Goal: Task Accomplishment & Management: Manage account settings

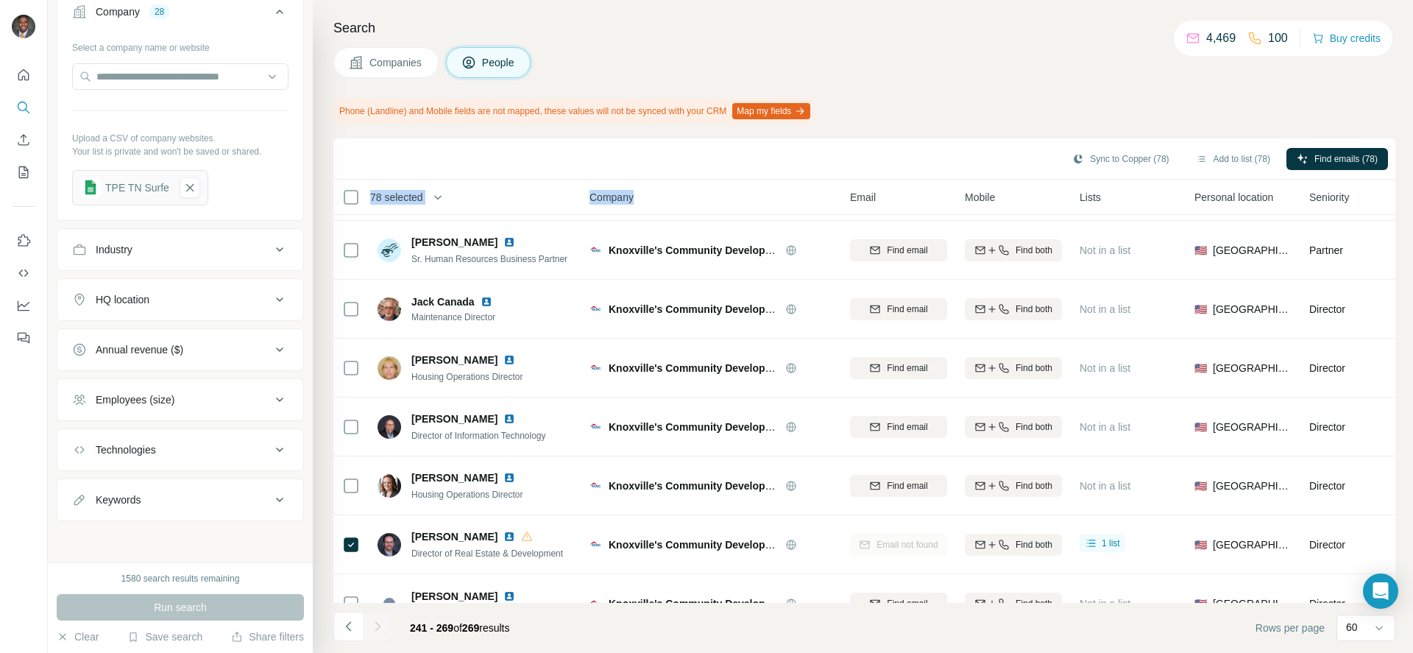
scroll to position [1106, 0]
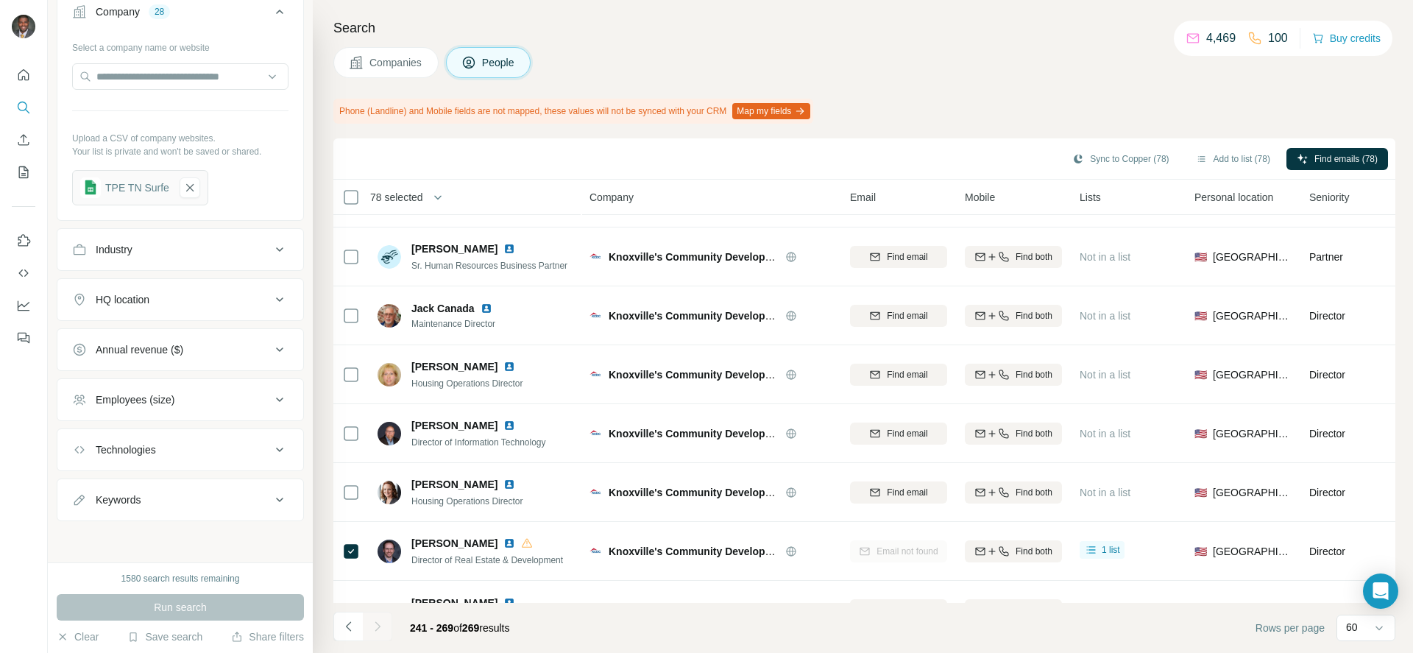
click at [1042, 105] on div "Phone (Landline) and Mobile fields are not mapped, these values will not be syn…" at bounding box center [864, 111] width 1062 height 25
click at [1215, 156] on button "Add to list (78)" at bounding box center [1233, 159] width 95 height 22
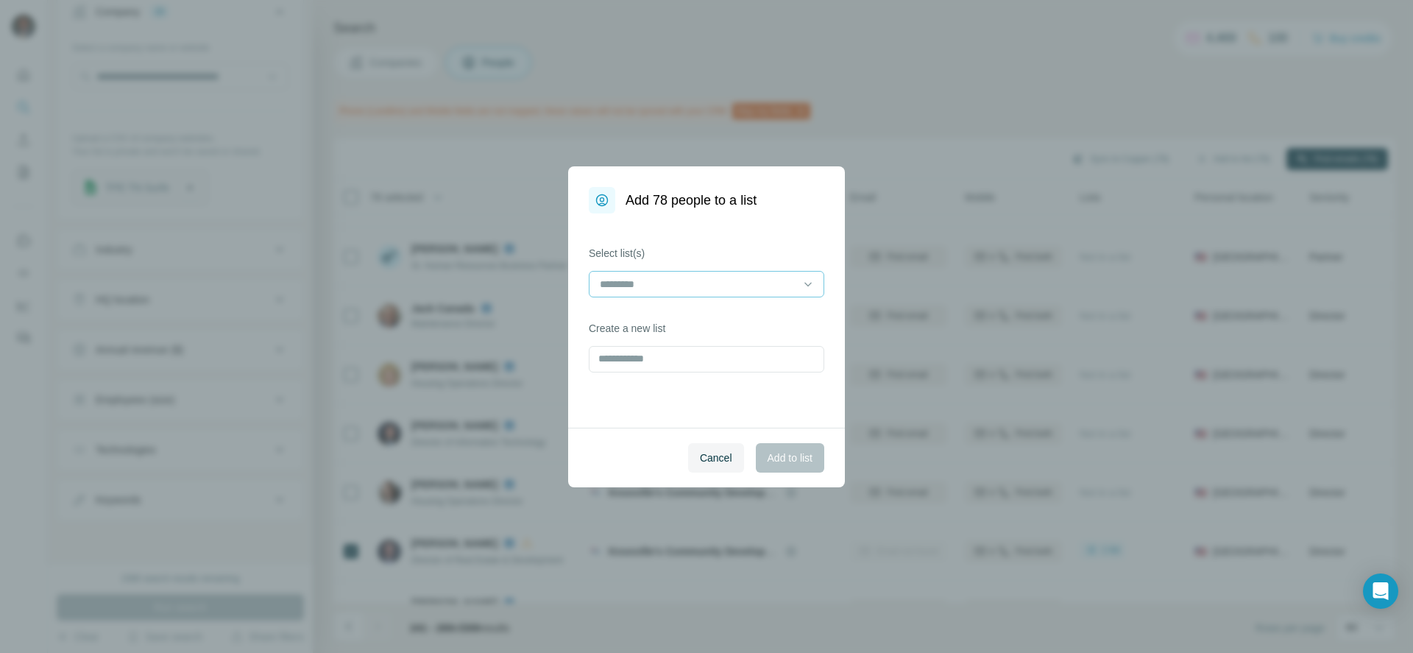
click at [763, 288] on input at bounding box center [697, 284] width 199 height 16
click at [759, 286] on input at bounding box center [697, 284] width 199 height 16
click at [761, 285] on input at bounding box center [697, 284] width 199 height 16
click at [724, 233] on div "Select list(s) Create a new list" at bounding box center [706, 320] width 277 height 214
click at [716, 365] on input "text" at bounding box center [706, 359] width 235 height 26
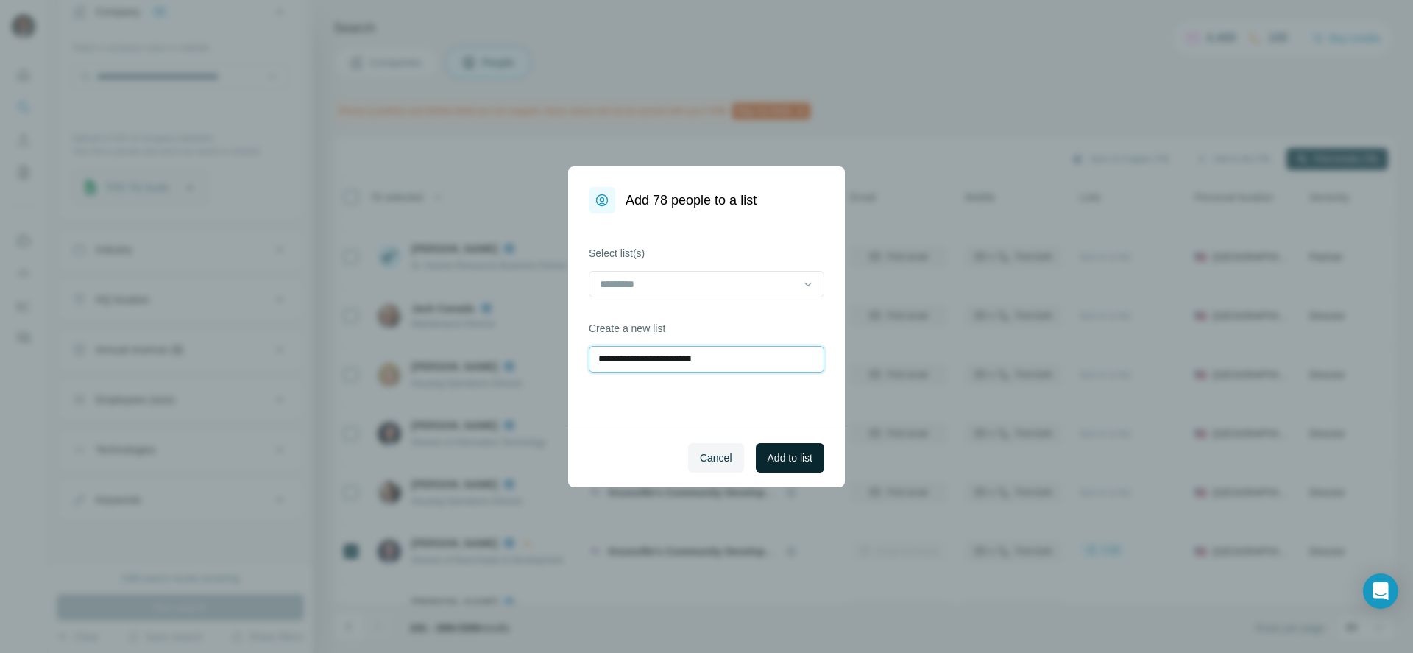
type input "**********"
click at [787, 451] on span "Add to list" at bounding box center [790, 457] width 45 height 15
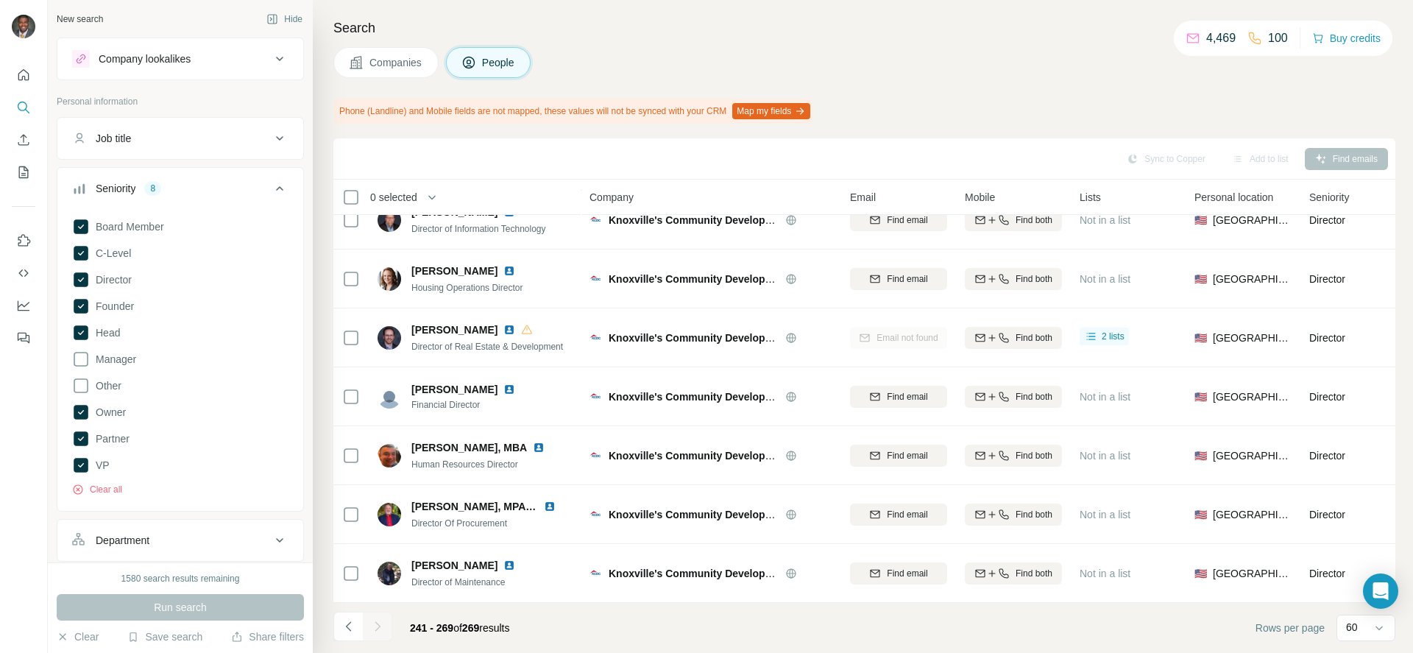
scroll to position [0, 0]
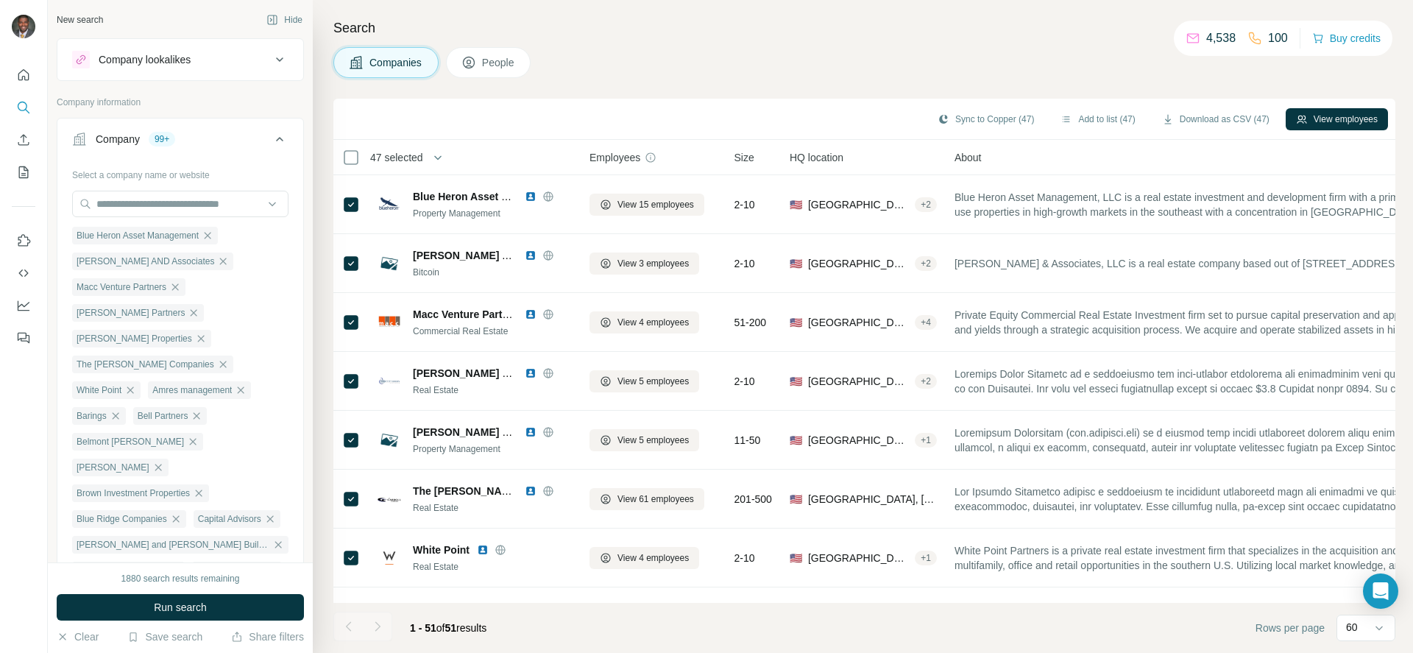
click at [493, 68] on span "People" at bounding box center [499, 62] width 34 height 15
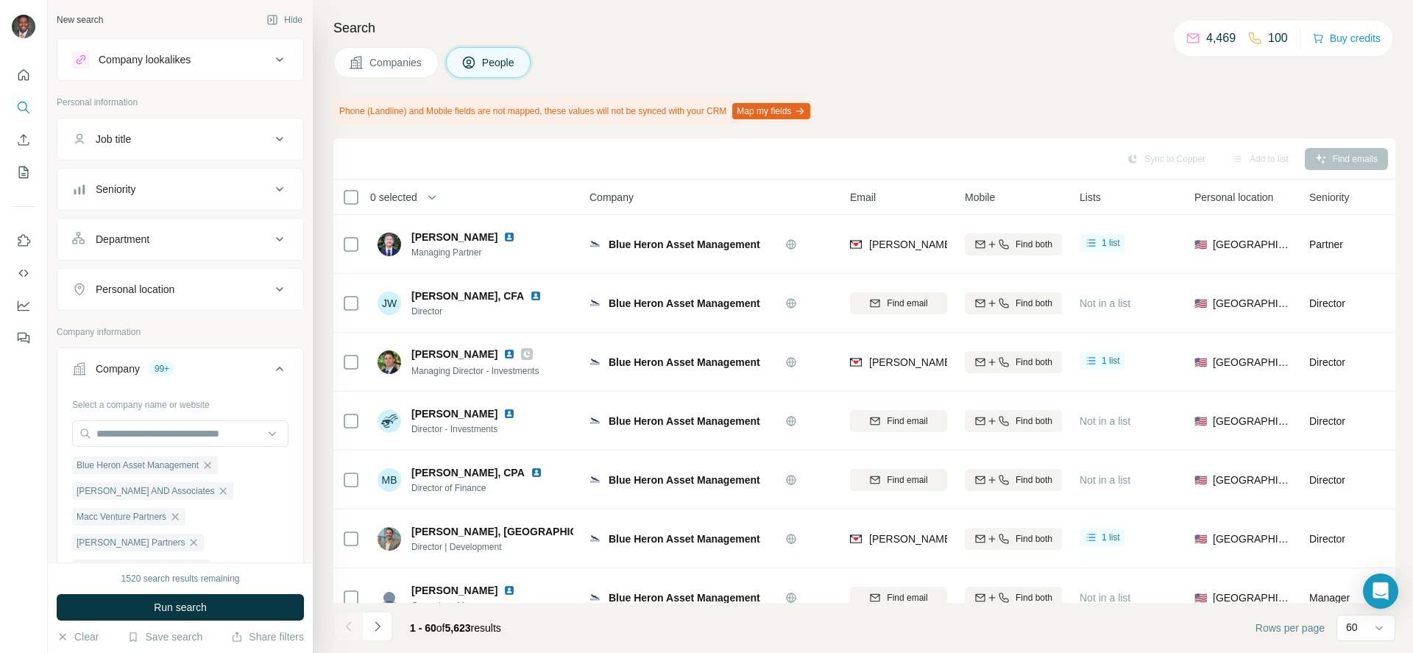
click at [1035, 135] on div "Search Companies People Phone (Landline) and Mobile fields are not mapped, thes…" at bounding box center [863, 326] width 1100 height 653
click at [341, 199] on th "0 selected" at bounding box center [450, 197] width 235 height 35
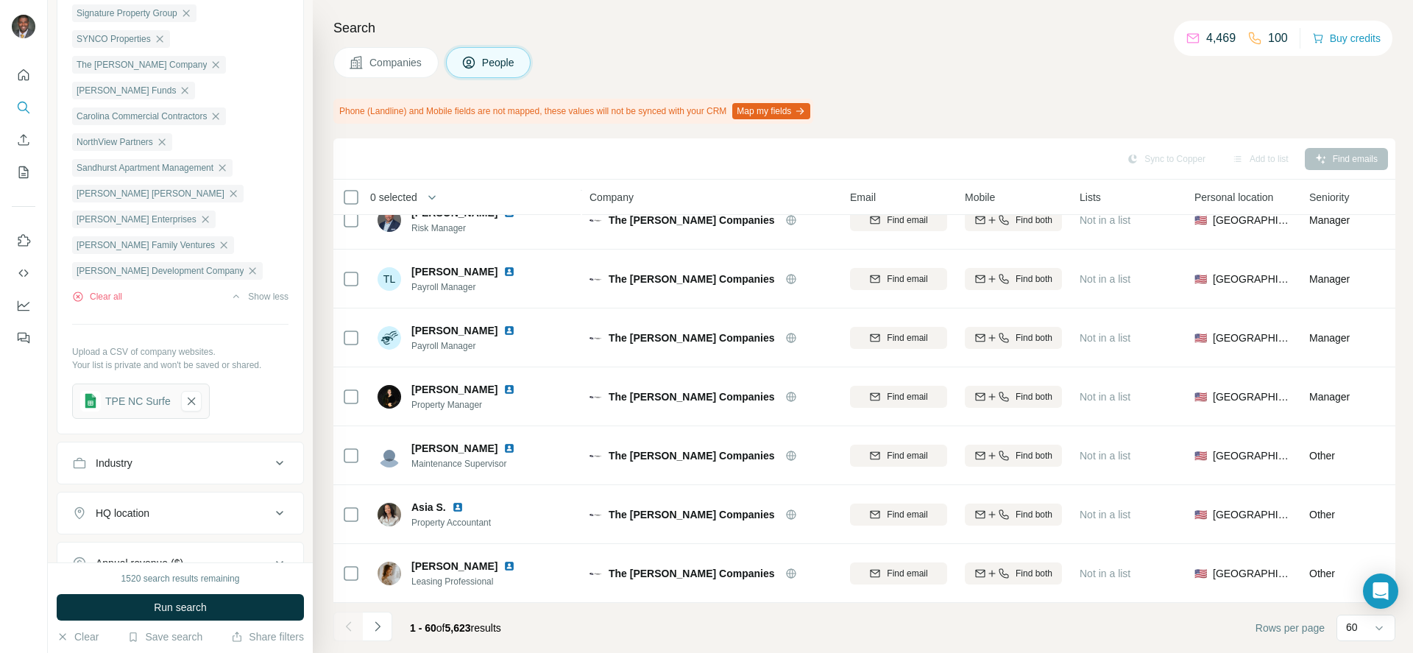
scroll to position [1247, 0]
click at [956, 65] on div "Companies People" at bounding box center [864, 62] width 1062 height 31
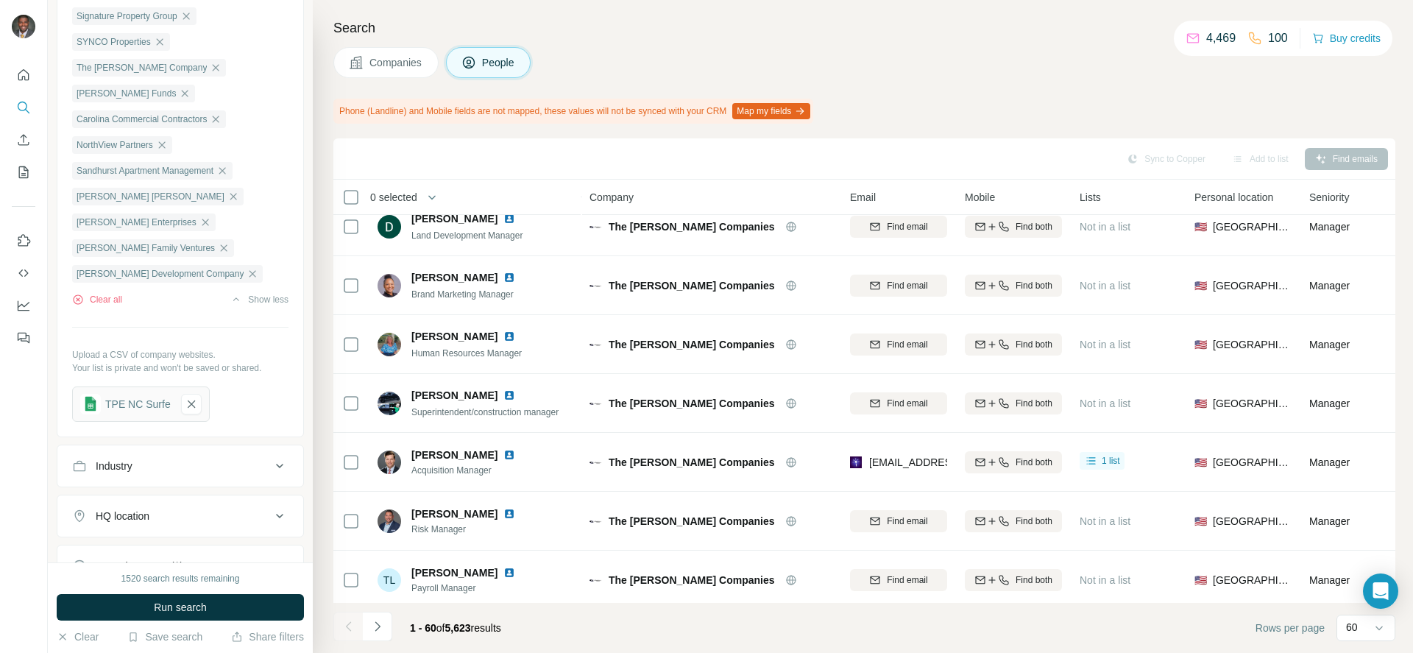
scroll to position [2637, 0]
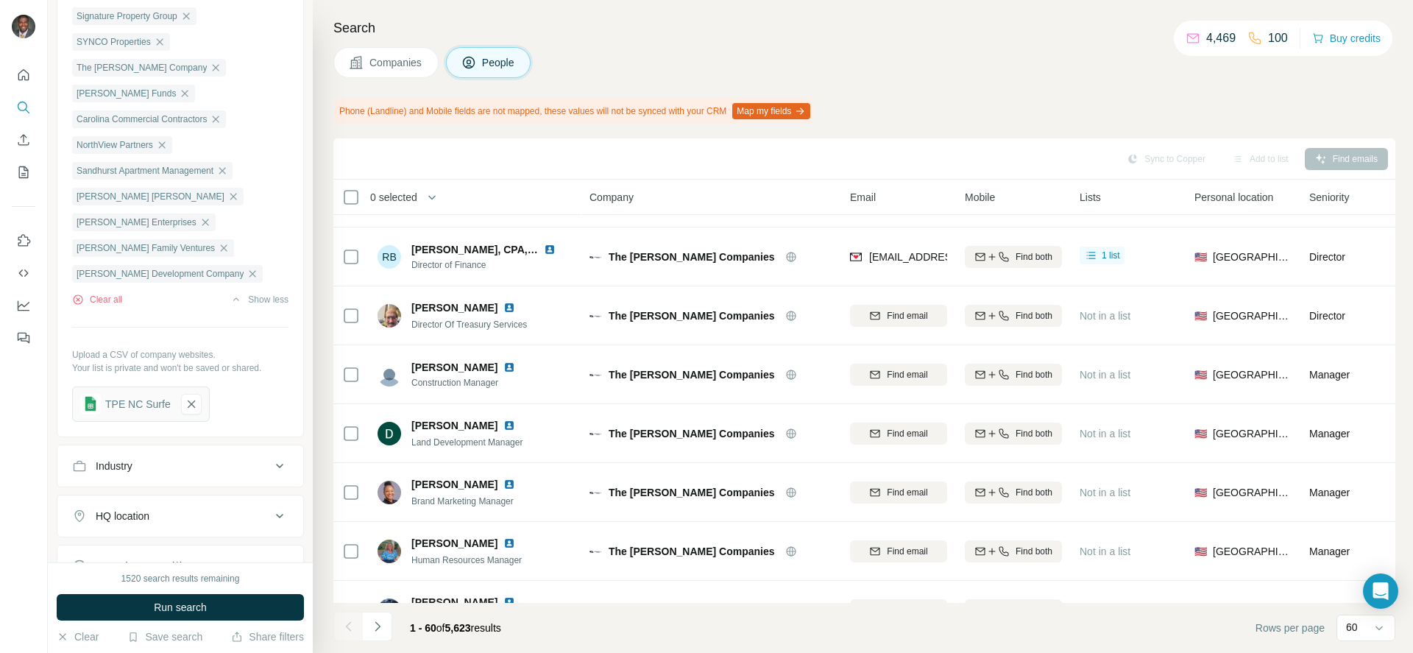
click at [373, 77] on button "Companies" at bounding box center [385, 62] width 105 height 31
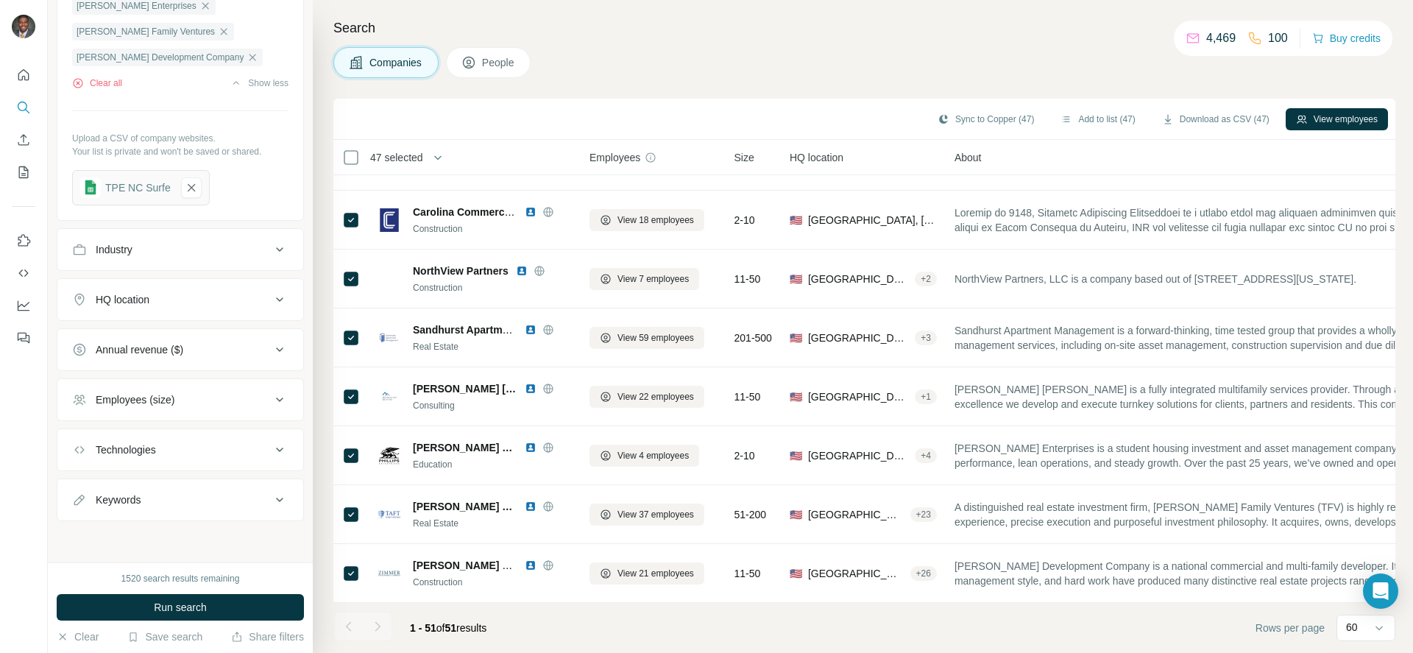
scroll to position [1018, 0]
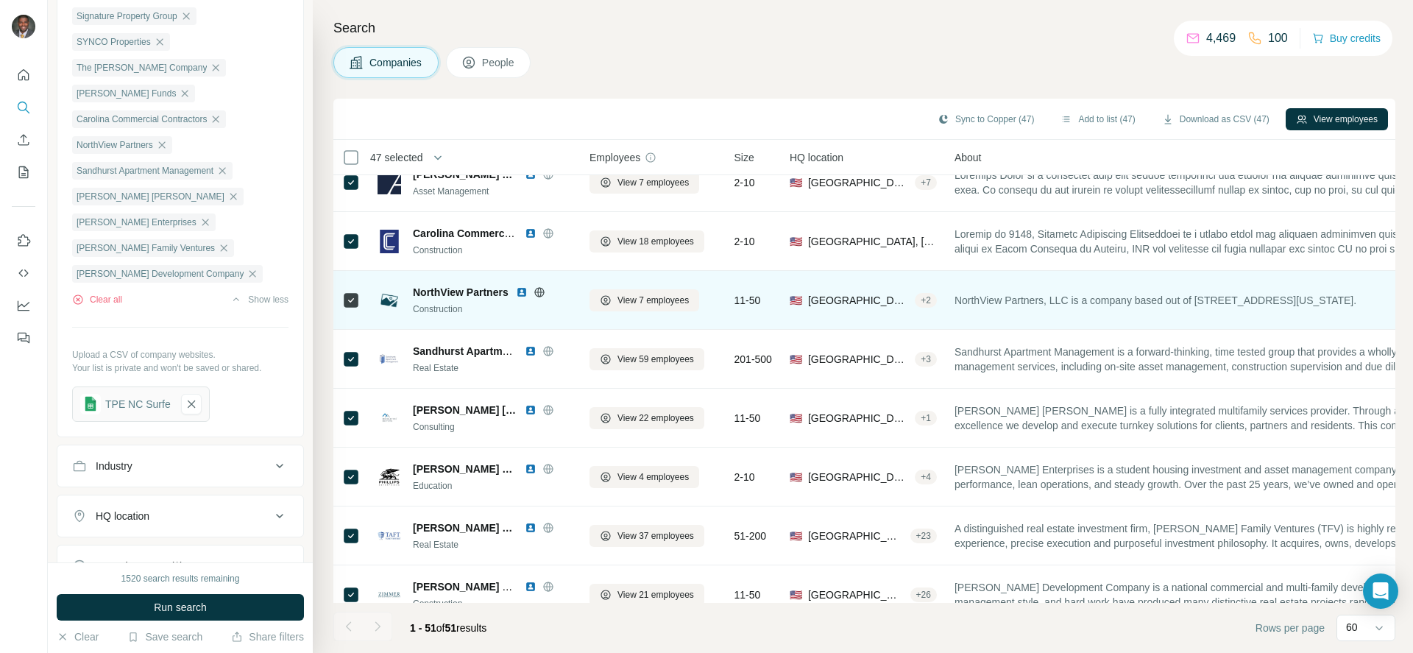
scroll to position [2582, 0]
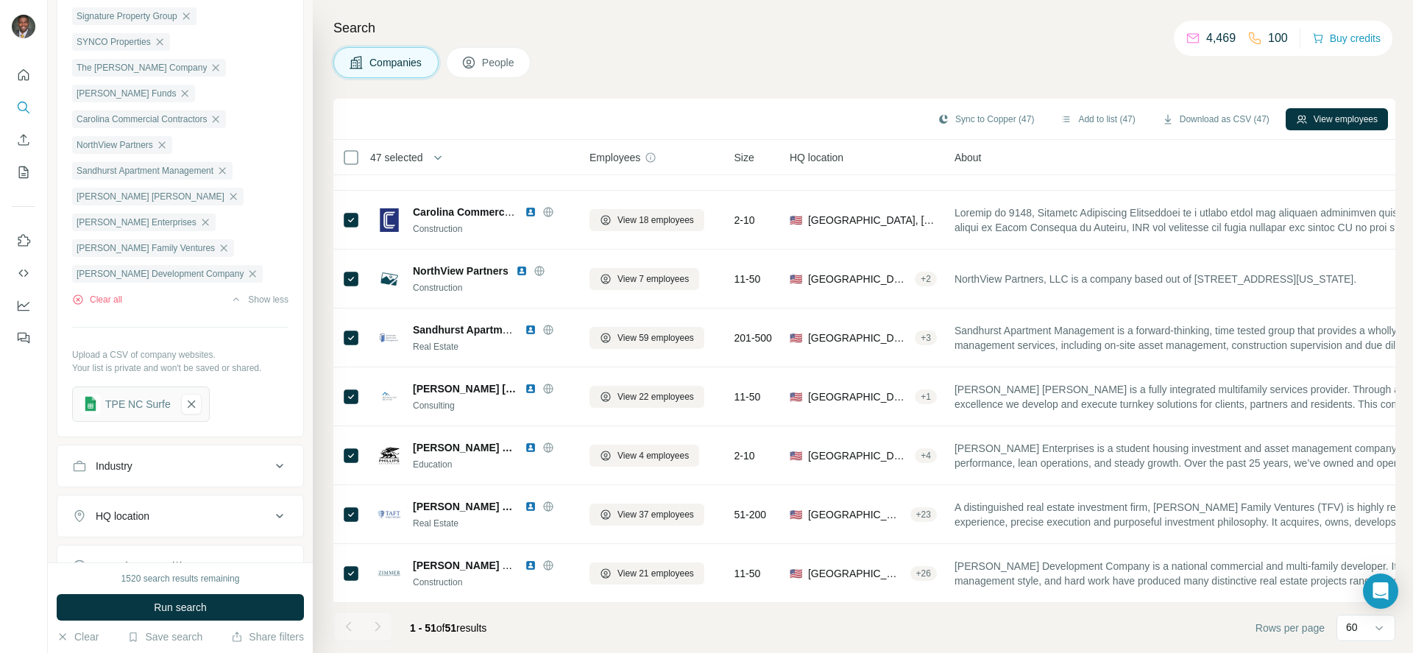
click at [474, 93] on div "Search Companies People Sync to Copper (47) Add to list (47) Download as CSV (4…" at bounding box center [863, 326] width 1100 height 653
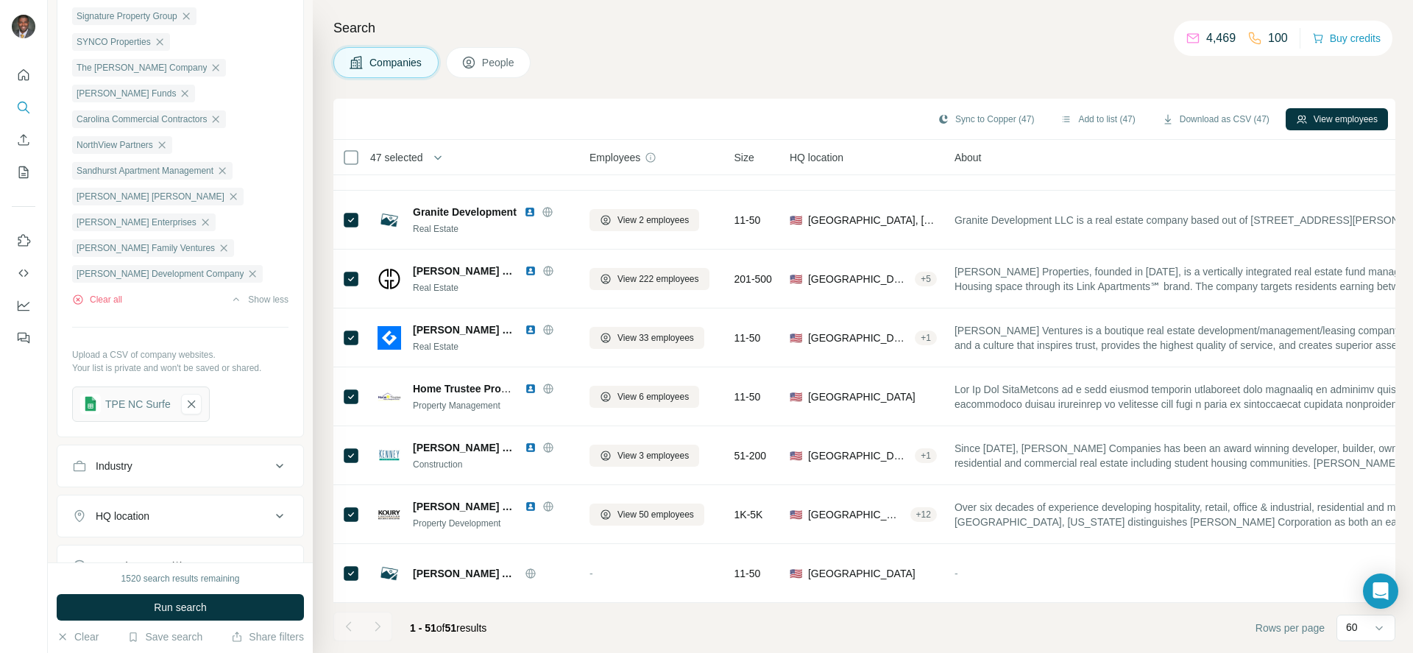
scroll to position [1405, 0]
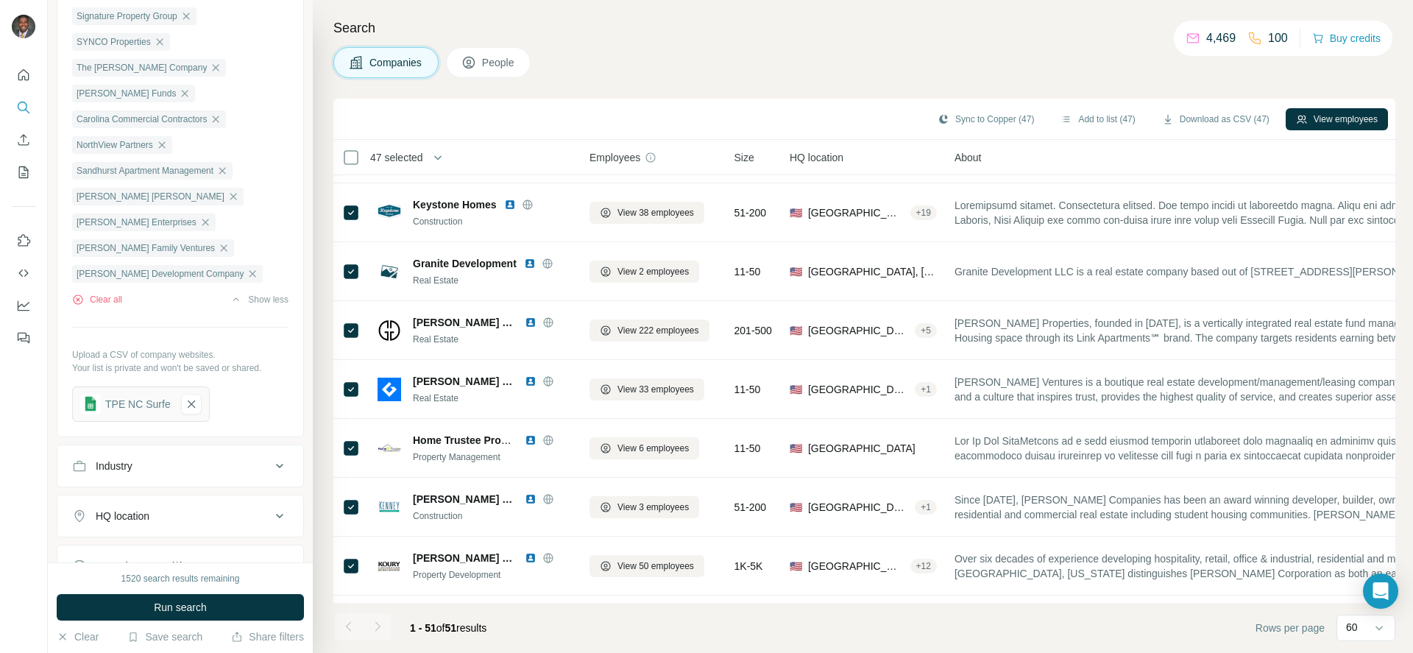
click at [804, 58] on div "Companies People" at bounding box center [864, 62] width 1062 height 31
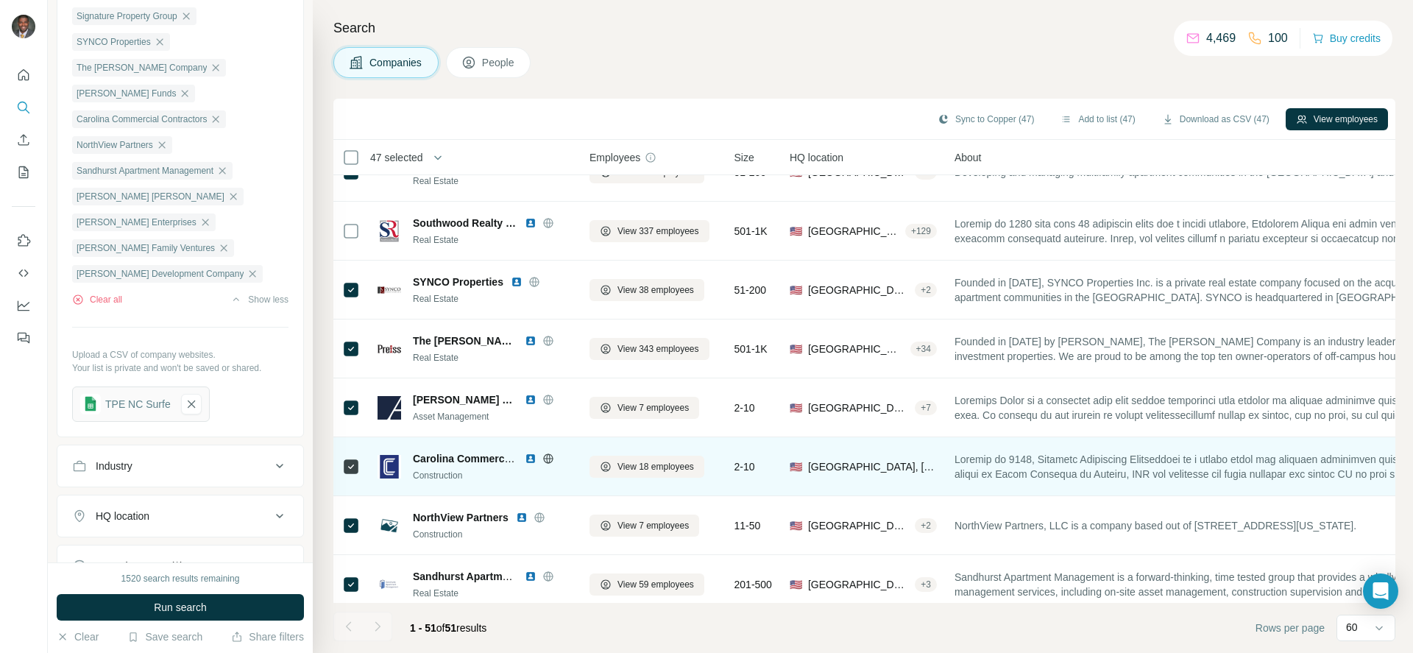
scroll to position [2362, 0]
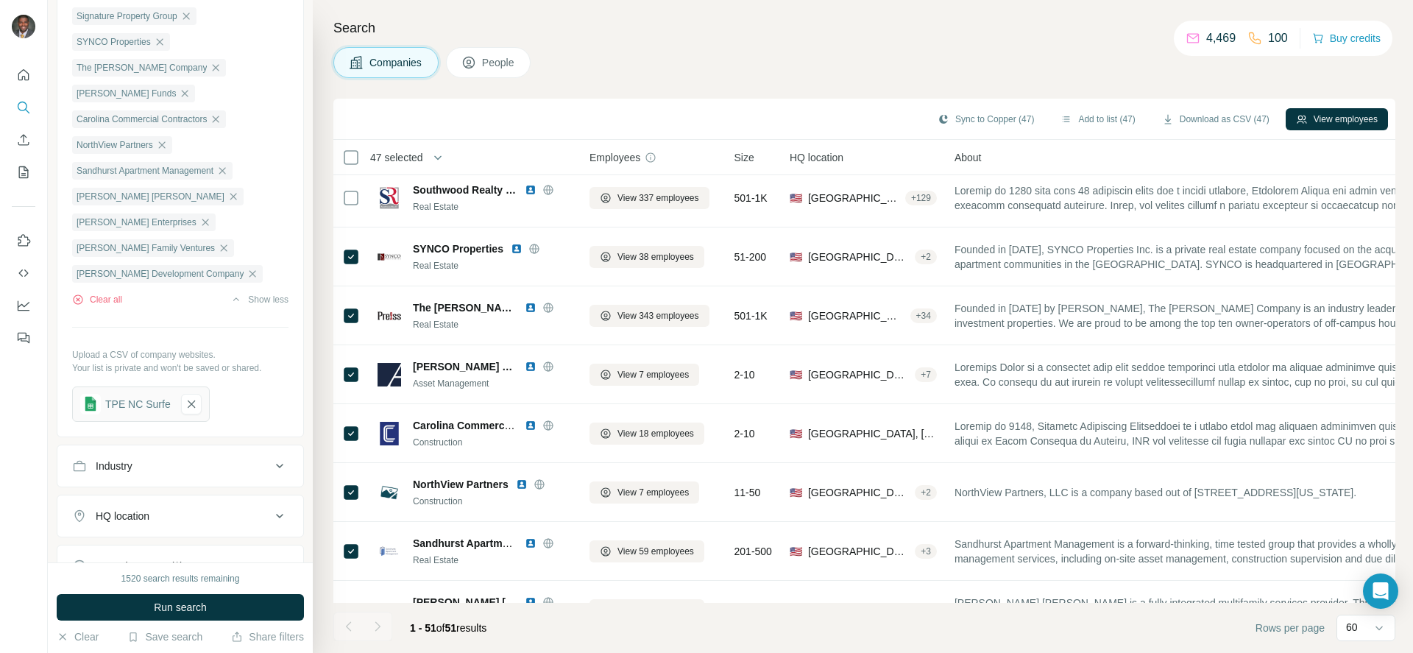
click at [843, 60] on div "Companies People" at bounding box center [864, 62] width 1062 height 31
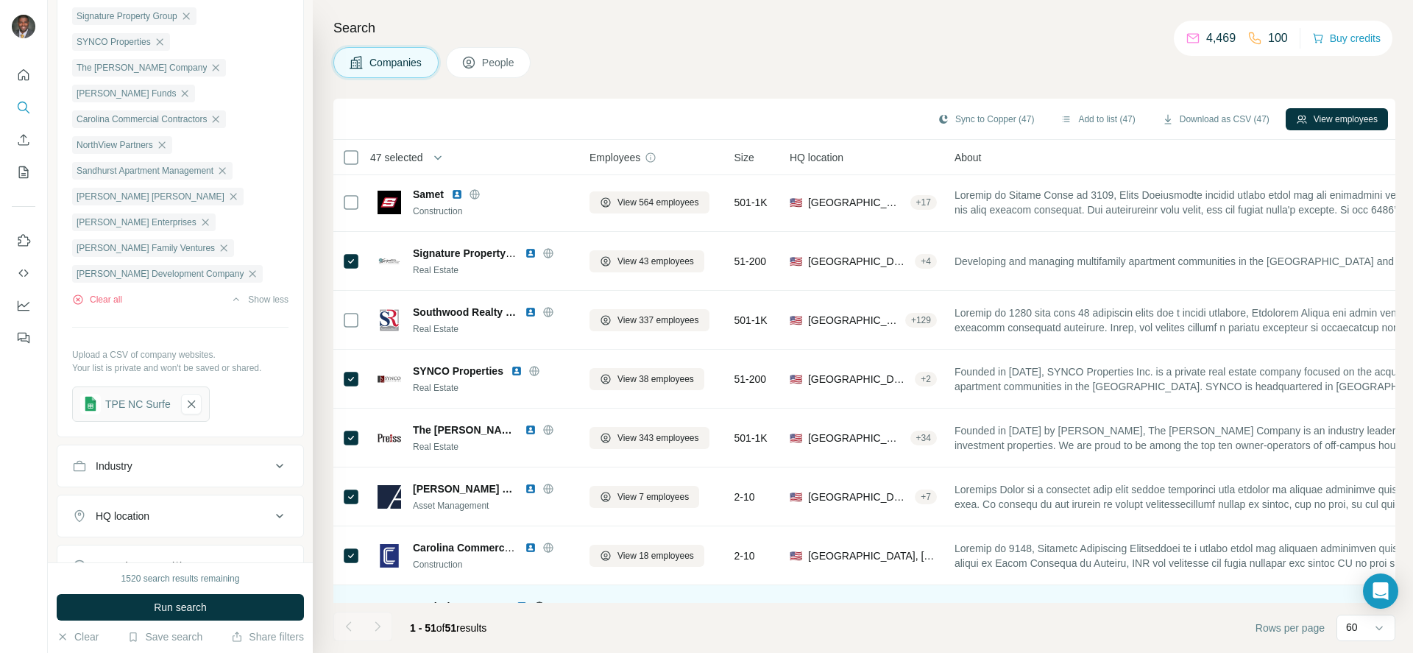
scroll to position [2214, 0]
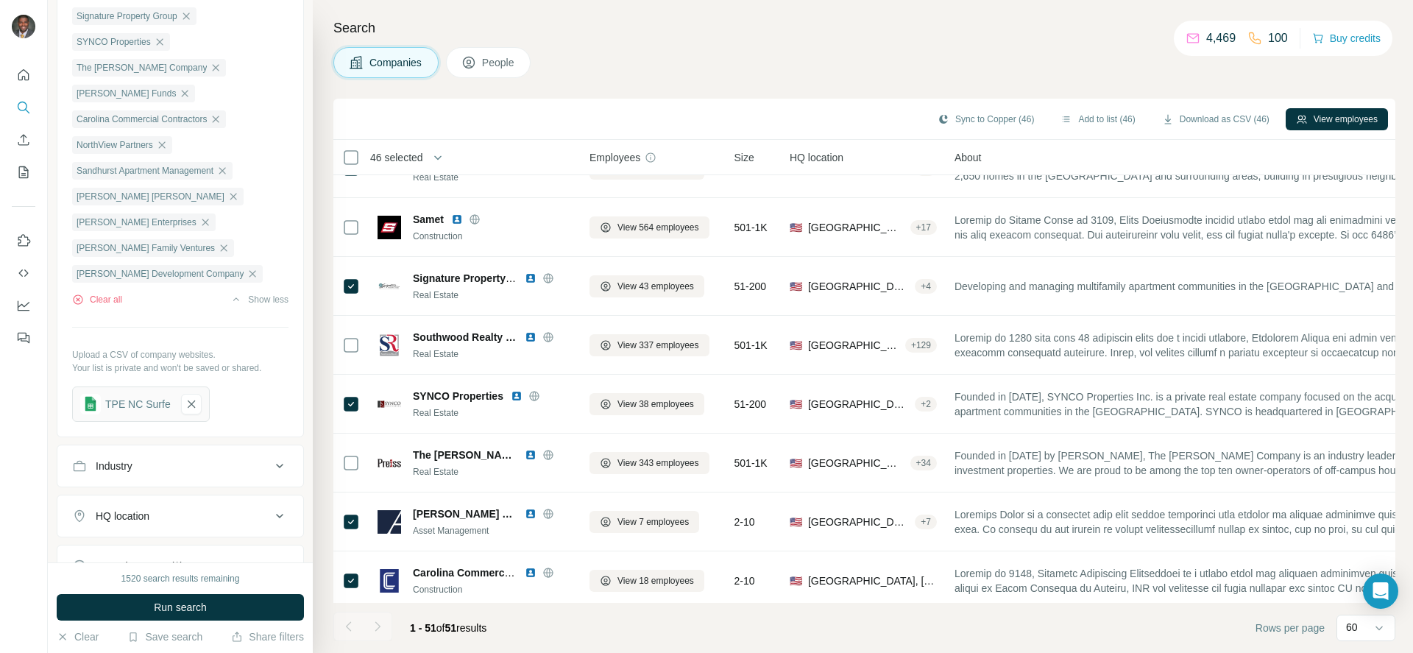
click at [768, 68] on div "Companies People" at bounding box center [864, 62] width 1062 height 31
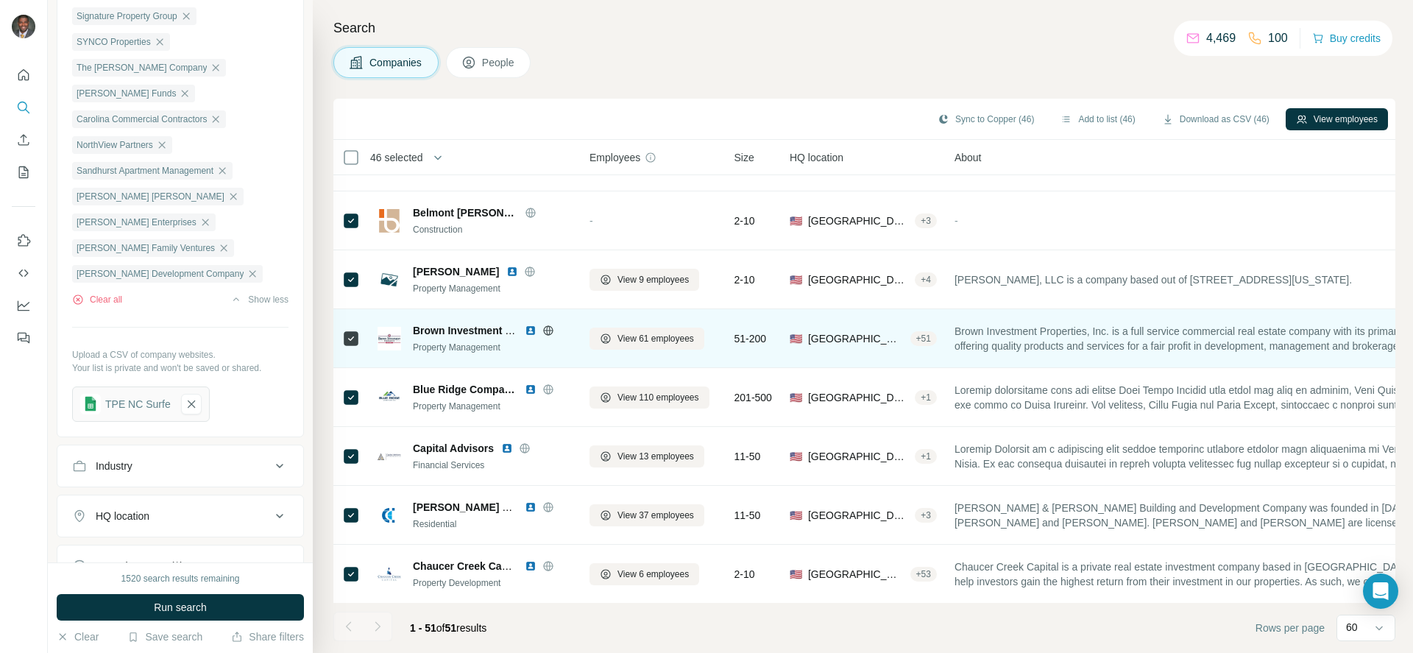
scroll to position [589, 0]
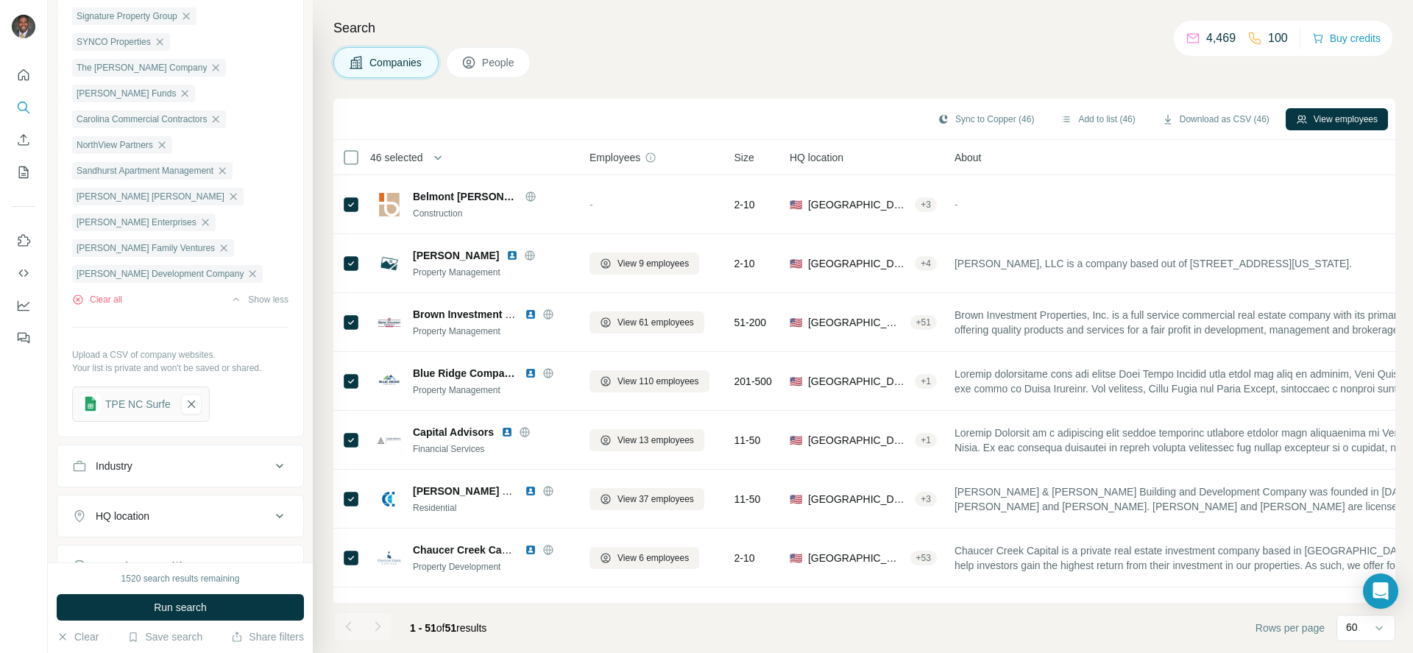
click at [459, 95] on div "Search Companies People Sync to Copper (46) Add to list (46) Download as CSV (4…" at bounding box center [863, 326] width 1100 height 653
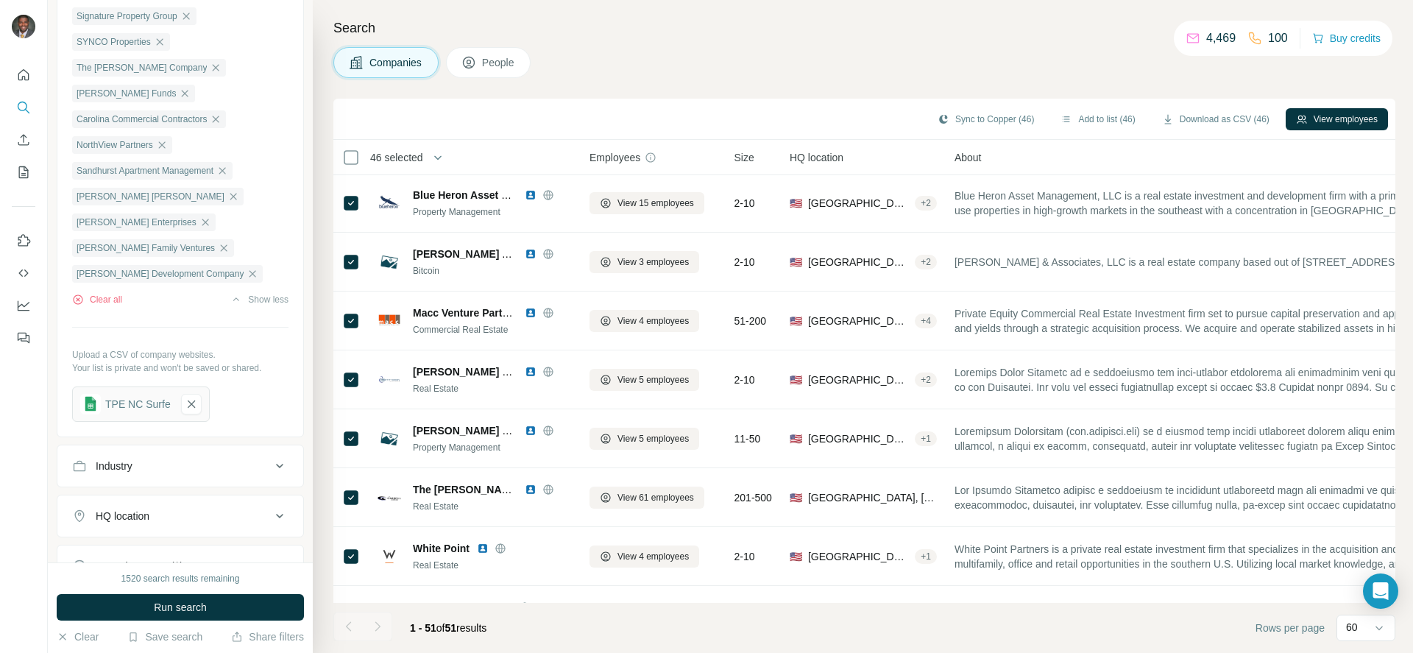
scroll to position [0, 0]
click at [1382, 631] on icon at bounding box center [1379, 627] width 15 height 15
click at [1381, 631] on icon at bounding box center [1379, 627] width 15 height 15
click at [51, 635] on div "1520 search results remaining Run search Clear Save search Share filters" at bounding box center [180, 607] width 265 height 91
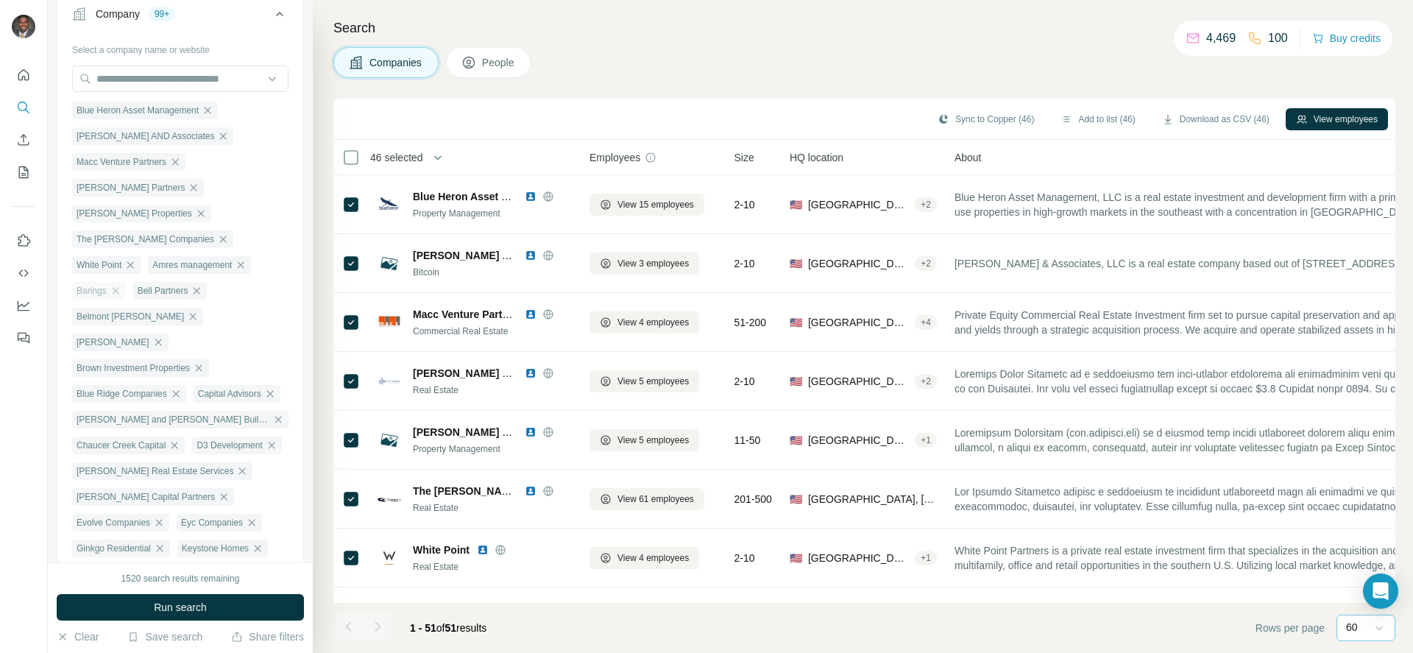
scroll to position [147, 0]
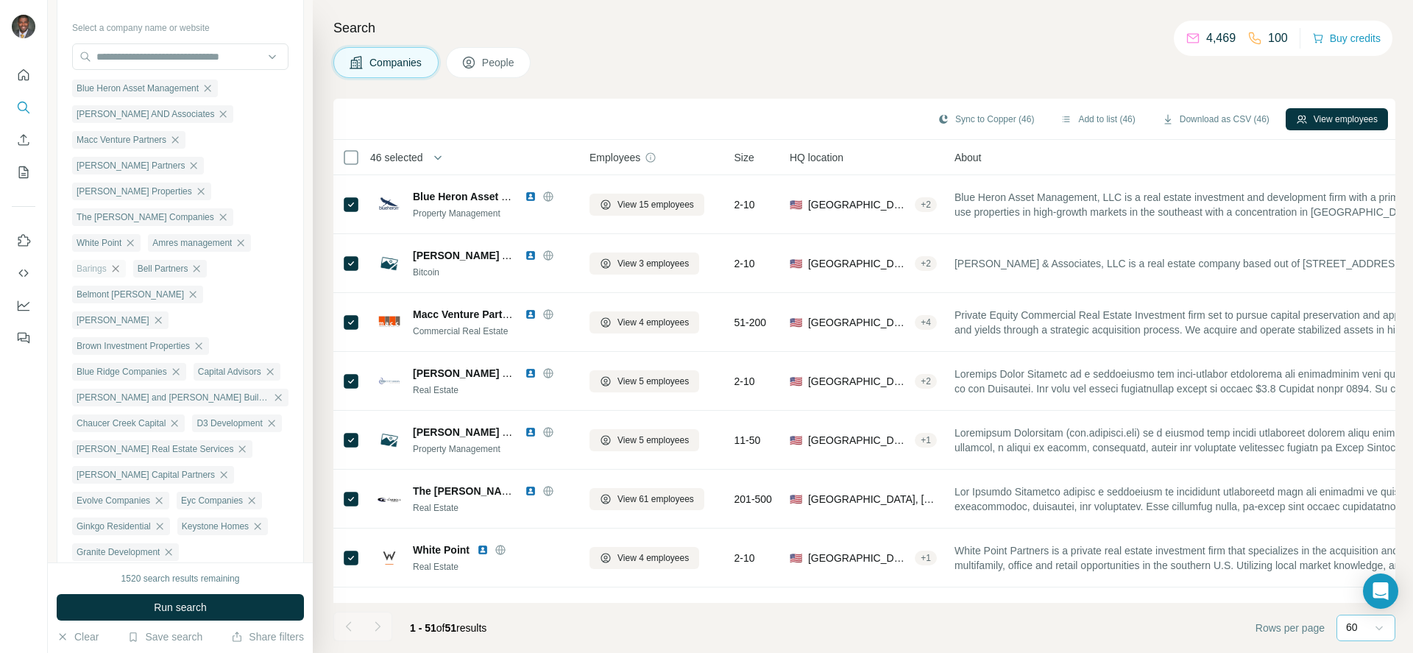
click at [121, 263] on icon "button" at bounding box center [116, 269] width 12 height 12
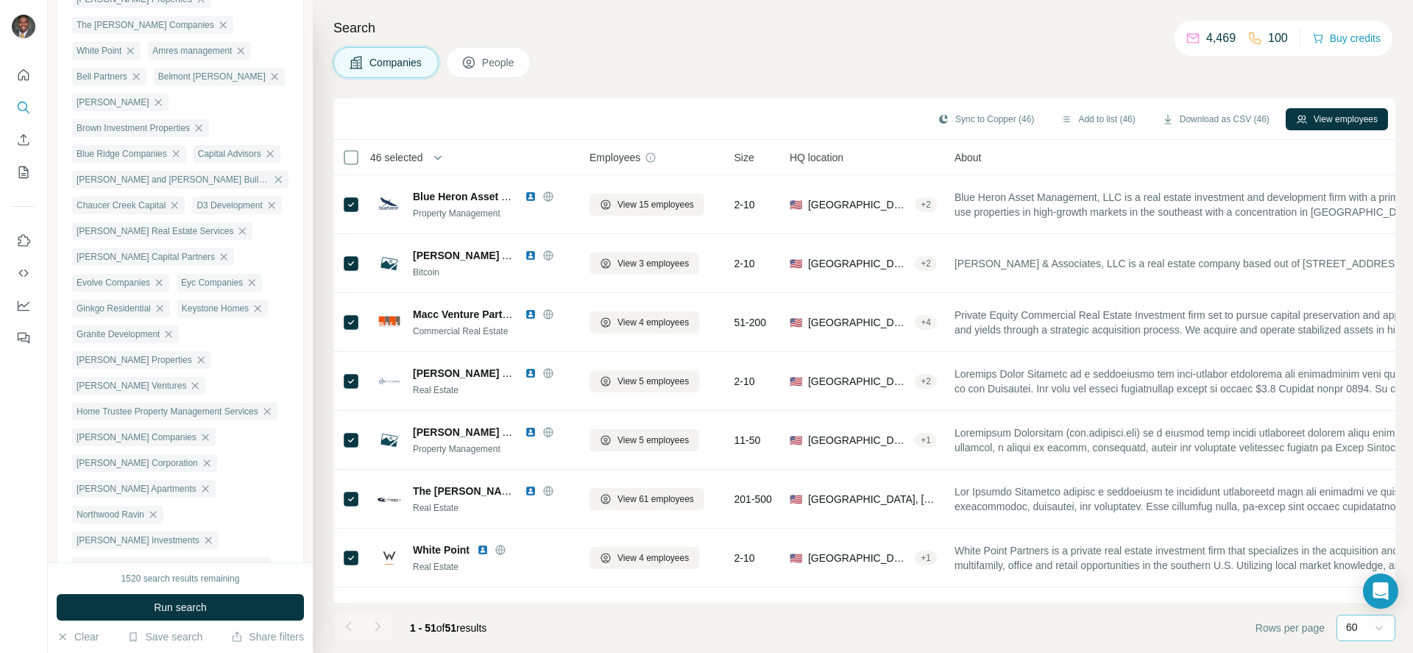
scroll to position [515, 0]
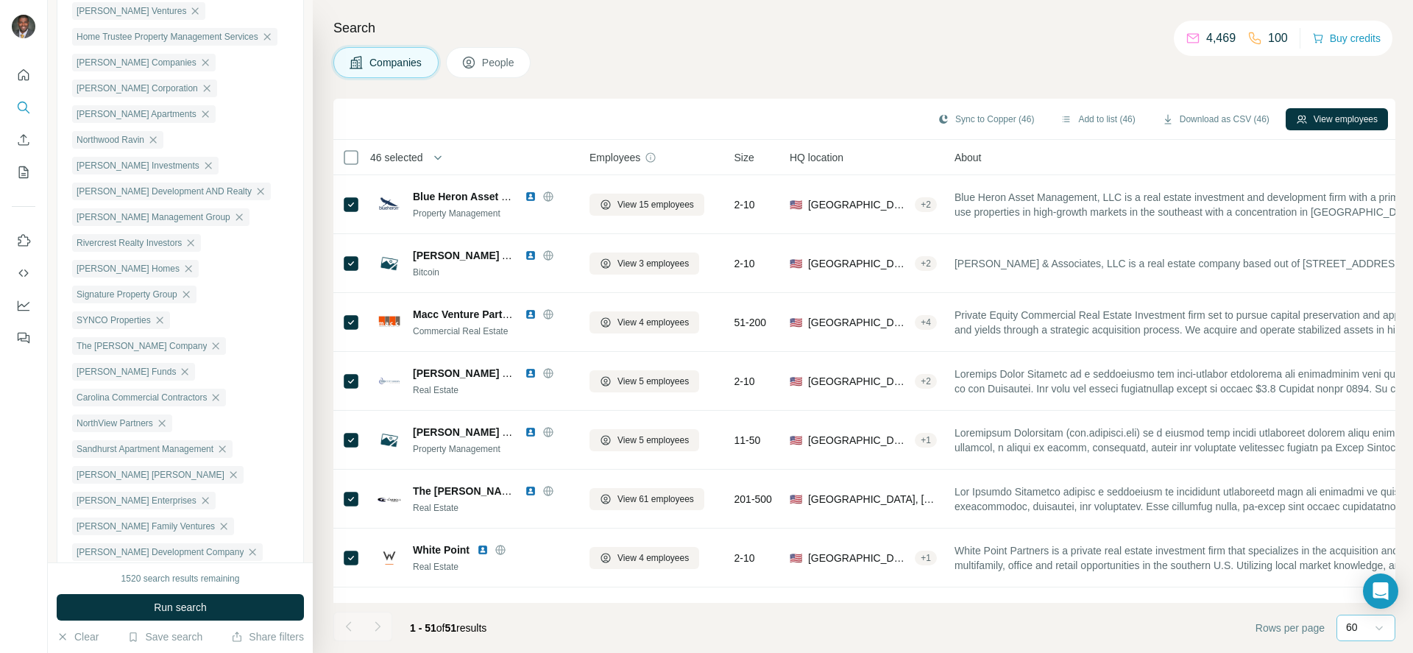
scroll to position [736, 0]
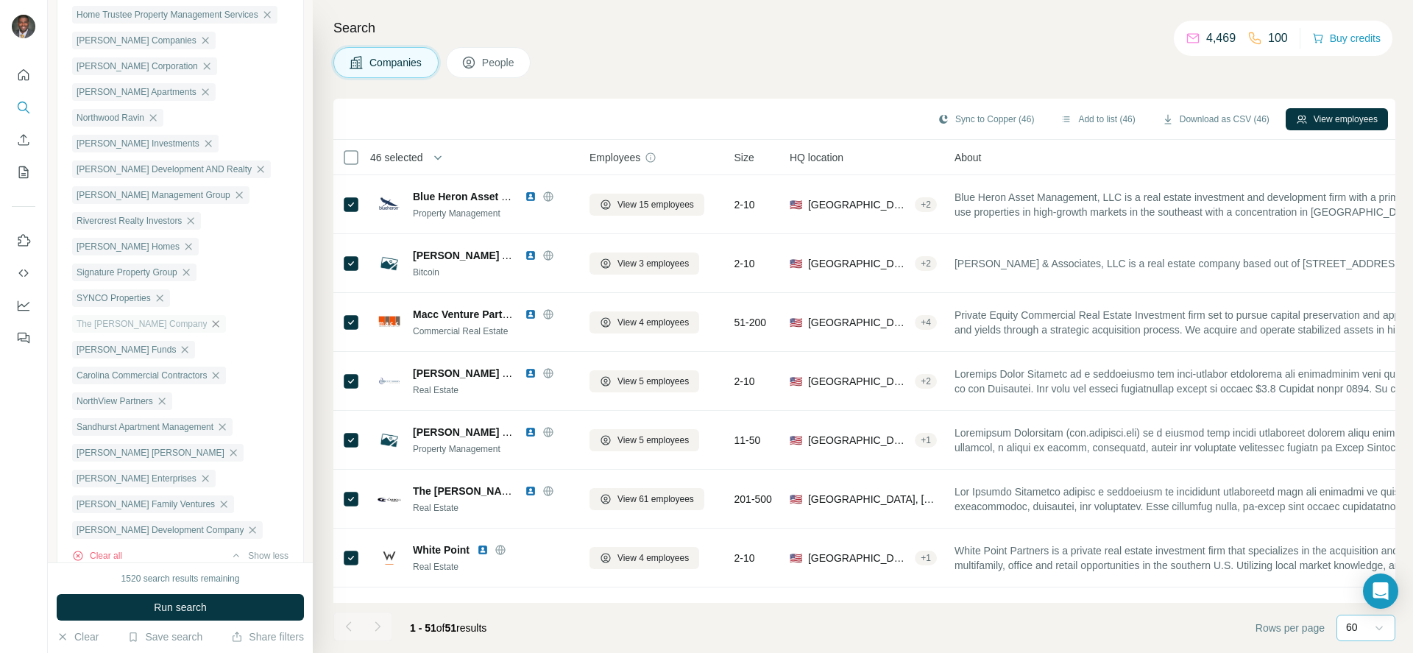
click at [210, 322] on icon "button" at bounding box center [216, 324] width 12 height 12
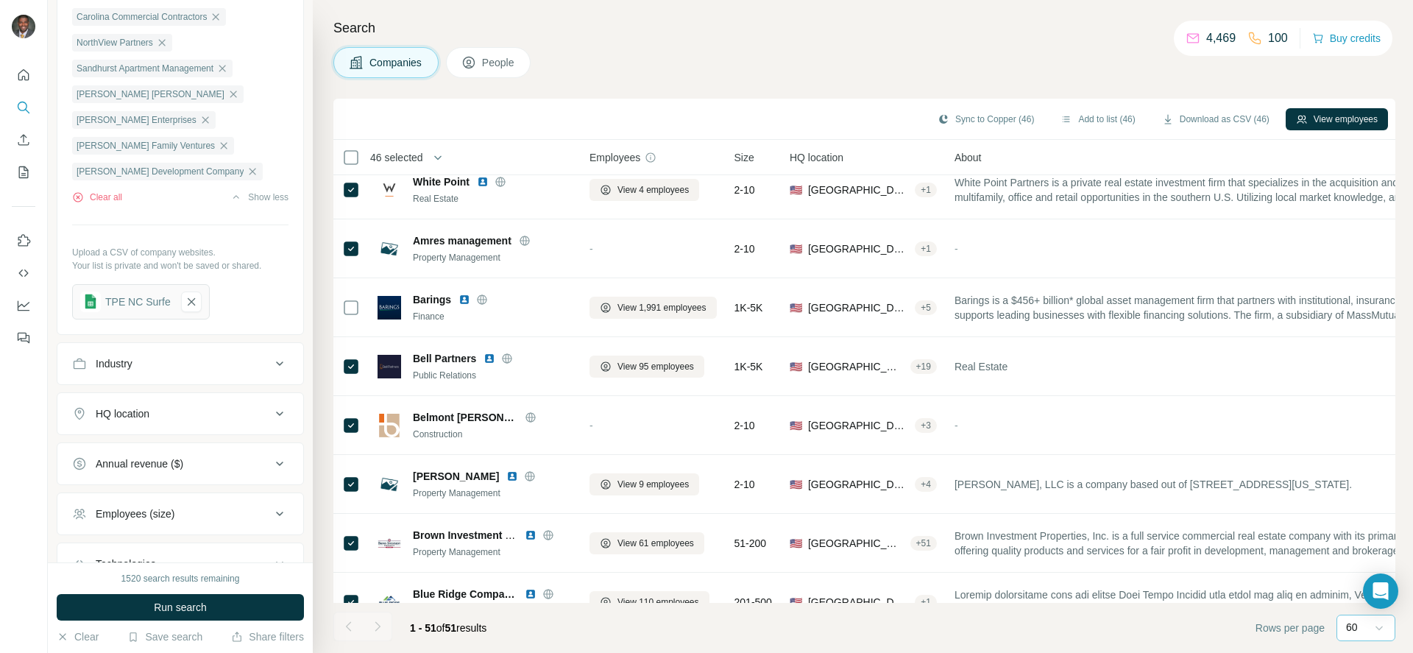
scroll to position [1159, 0]
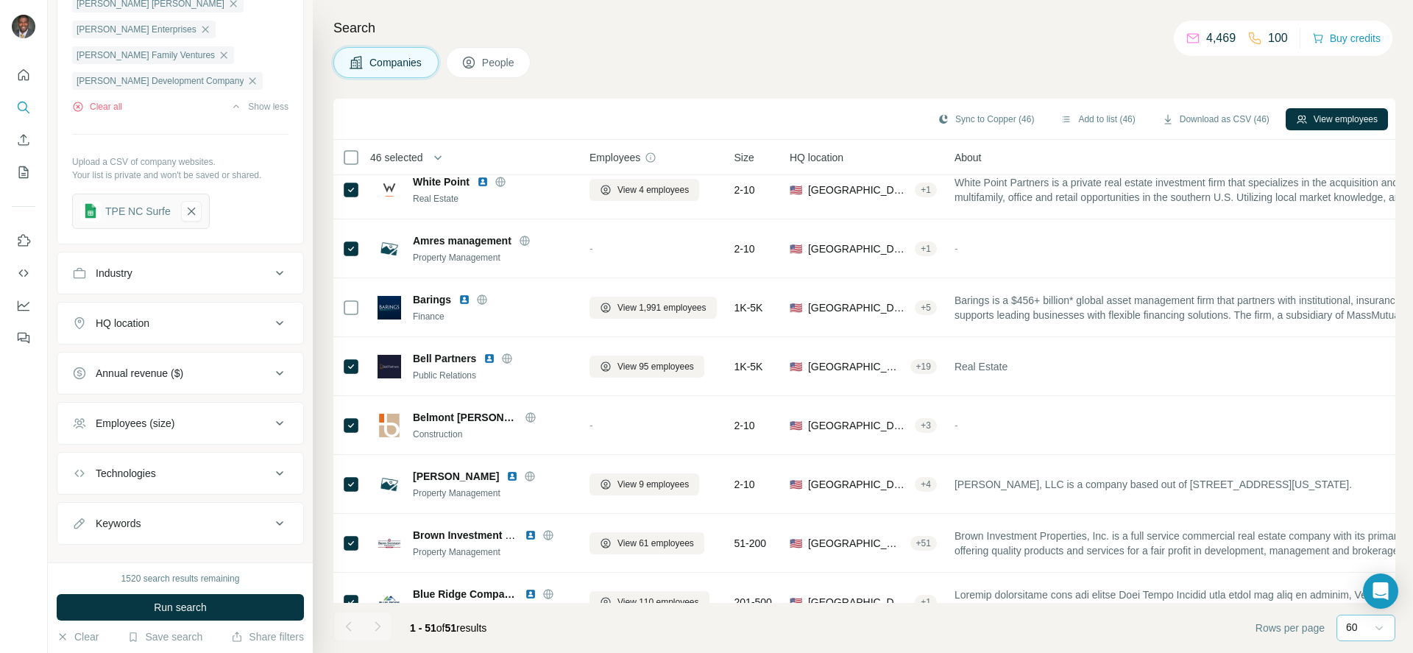
click at [626, 49] on div "Companies People" at bounding box center [864, 62] width 1062 height 31
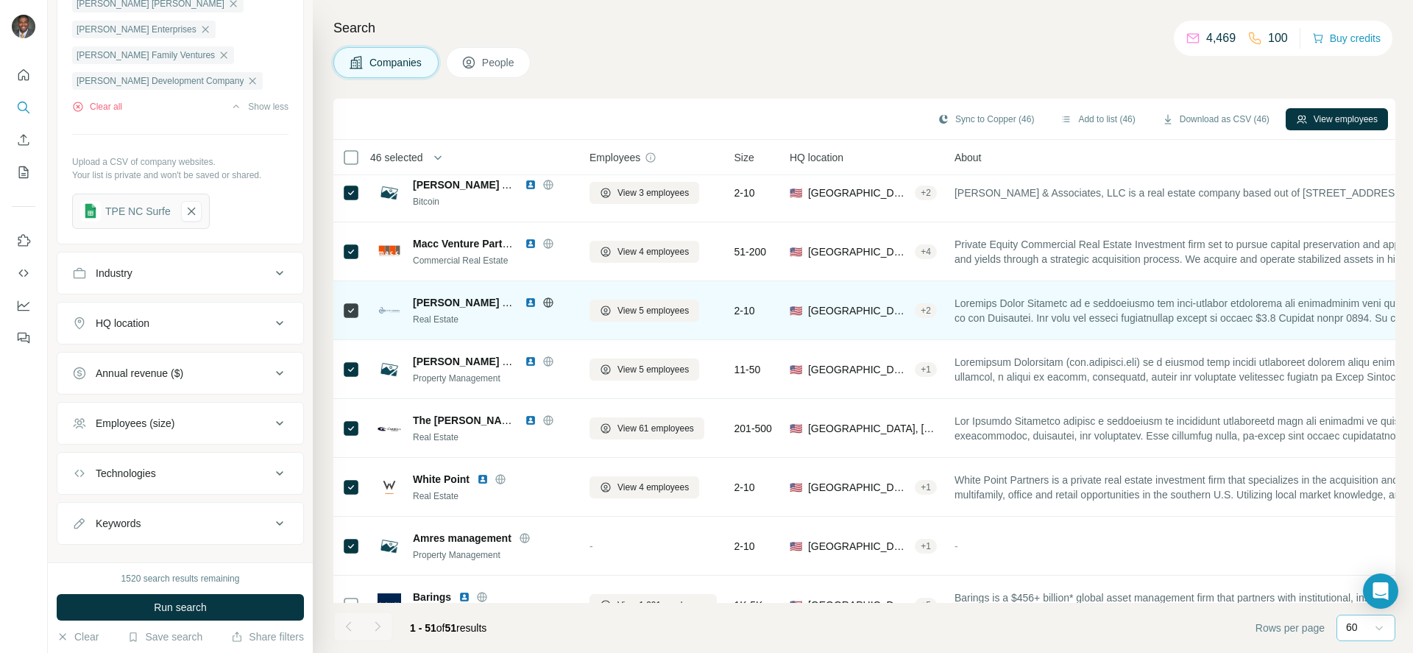
scroll to position [221, 0]
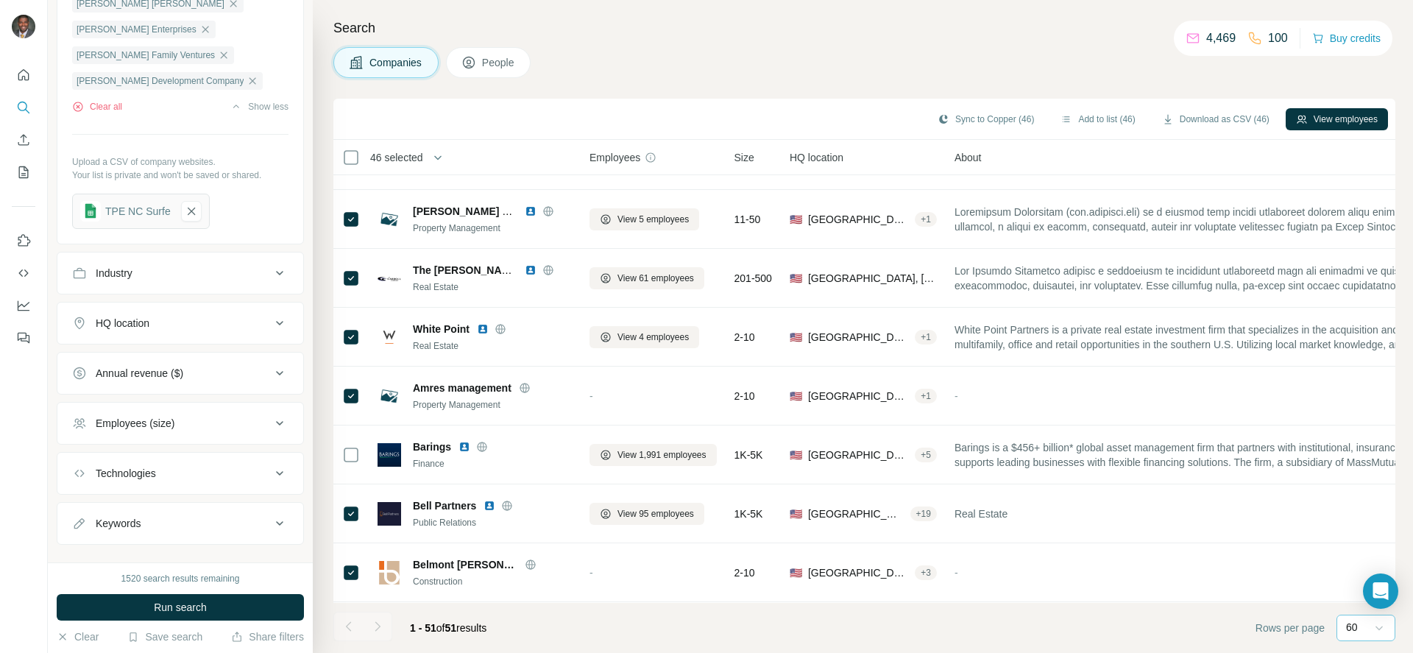
drag, startPoint x: 541, startPoint y: 457, endPoint x: 990, endPoint y: 52, distance: 604.9
click at [990, 52] on div "Companies People" at bounding box center [864, 62] width 1062 height 31
click at [1316, 120] on button "View employees" at bounding box center [1337, 119] width 102 height 22
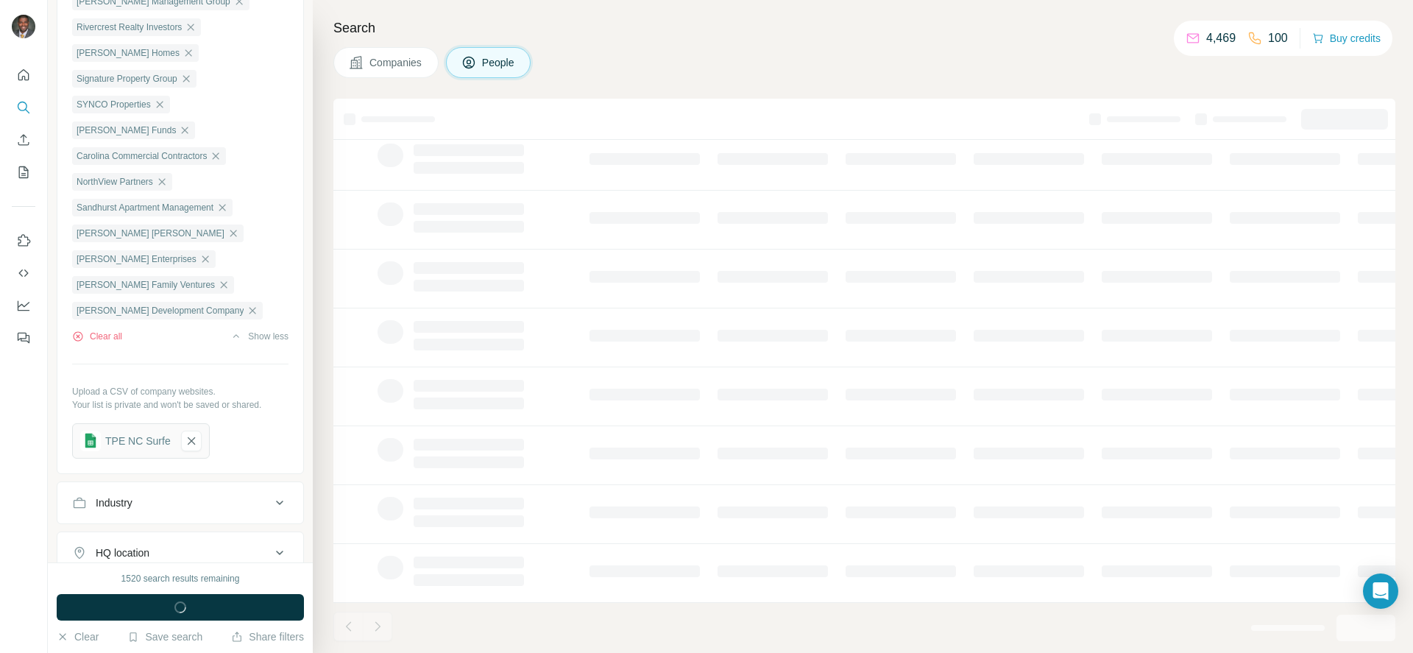
scroll to position [1389, 0]
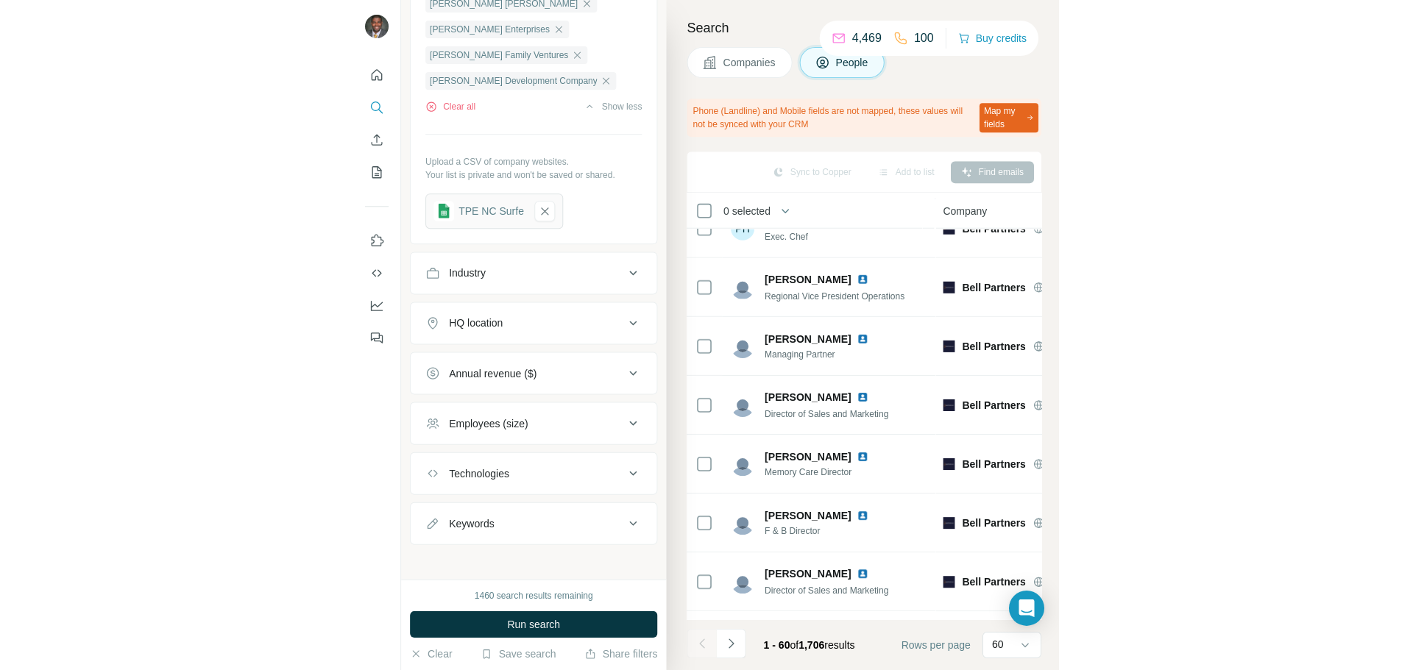
scroll to position [1372, 0]
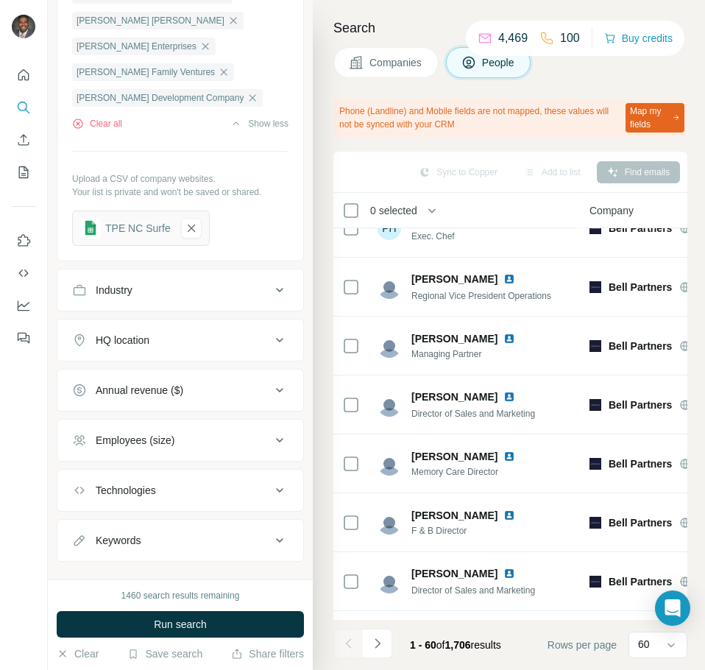
click at [349, 99] on div "Phone (Landline) and Mobile fields are not mapped, these values will not be syn…" at bounding box center [510, 118] width 354 height 38
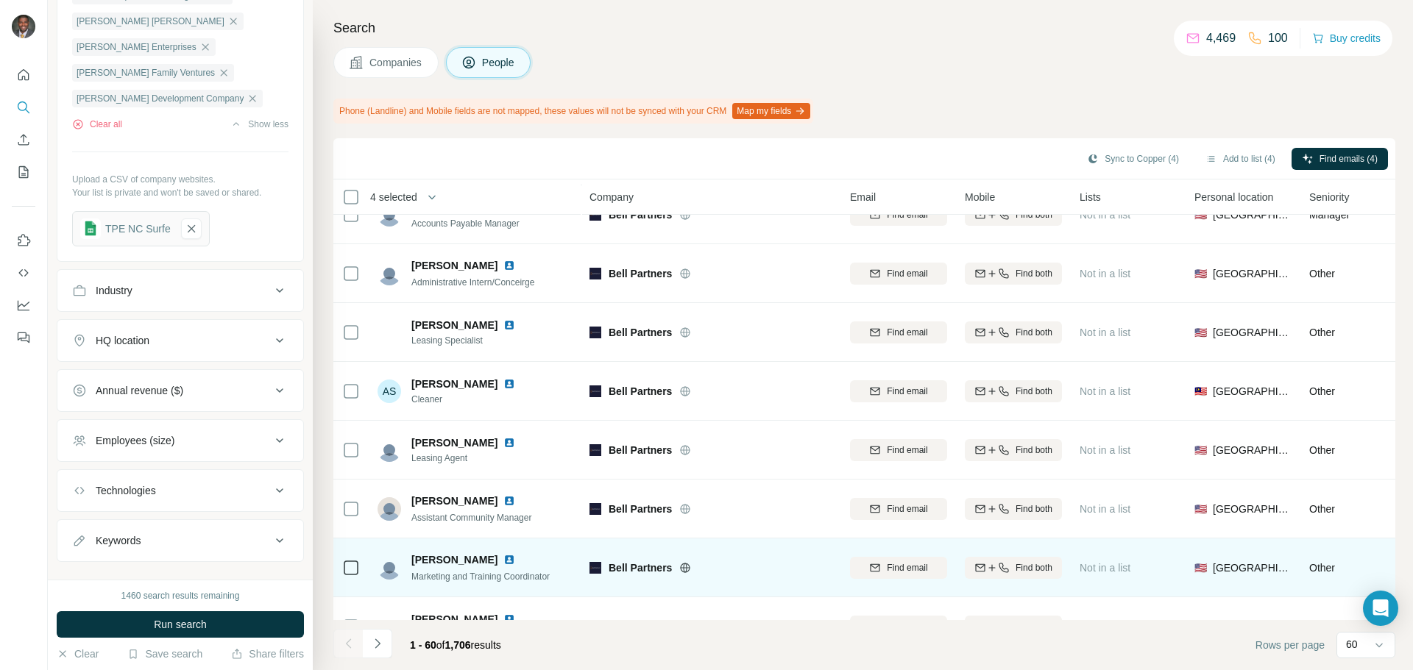
scroll to position [3134, 0]
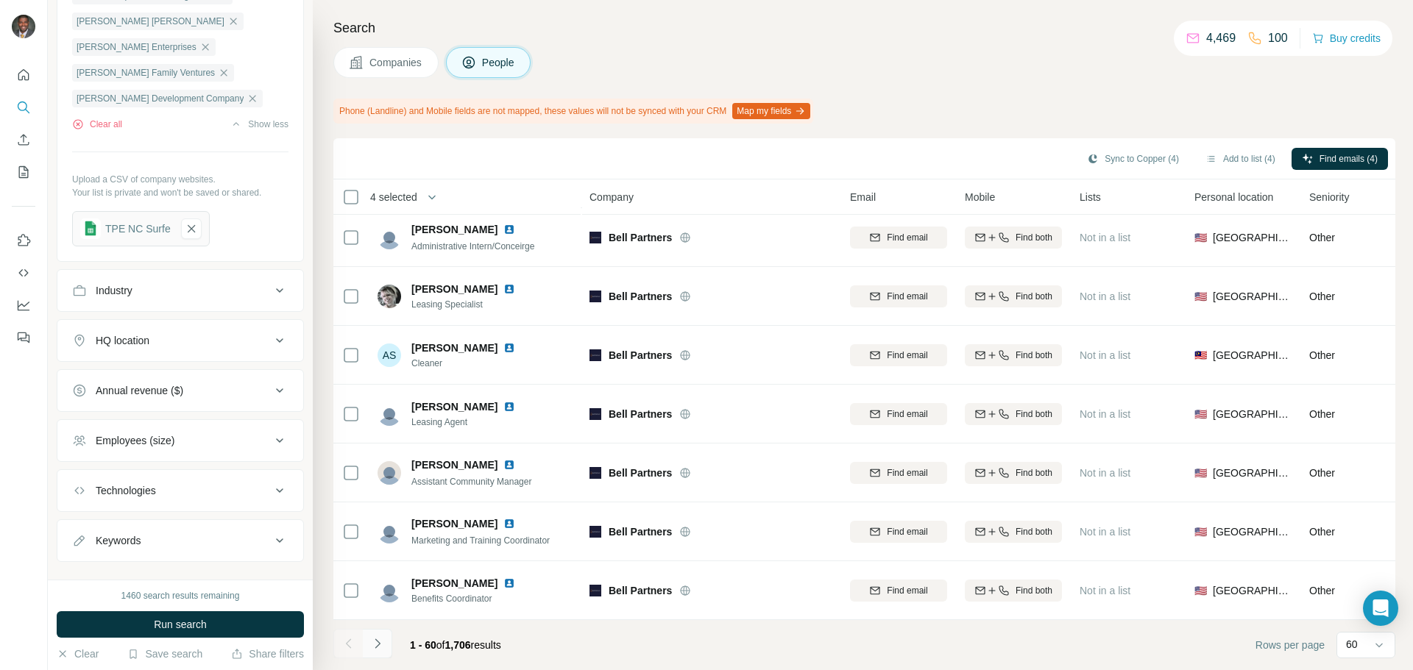
click at [380, 645] on icon "Navigate to next page" at bounding box center [377, 644] width 15 height 15
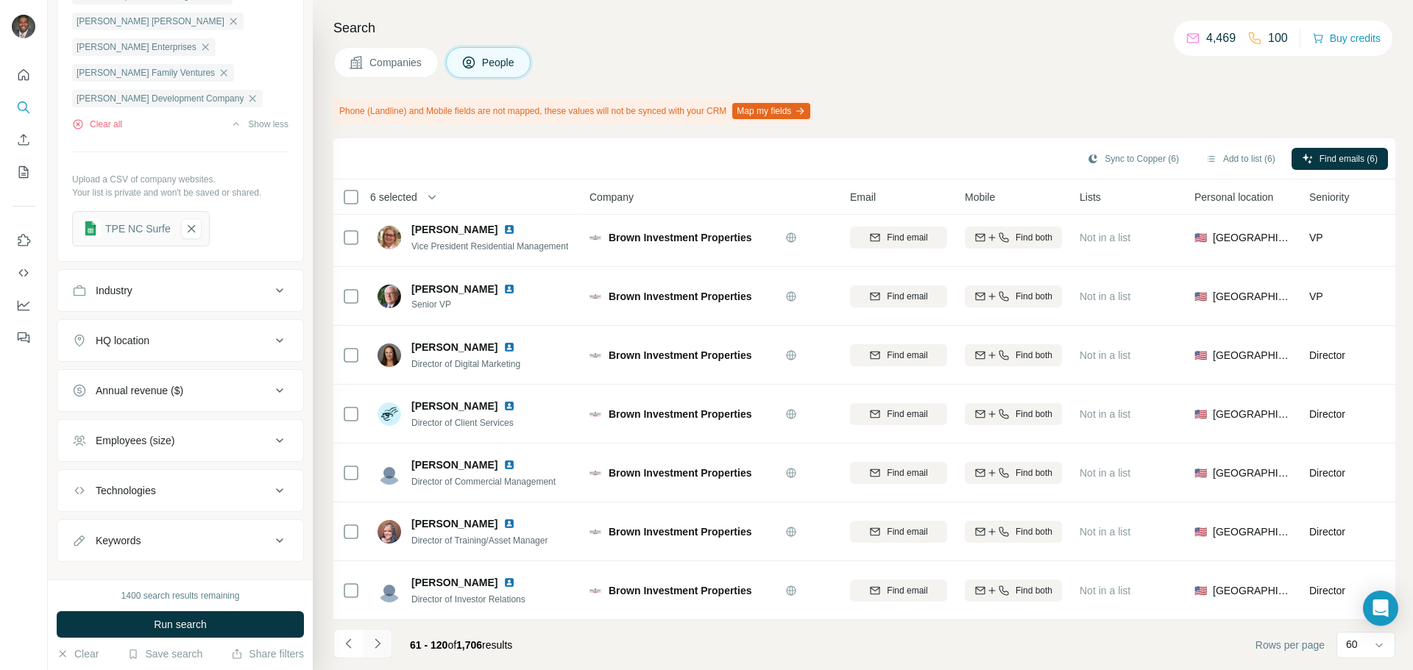
click at [378, 645] on icon "Navigate to next page" at bounding box center [377, 644] width 5 height 10
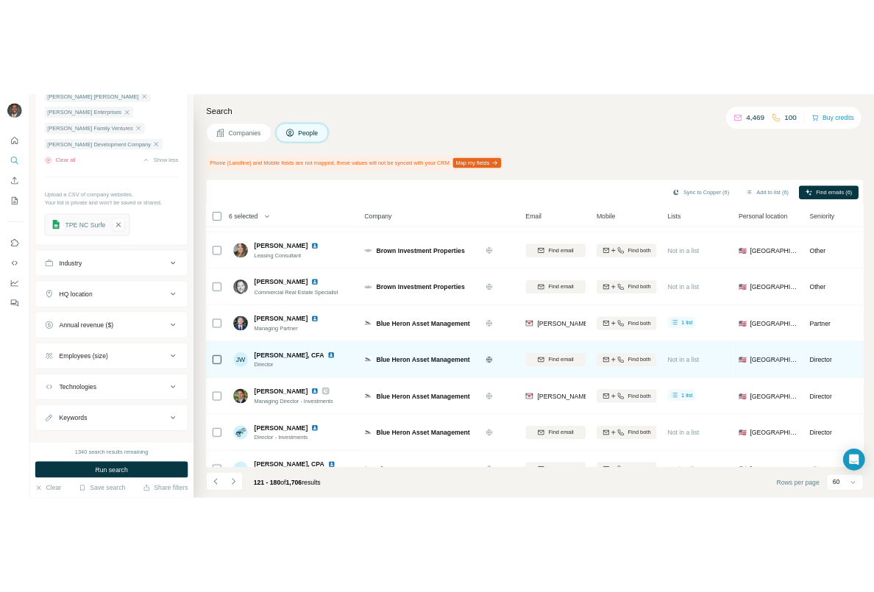
scroll to position [3017, 0]
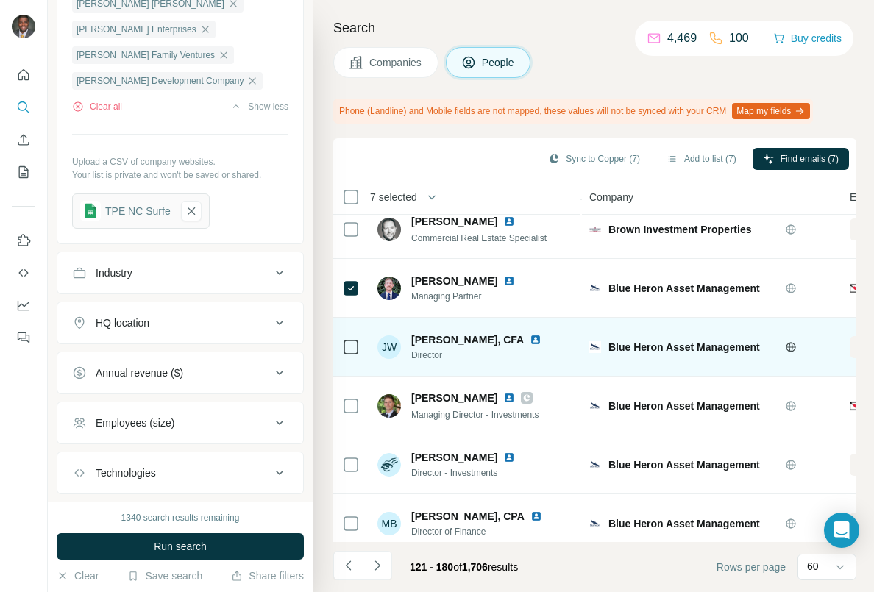
click at [343, 344] on div at bounding box center [351, 348] width 18 height 18
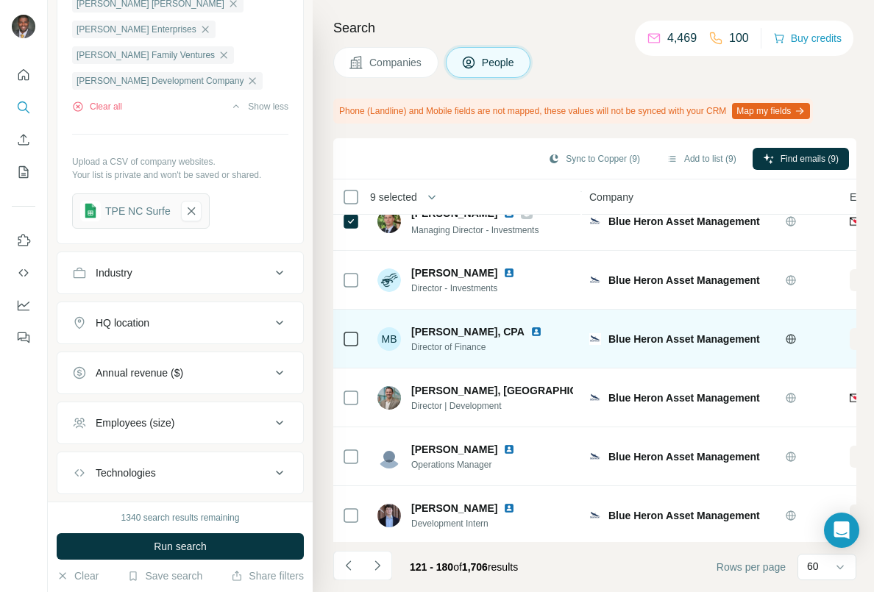
scroll to position [3212, 0]
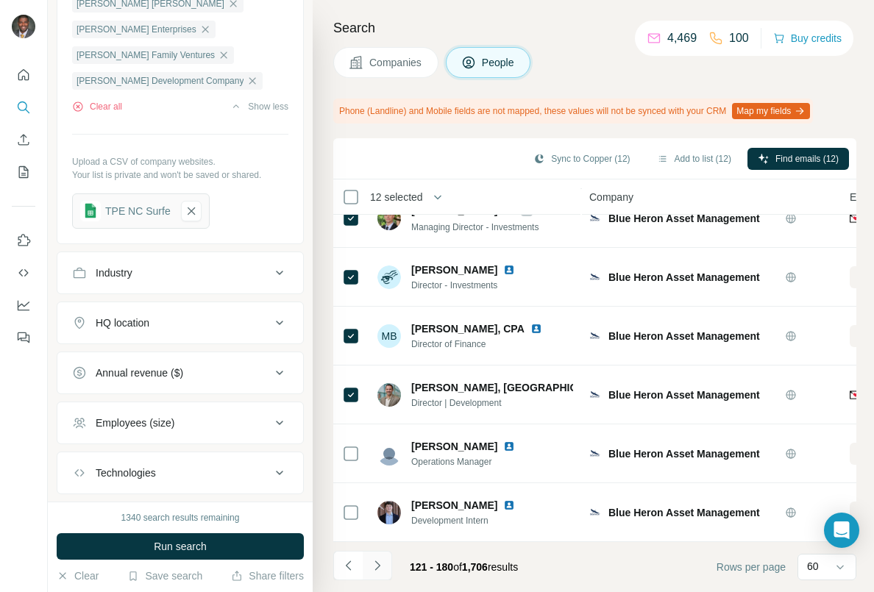
click at [375, 569] on icon "Navigate to next page" at bounding box center [377, 566] width 15 height 15
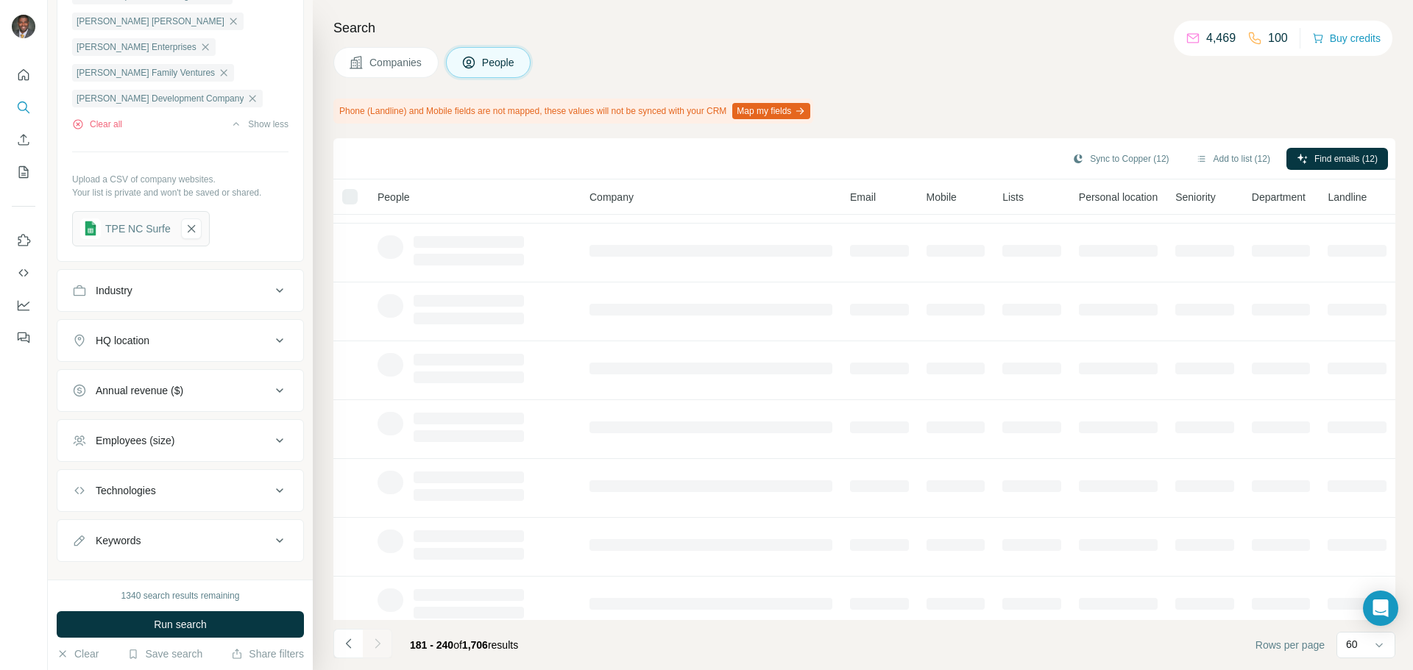
scroll to position [0, 0]
click at [375, 642] on div at bounding box center [377, 643] width 29 height 29
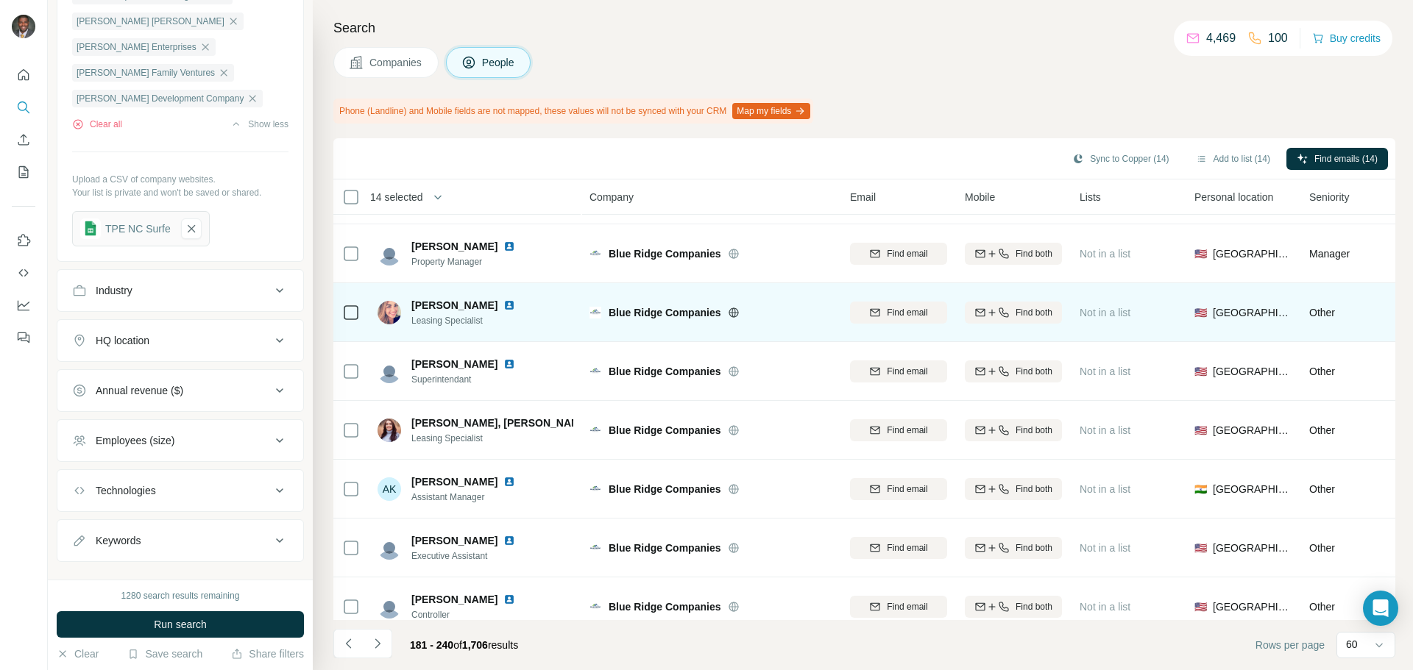
scroll to position [3134, 0]
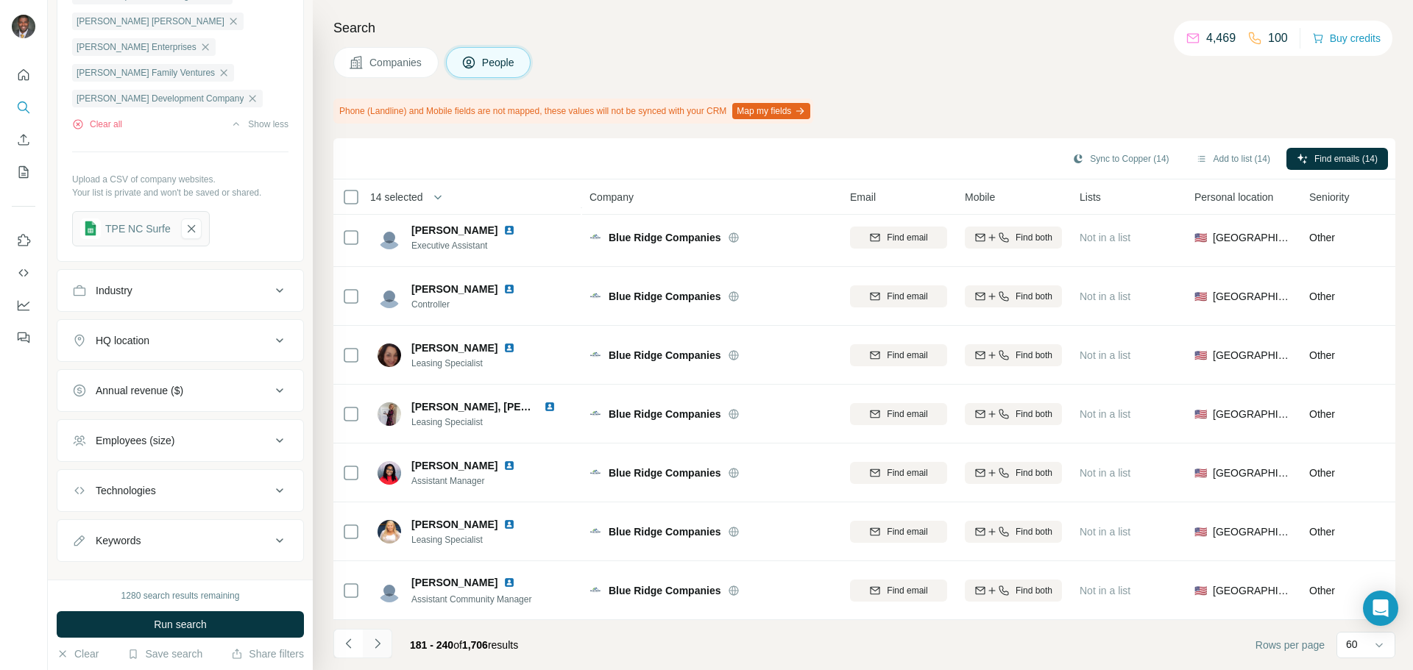
click at [374, 642] on icon "Navigate to next page" at bounding box center [377, 644] width 15 height 15
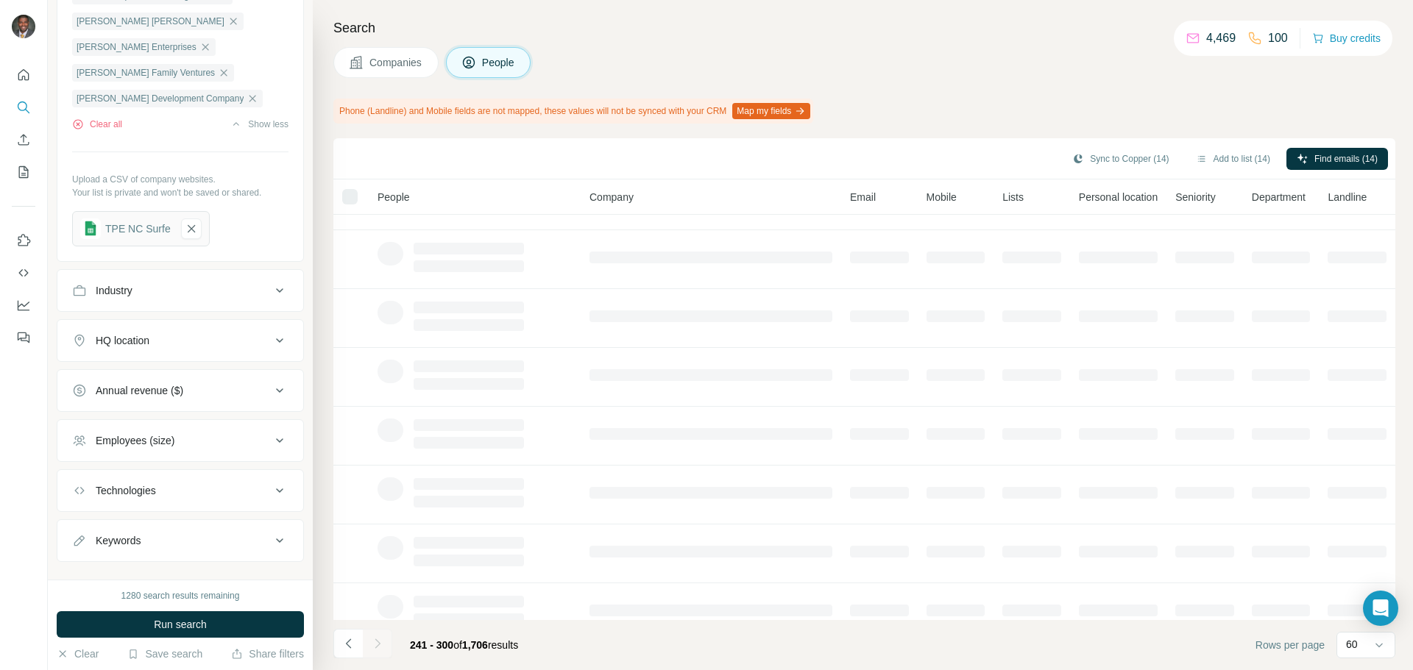
scroll to position [0, 0]
click at [350, 646] on icon "Navigate to previous page" at bounding box center [348, 644] width 15 height 15
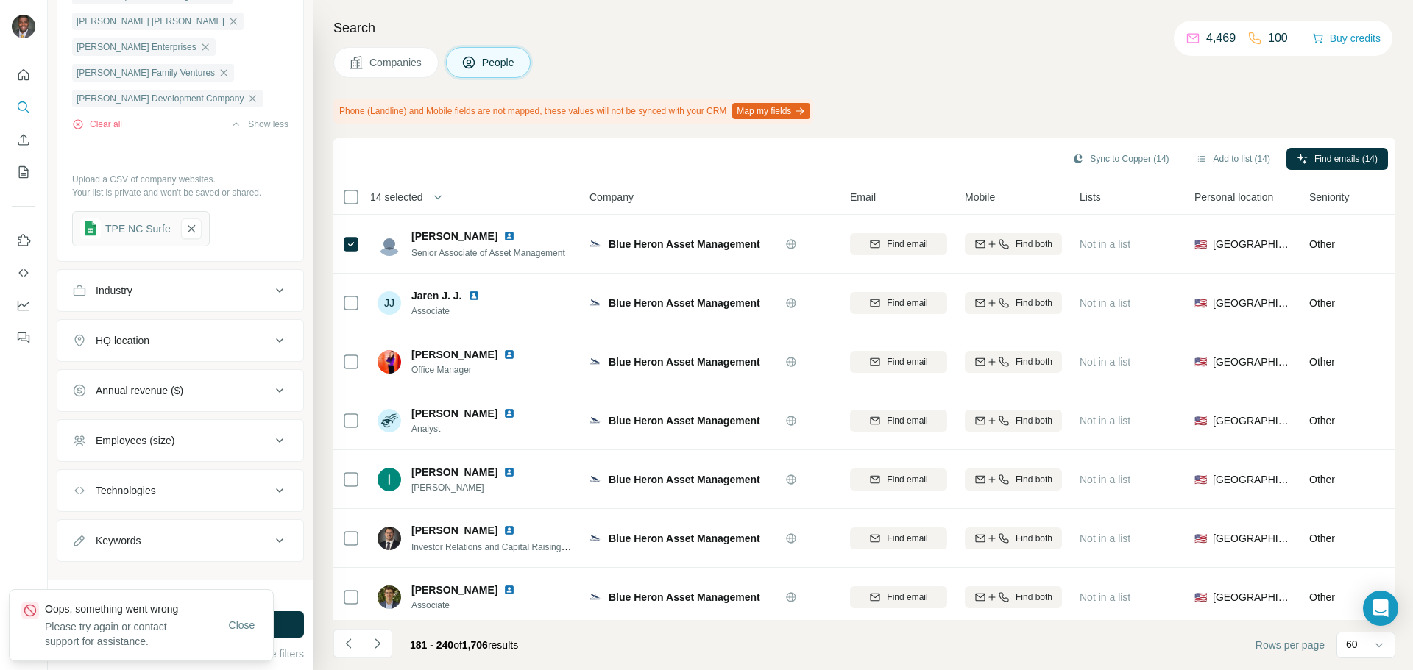
click at [244, 626] on span "Close" at bounding box center [242, 625] width 26 height 15
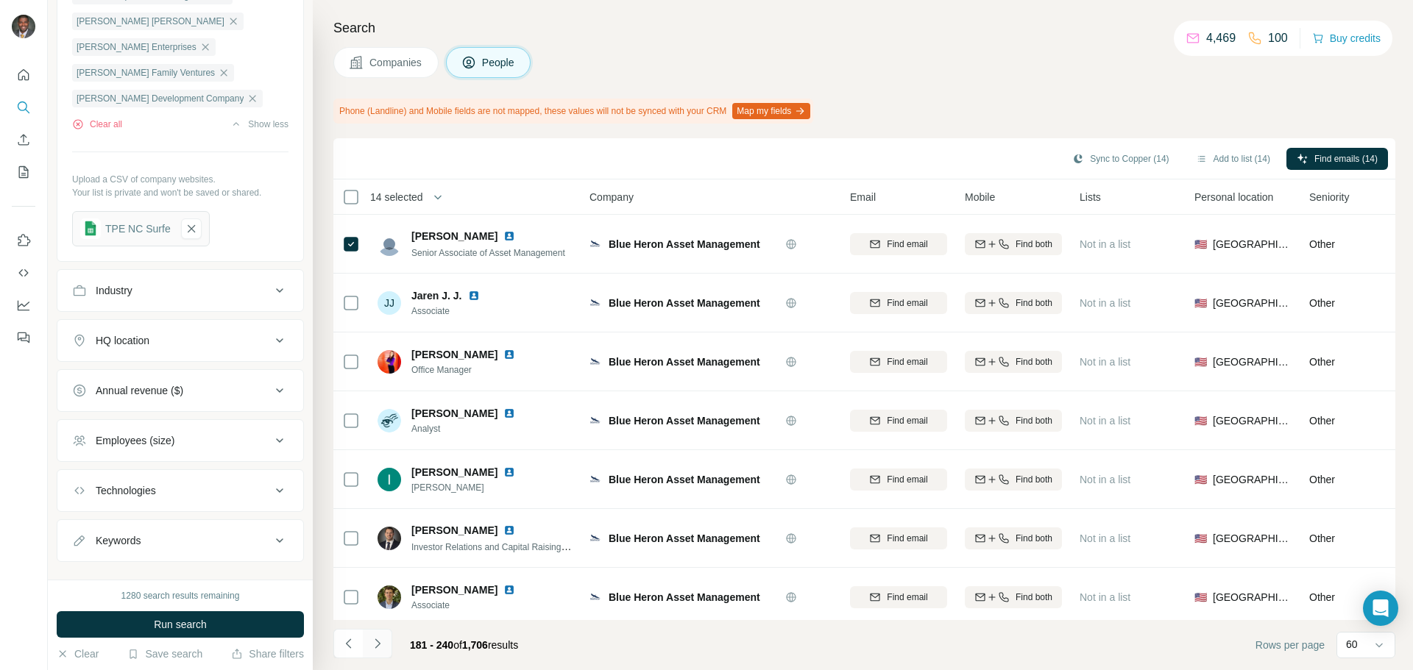
click at [374, 642] on icon "Navigate to next page" at bounding box center [377, 644] width 15 height 15
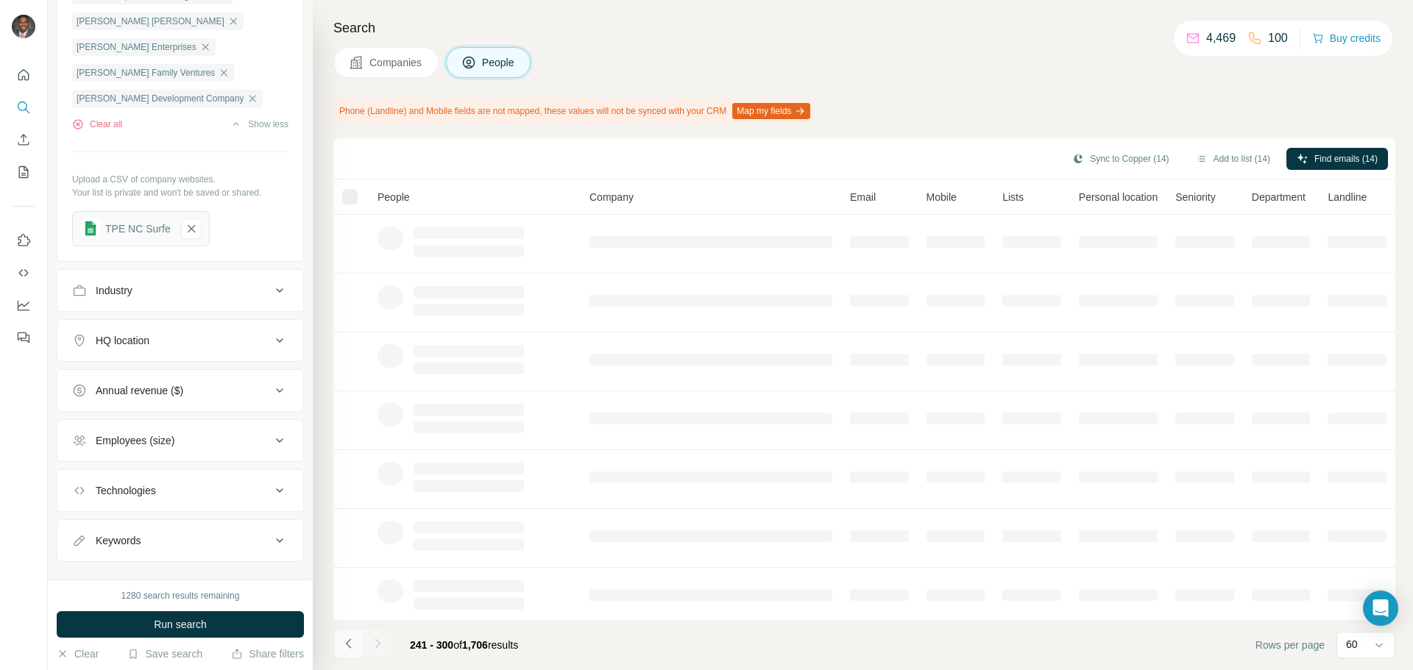
click at [358, 643] on button "Navigate to previous page" at bounding box center [347, 643] width 29 height 29
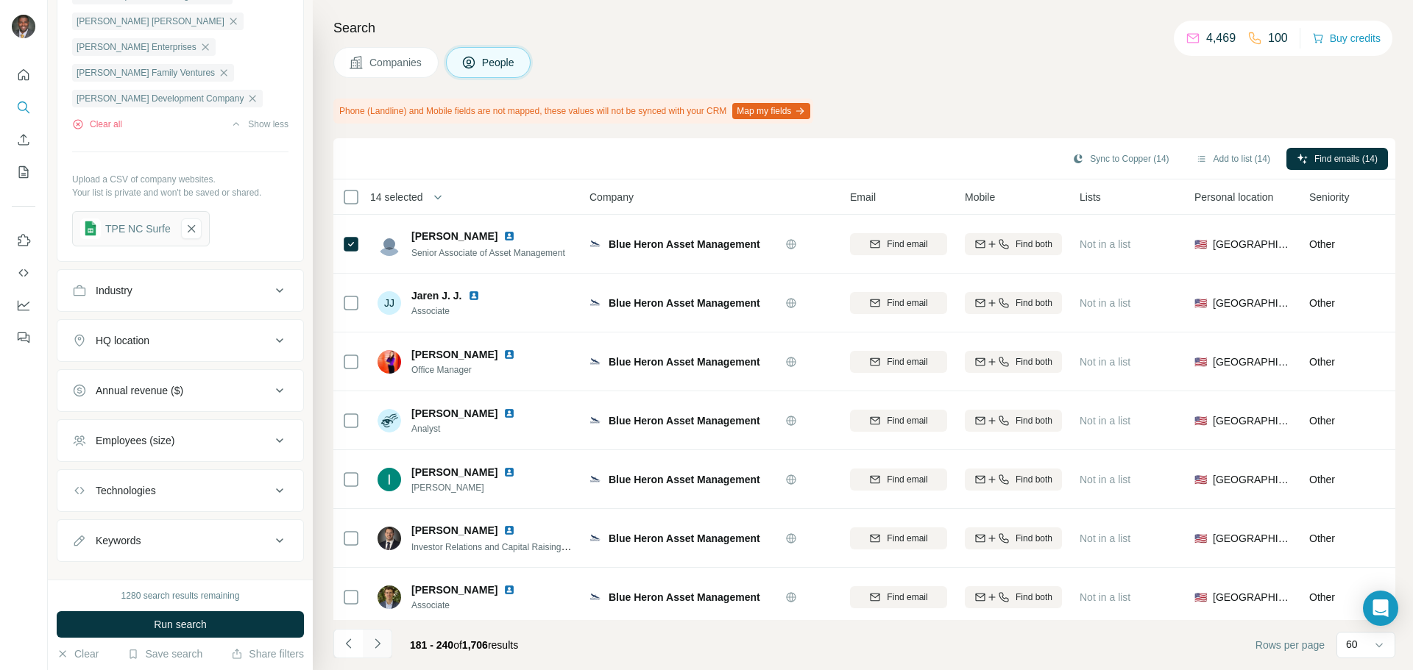
click at [375, 637] on button "Navigate to next page" at bounding box center [377, 643] width 29 height 29
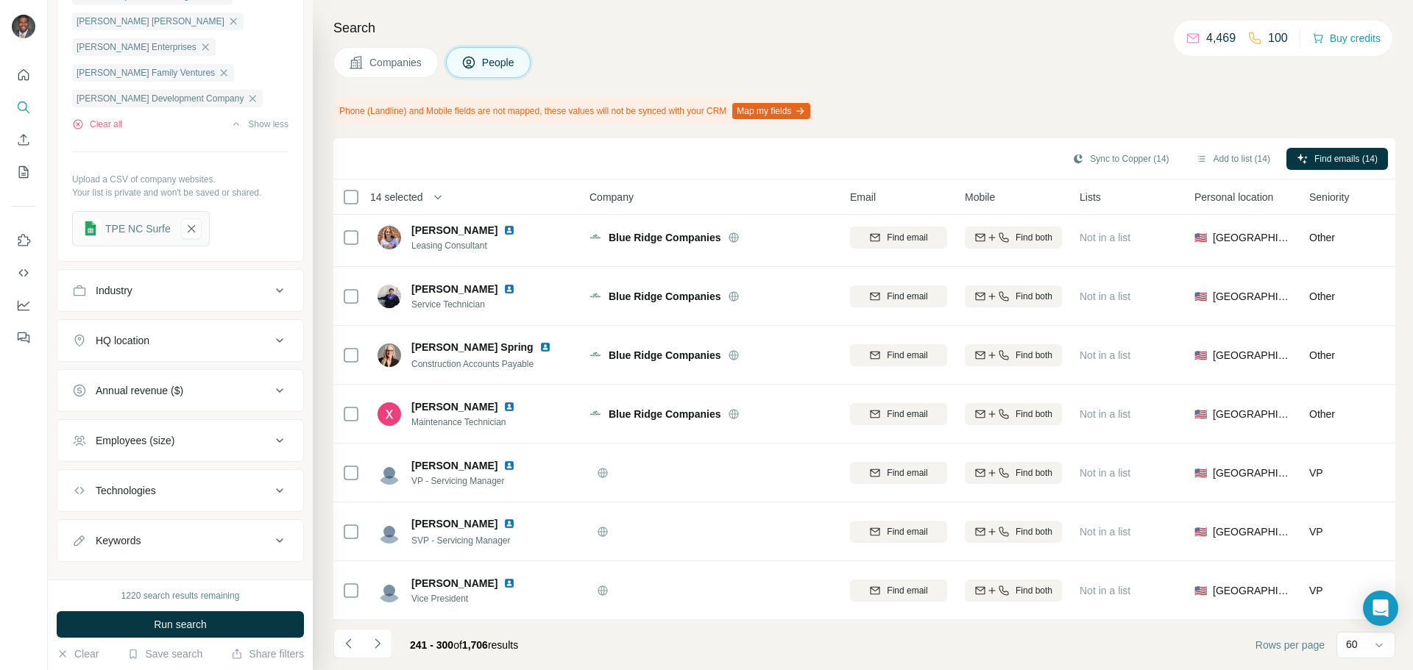
scroll to position [3134, 0]
click at [371, 646] on icon "Navigate to next page" at bounding box center [377, 644] width 15 height 15
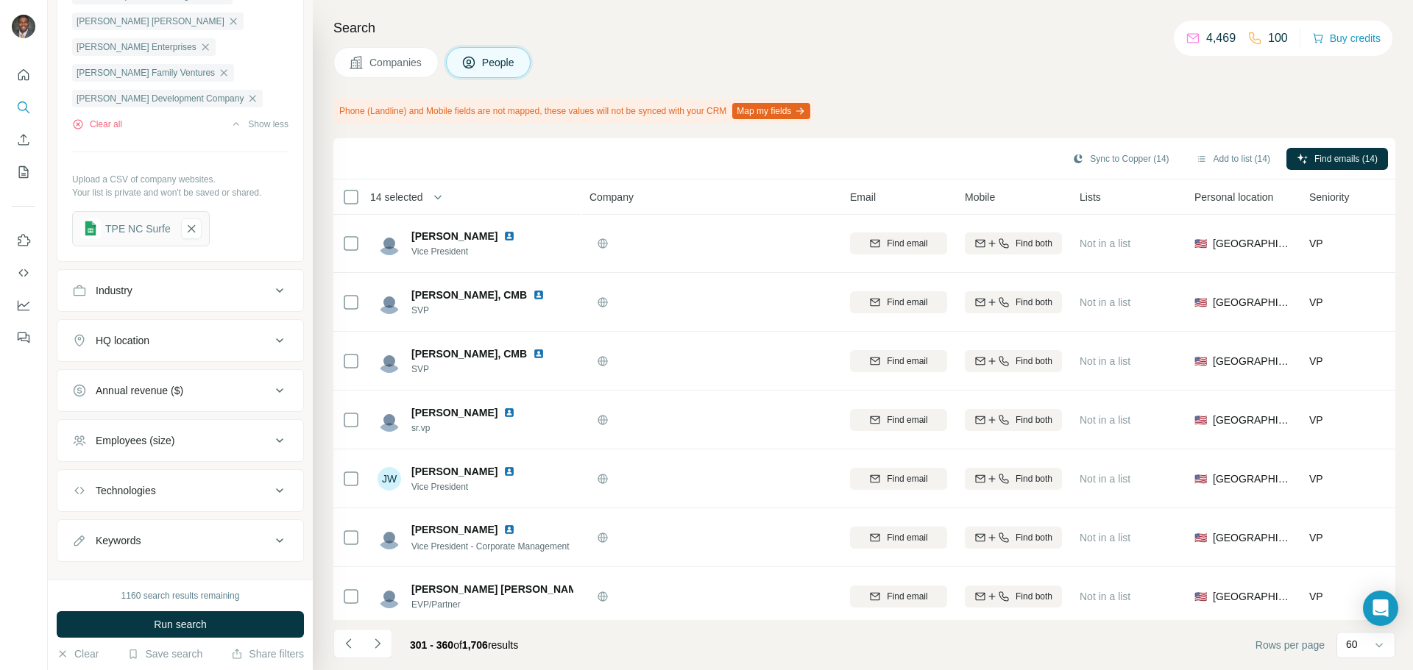
scroll to position [0, 0]
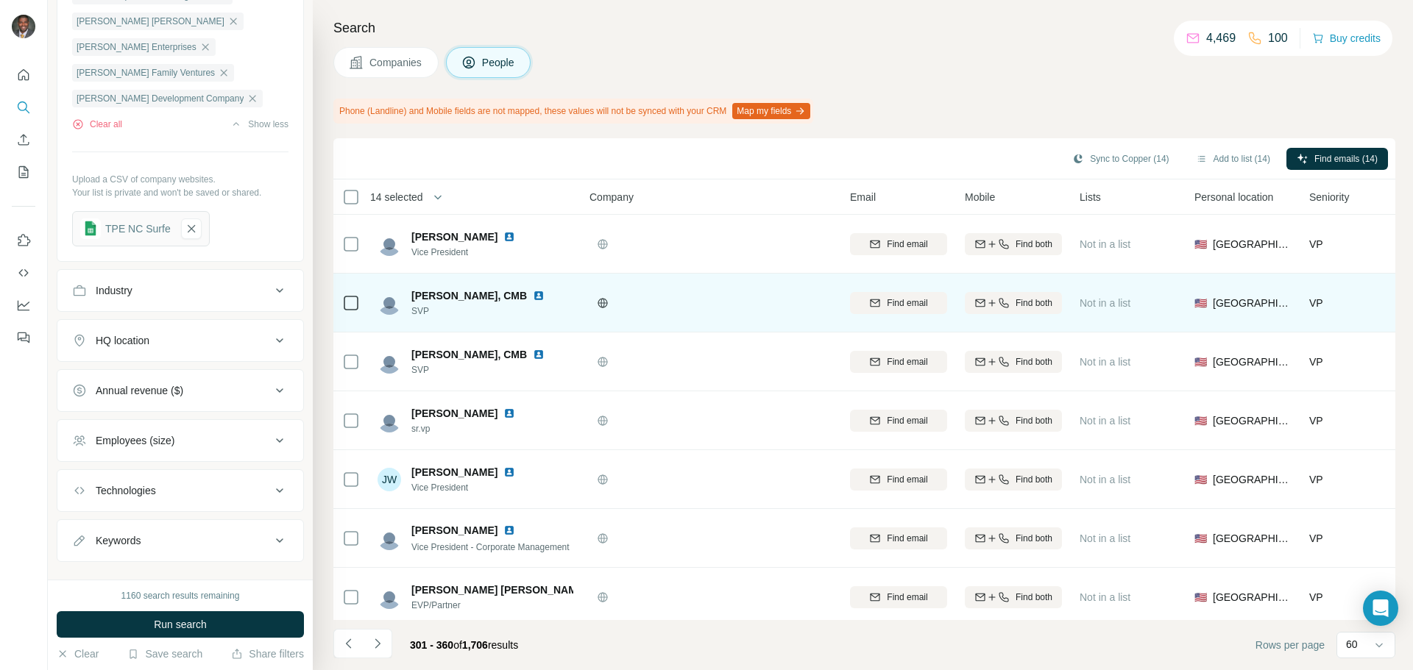
click at [533, 298] on img at bounding box center [539, 296] width 12 height 12
click at [358, 310] on icon at bounding box center [351, 303] width 18 height 18
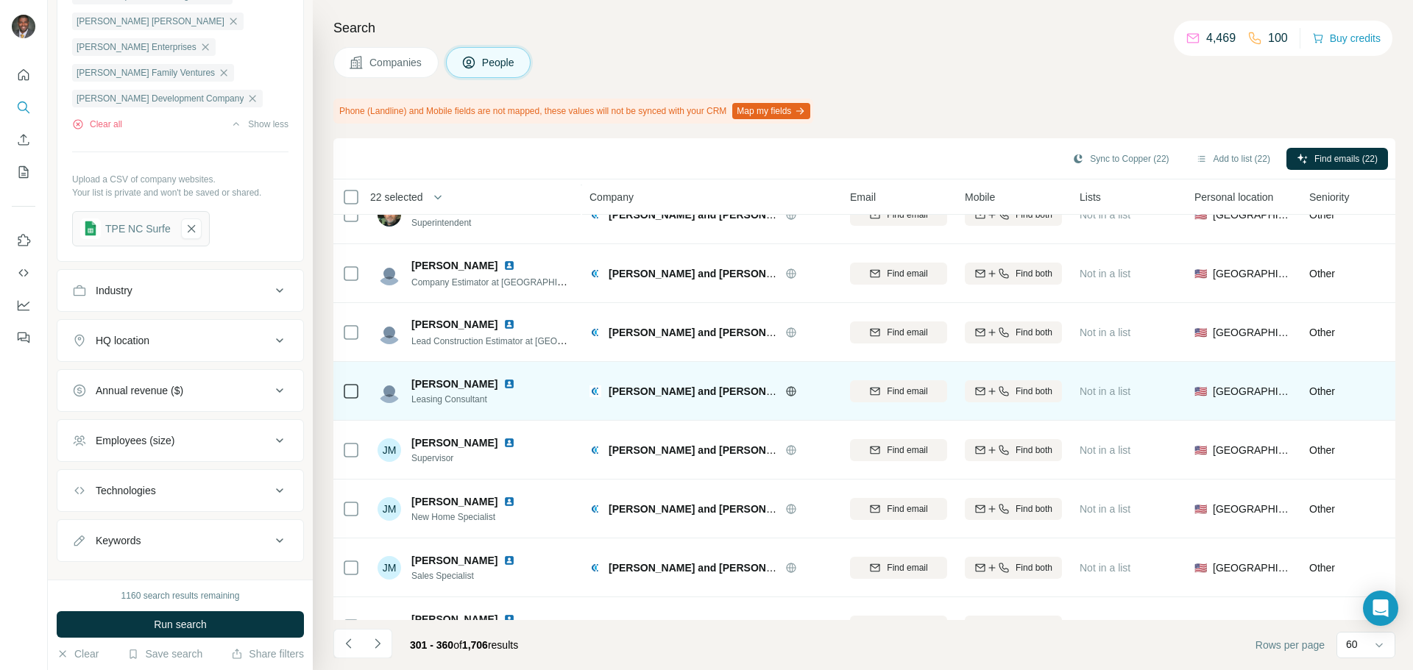
scroll to position [3134, 0]
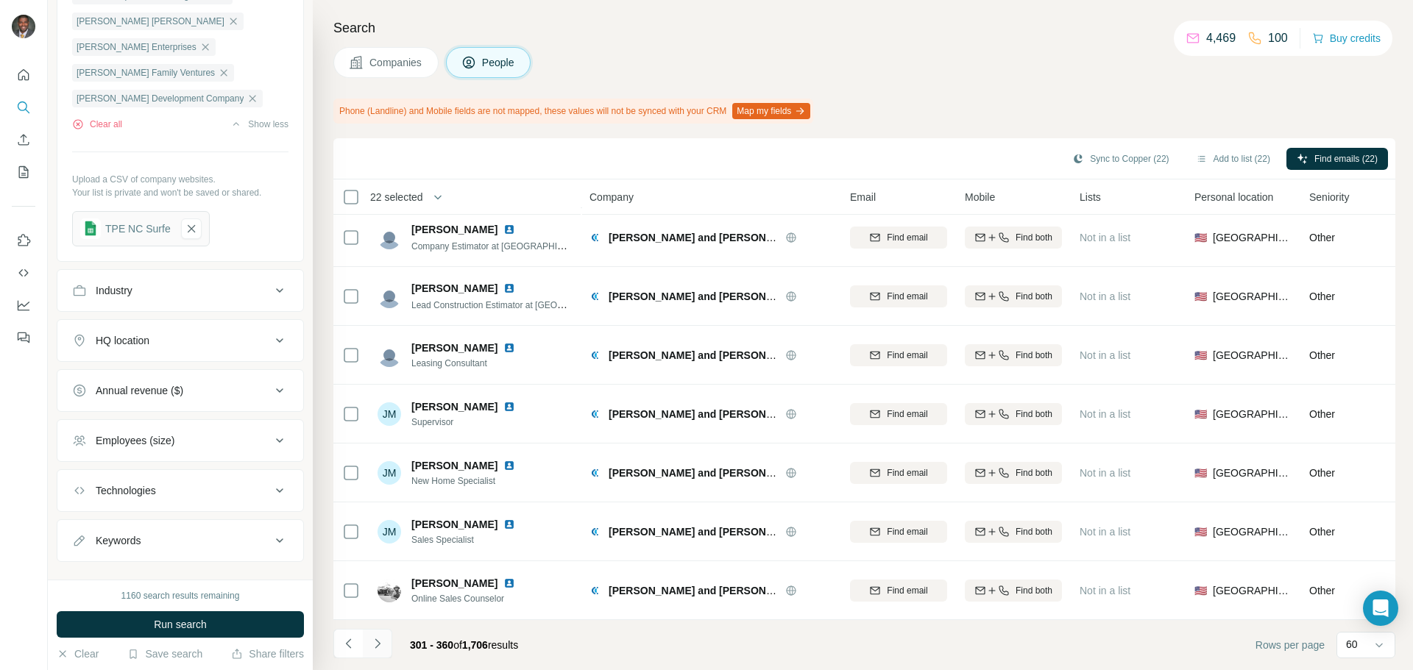
click at [376, 643] on icon "Navigate to next page" at bounding box center [377, 644] width 15 height 15
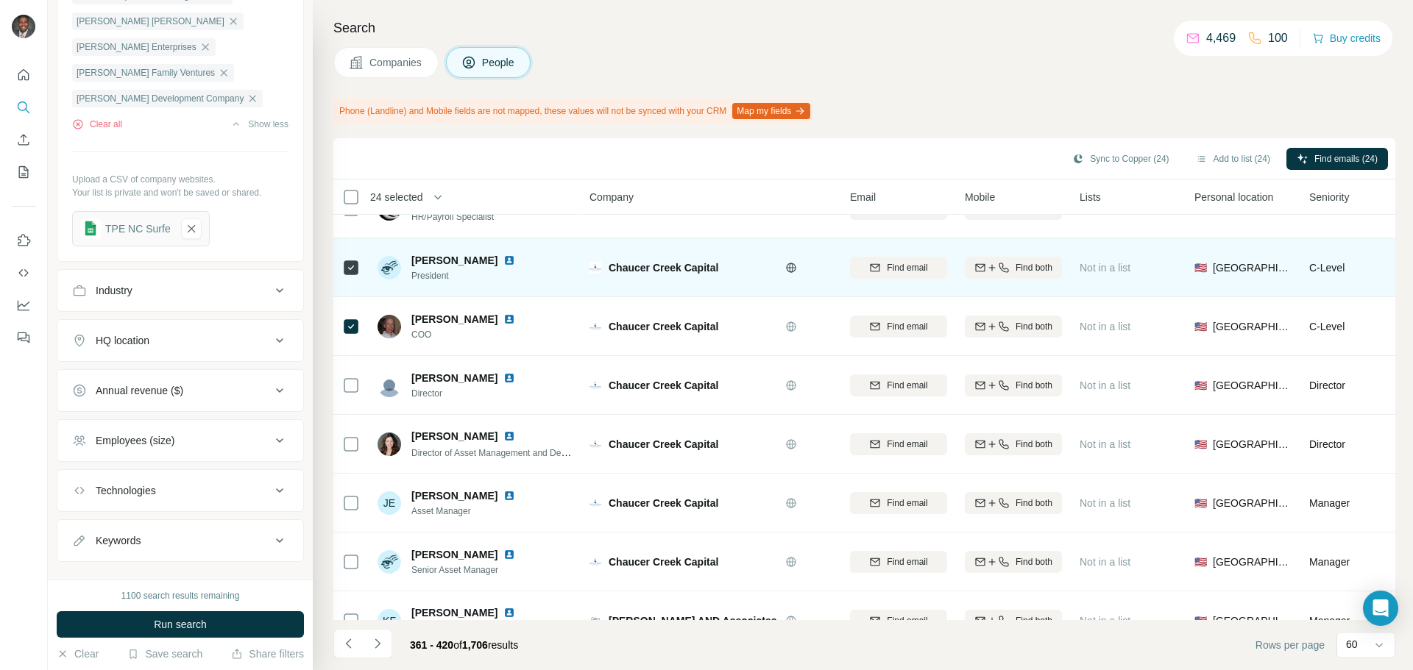
scroll to position [294, 0]
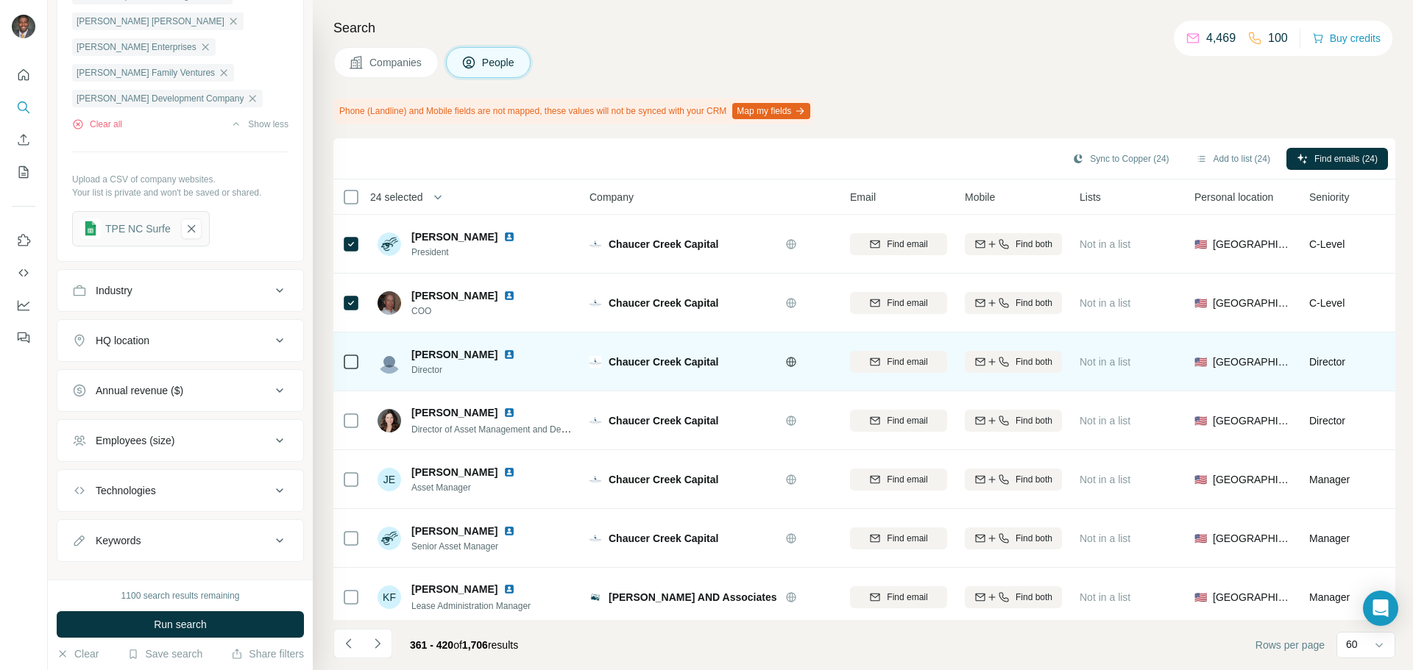
click at [343, 358] on icon at bounding box center [351, 362] width 18 height 18
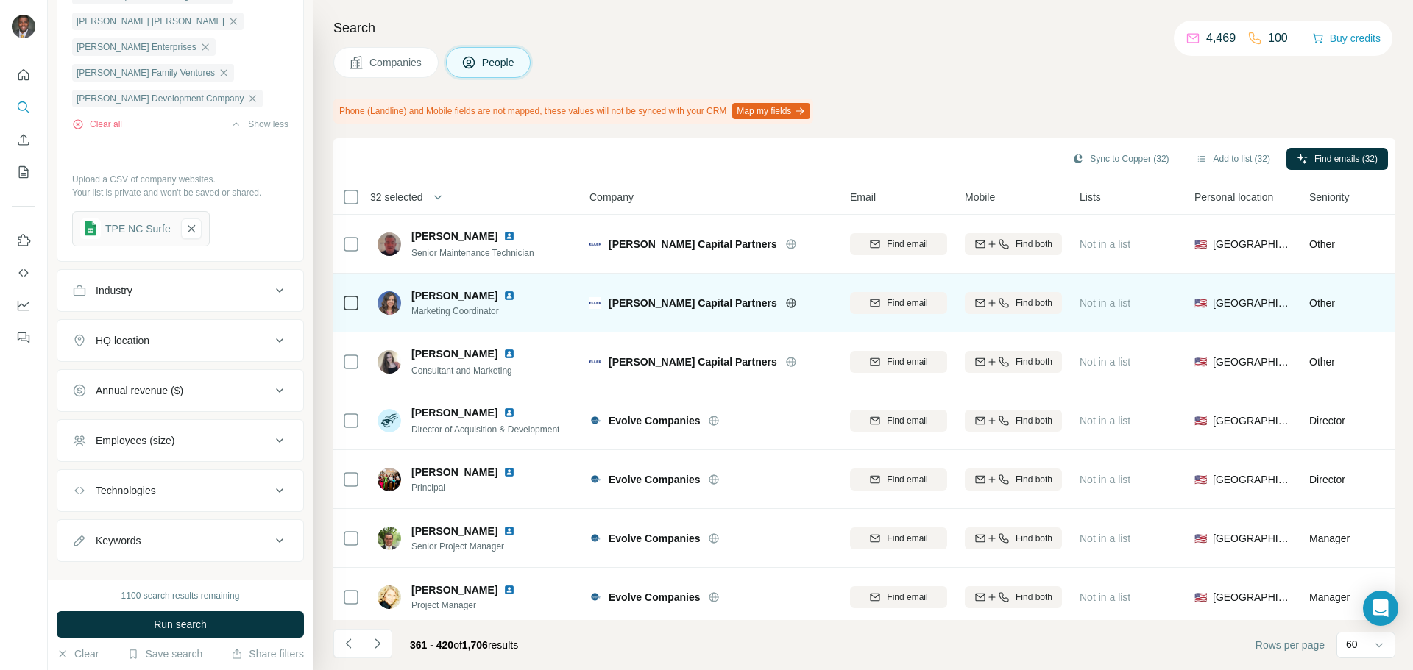
scroll to position [2723, 0]
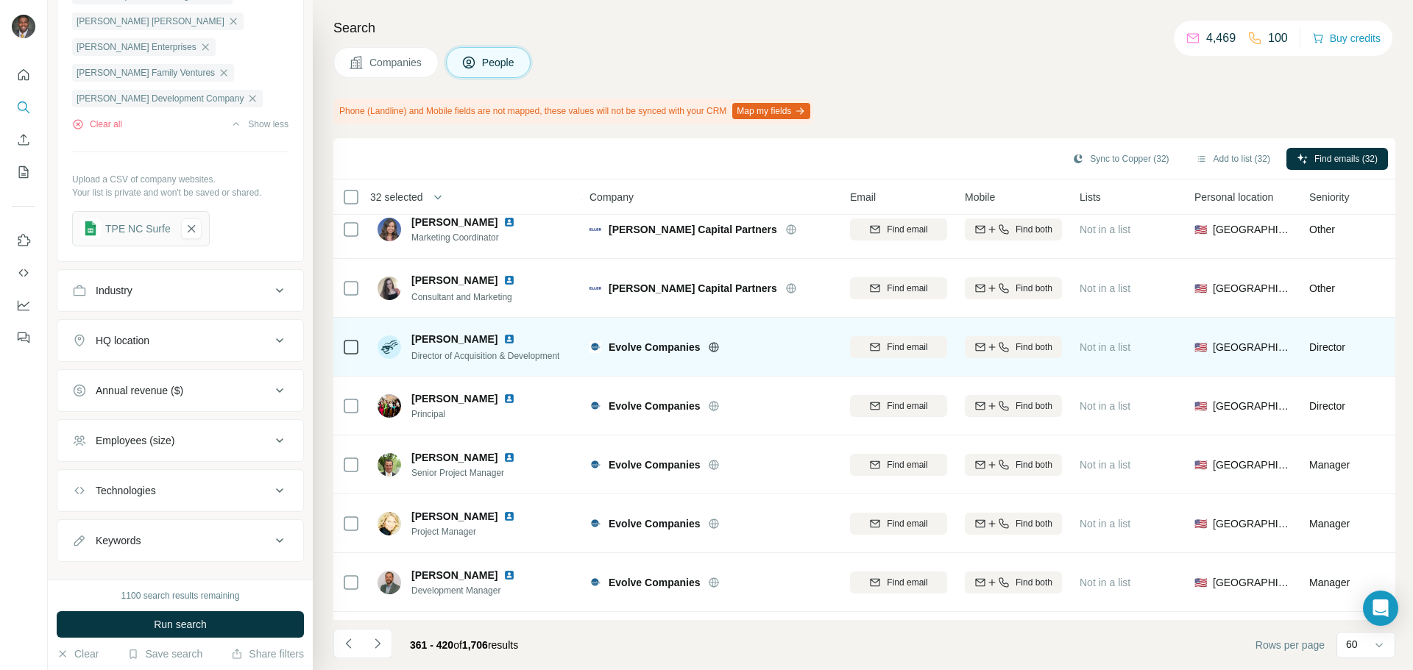
click at [342, 344] on icon at bounding box center [351, 348] width 18 height 18
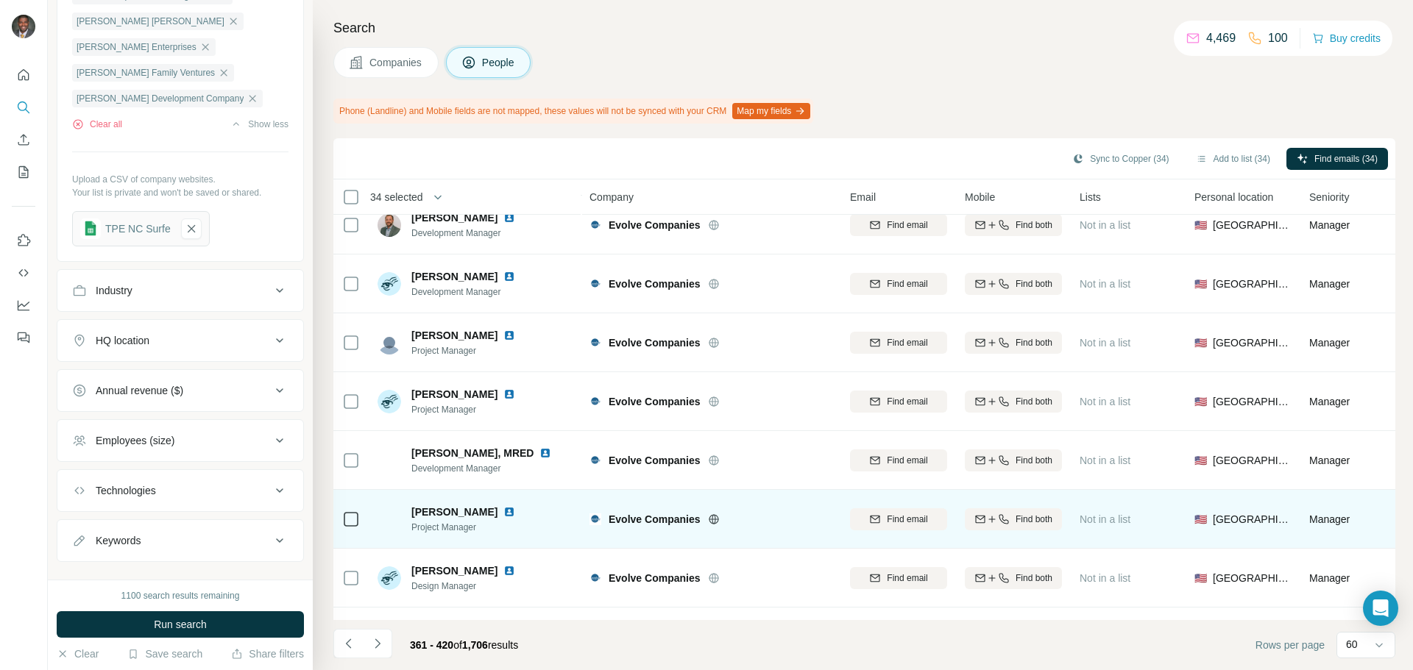
scroll to position [3134, 0]
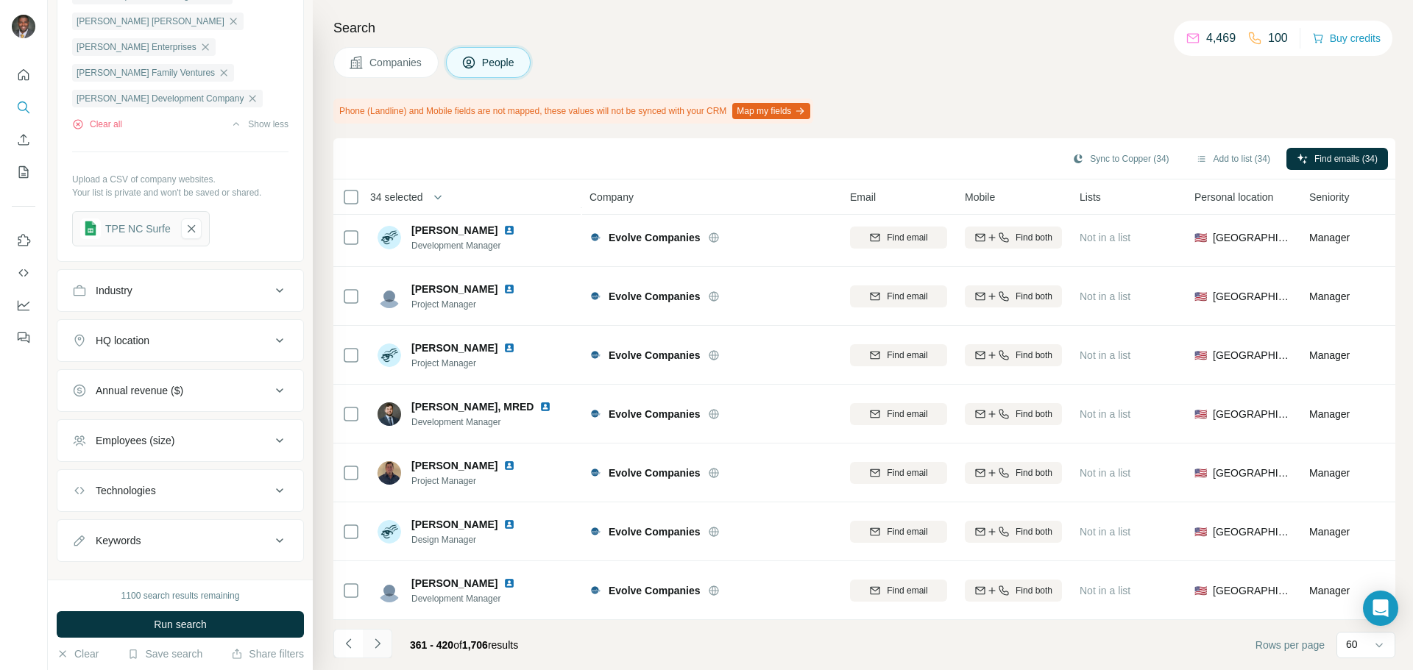
click at [386, 637] on button "Navigate to next page" at bounding box center [377, 643] width 29 height 29
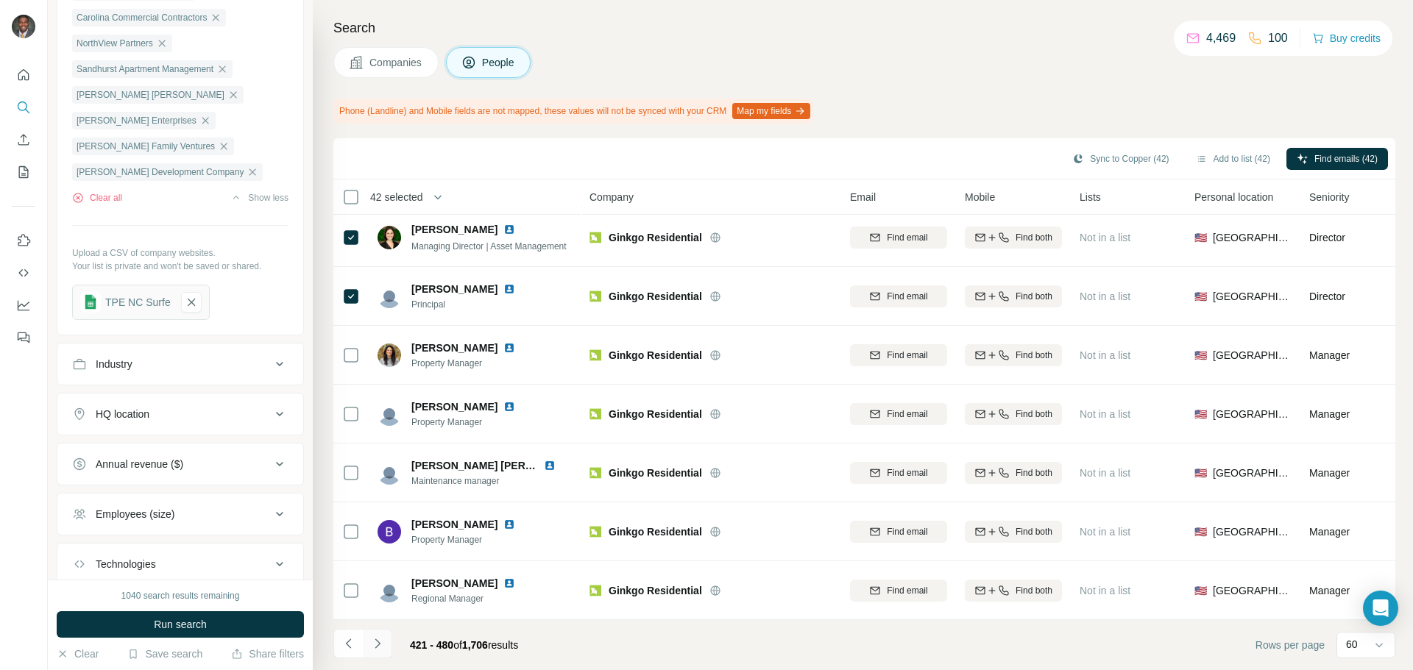
click at [377, 645] on icon "Navigate to next page" at bounding box center [377, 644] width 15 height 15
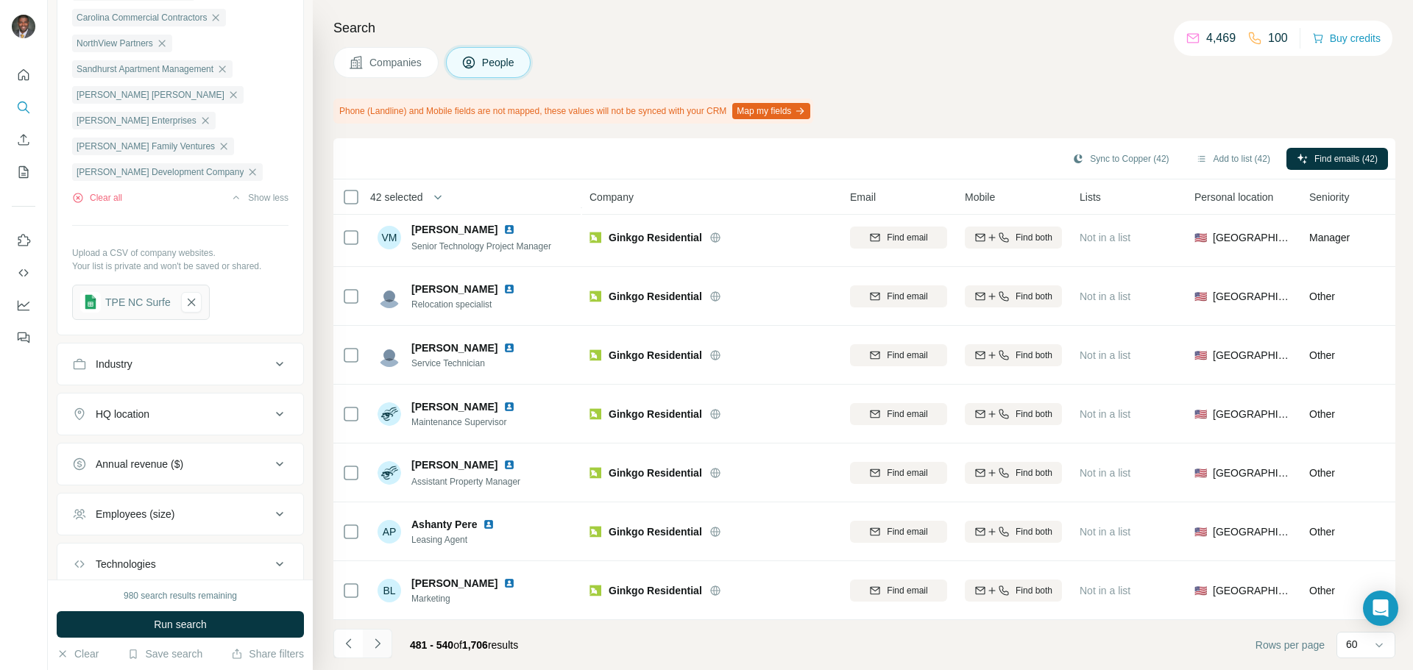
click at [380, 646] on icon "Navigate to next page" at bounding box center [377, 644] width 15 height 15
click at [383, 644] on icon "Navigate to next page" at bounding box center [377, 644] width 15 height 15
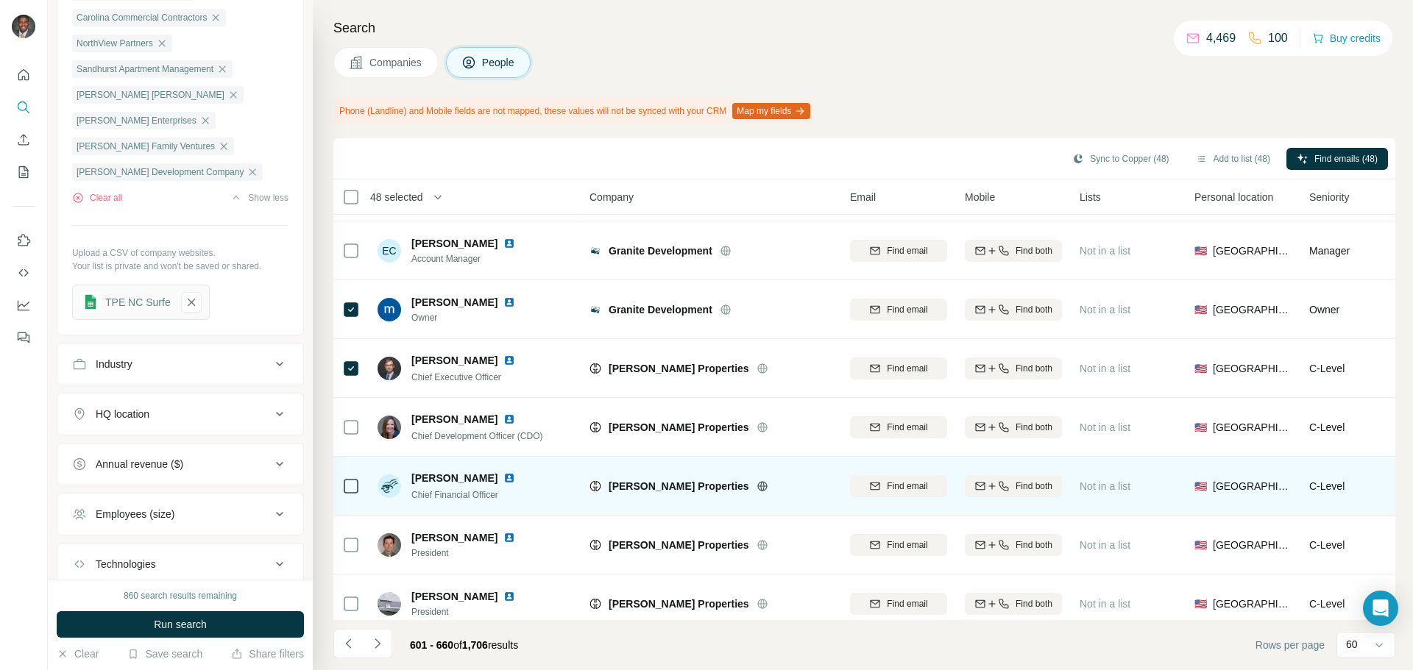
scroll to position [2502, 0]
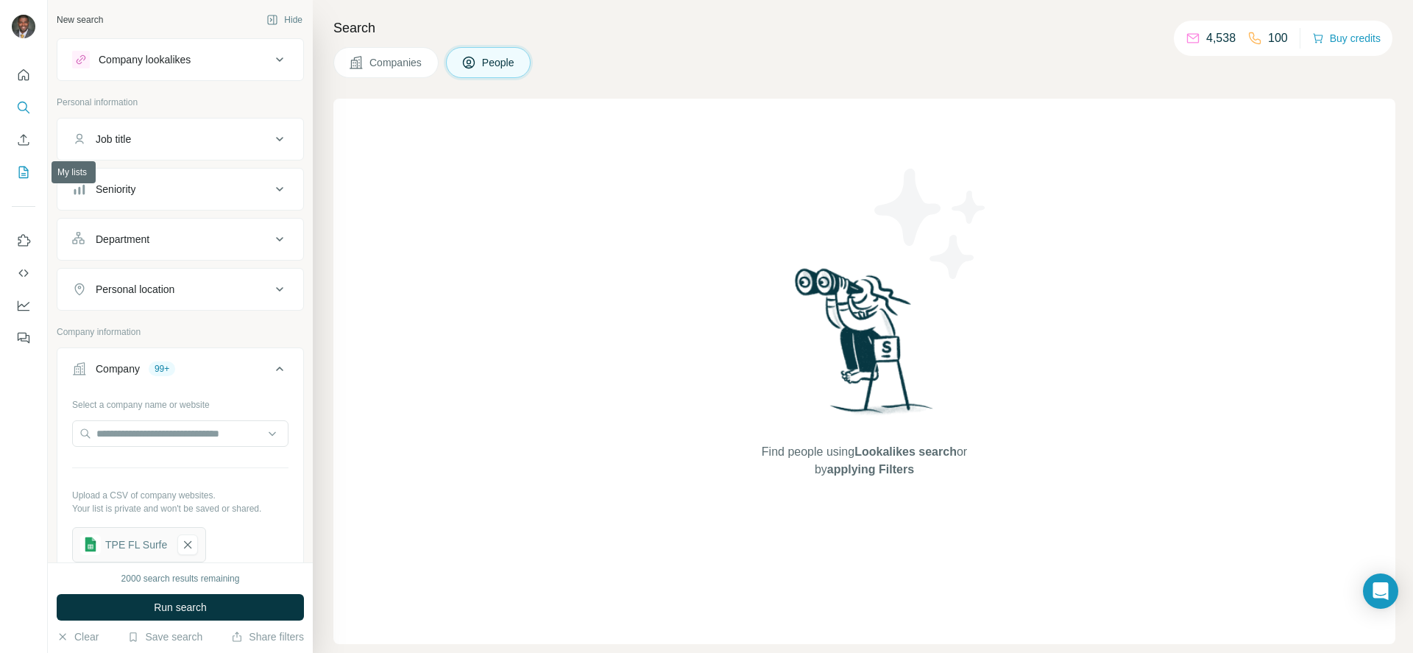
click at [20, 175] on icon "My lists" at bounding box center [23, 172] width 15 height 15
click at [23, 173] on icon "My lists" at bounding box center [24, 171] width 7 height 10
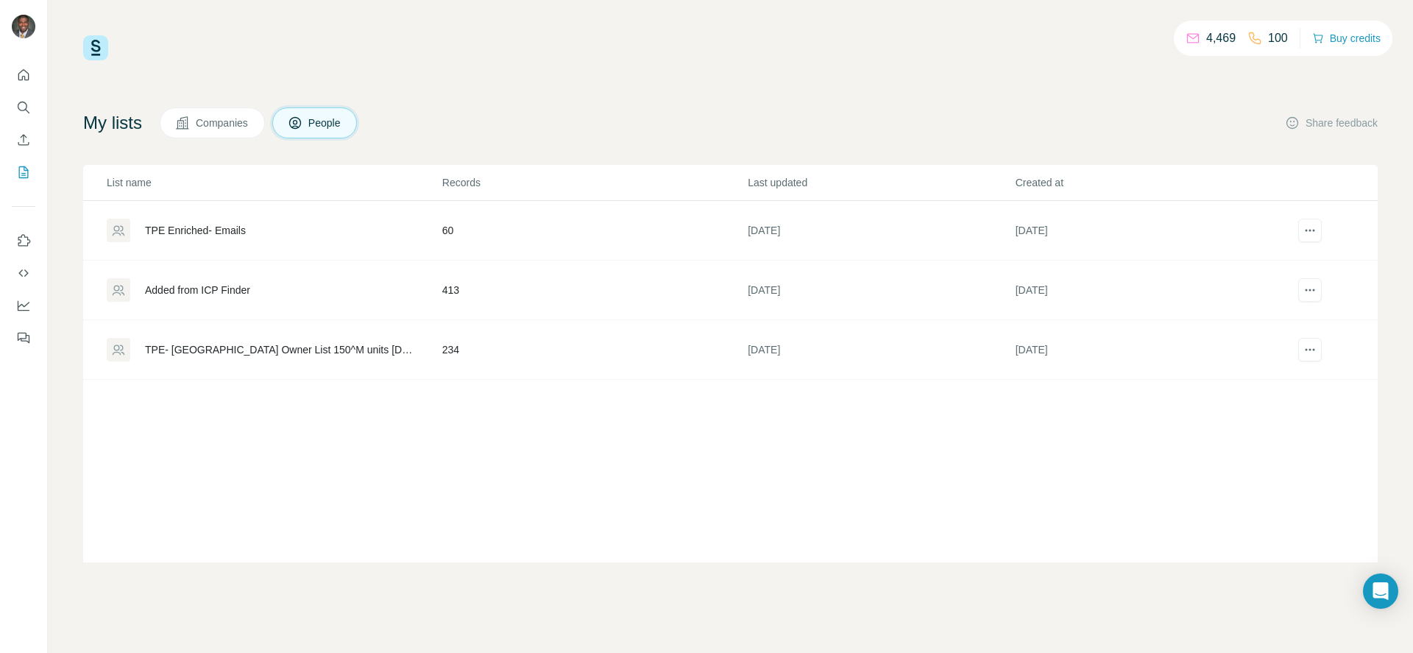
click at [205, 127] on span "Companies" at bounding box center [223, 123] width 54 height 15
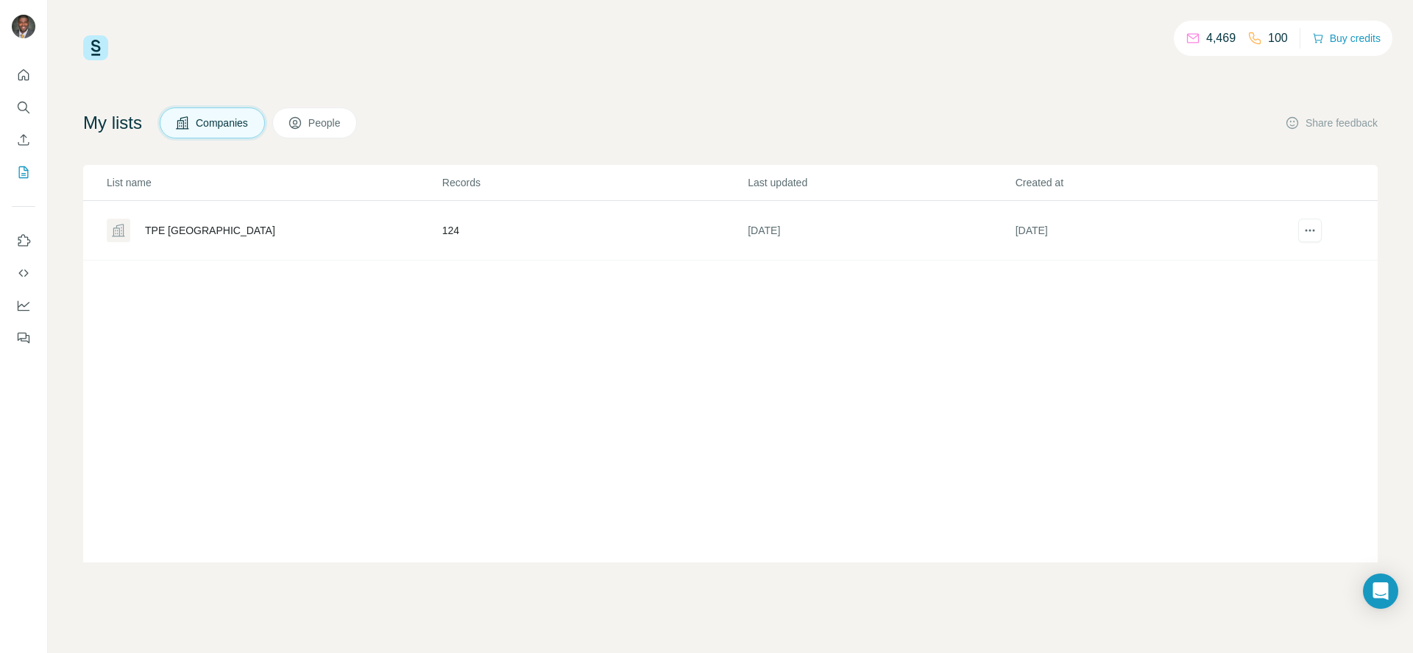
click at [335, 130] on span "People" at bounding box center [325, 123] width 34 height 15
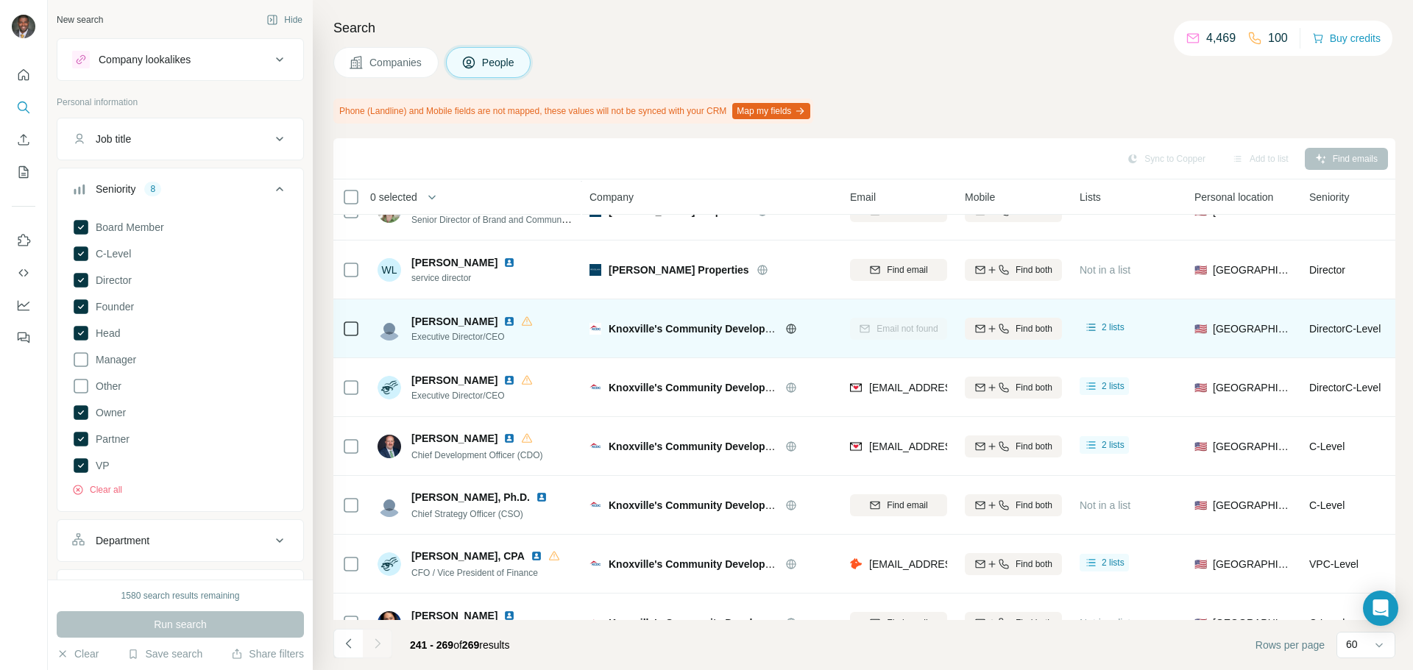
scroll to position [589, 0]
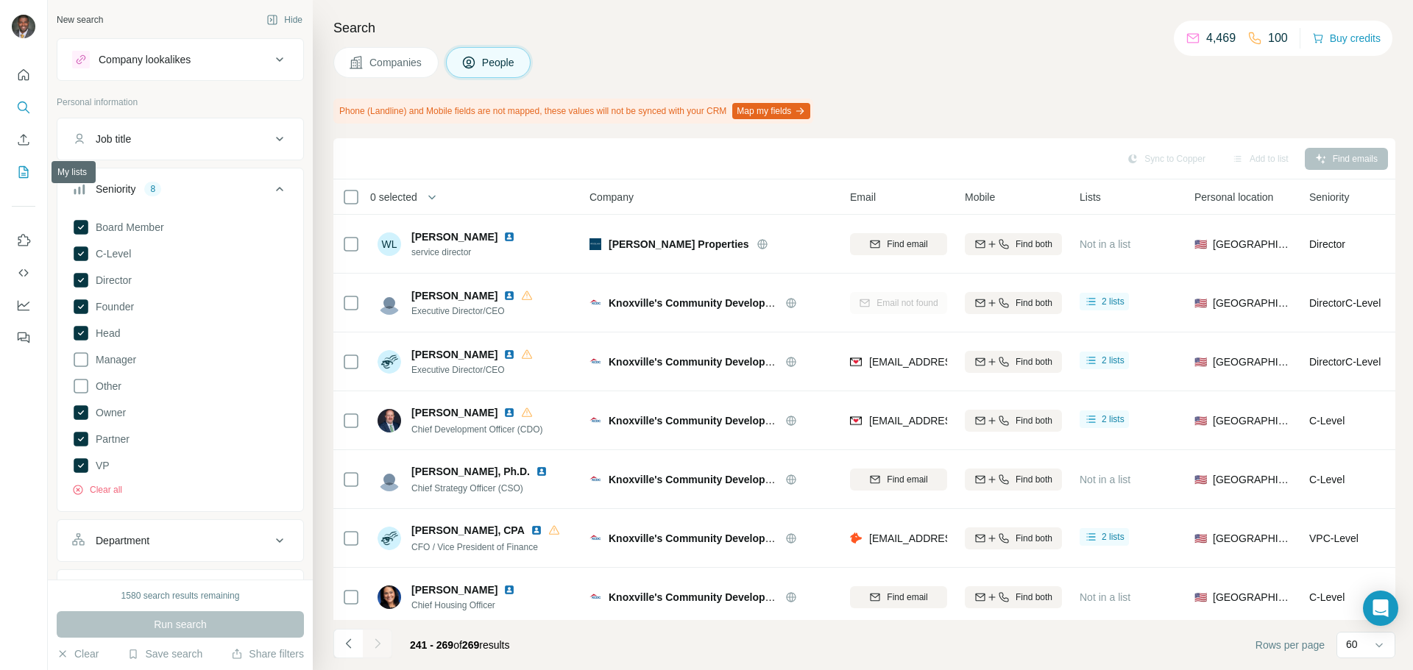
click at [22, 169] on icon "My lists" at bounding box center [23, 172] width 15 height 15
click at [23, 172] on icon "My lists" at bounding box center [23, 172] width 15 height 15
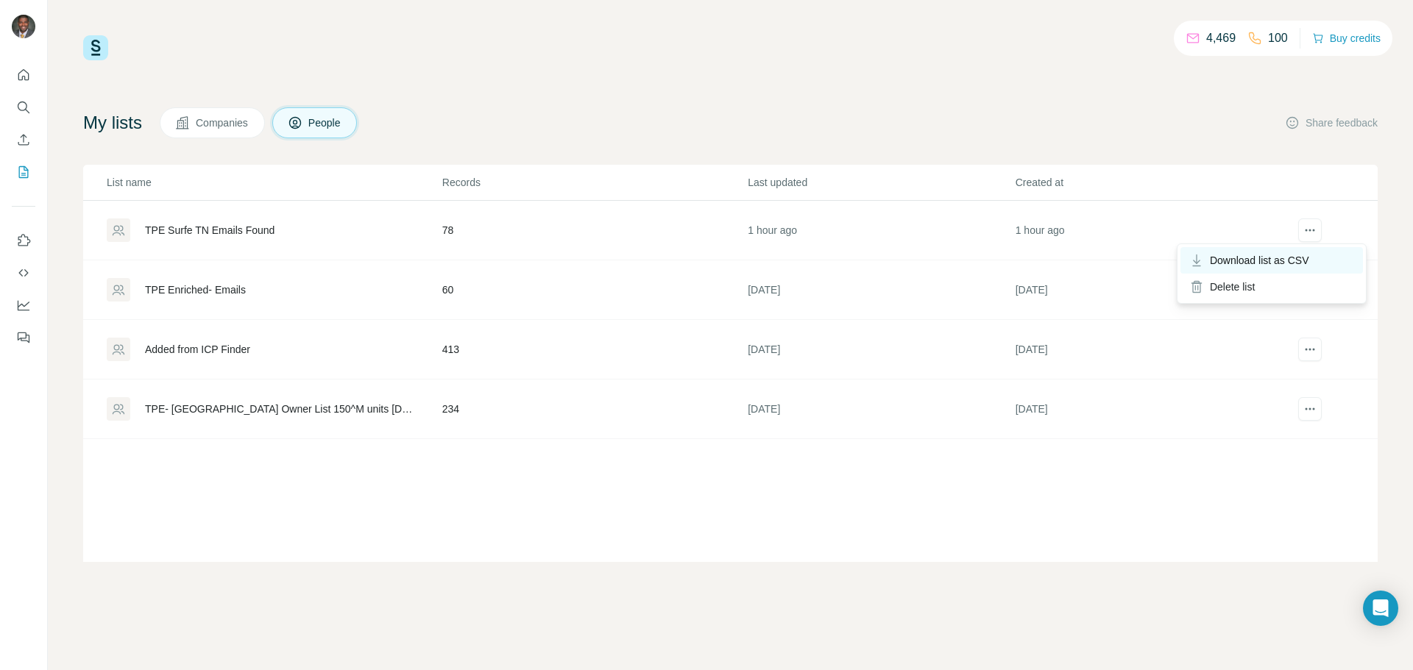
click at [1289, 260] on span "Download list as CSV" at bounding box center [1259, 260] width 99 height 15
click at [829, 68] on div "4,469 100 Buy credits My lists Companies People Share feedback List name Record…" at bounding box center [730, 298] width 1294 height 527
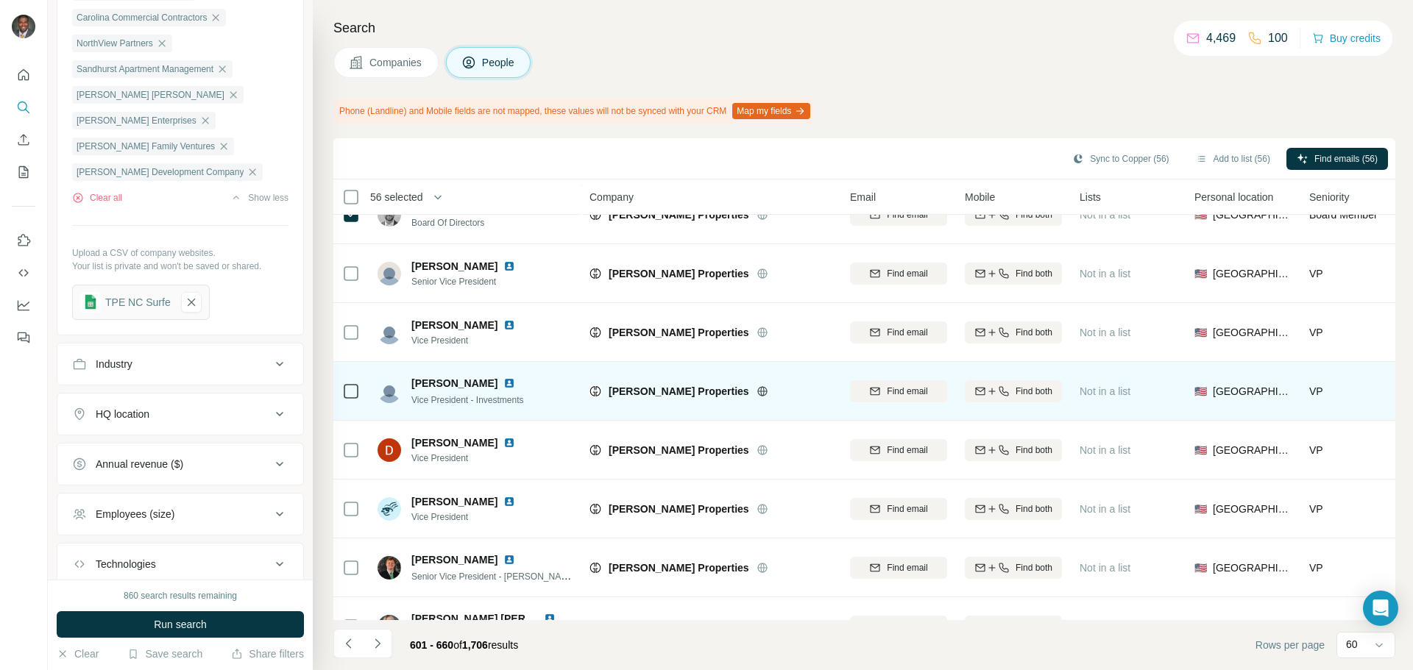
scroll to position [3134, 0]
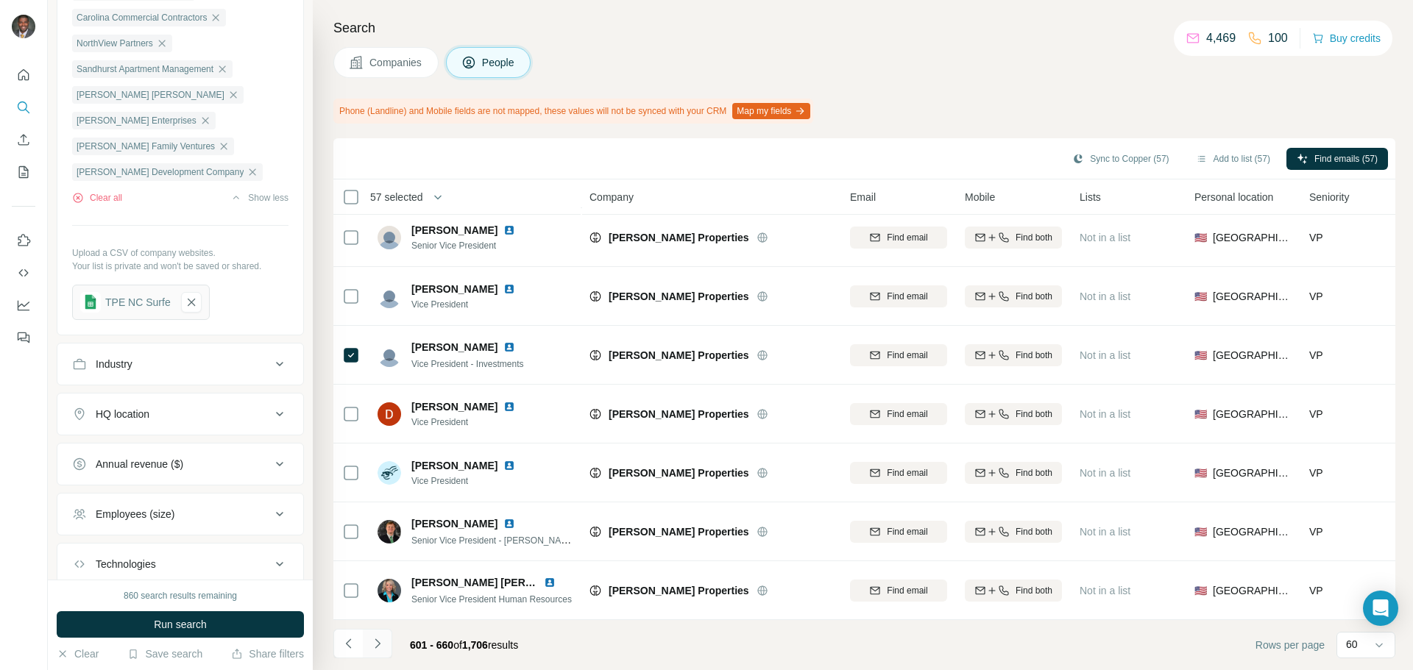
click at [375, 634] on button "Navigate to next page" at bounding box center [377, 643] width 29 height 29
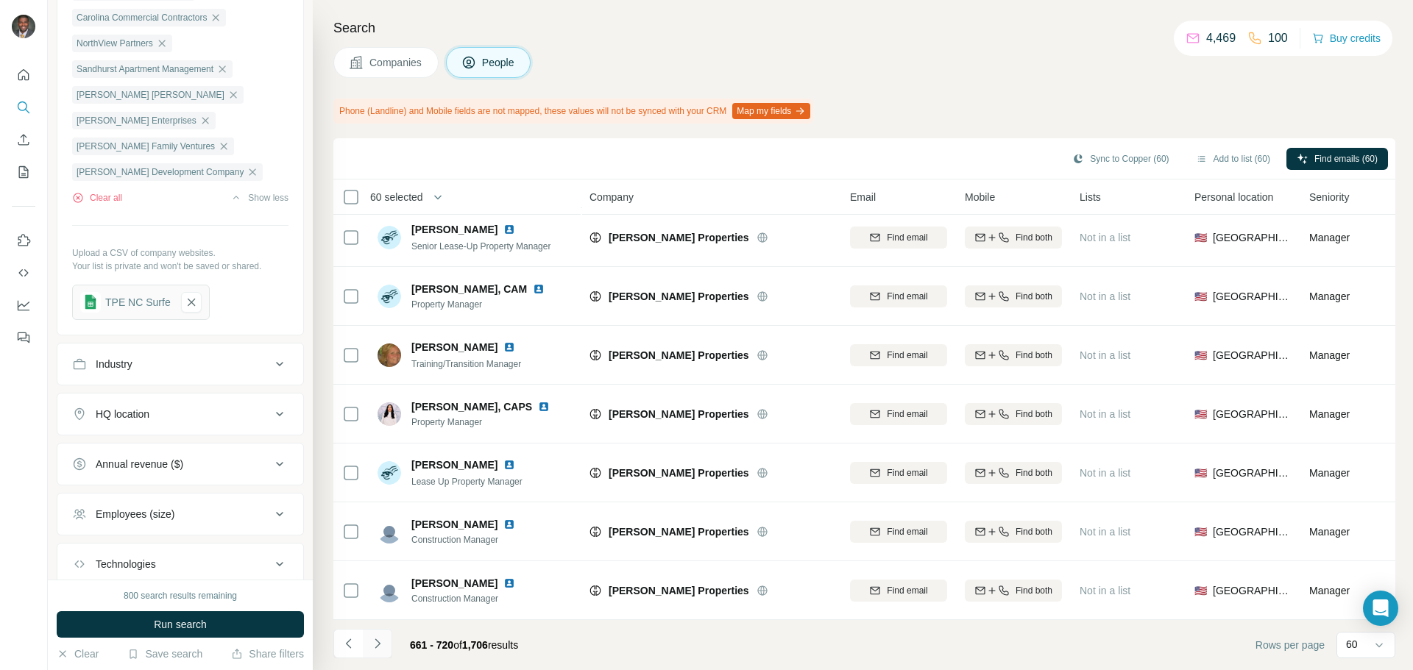
click at [383, 647] on icon "Navigate to next page" at bounding box center [377, 644] width 15 height 15
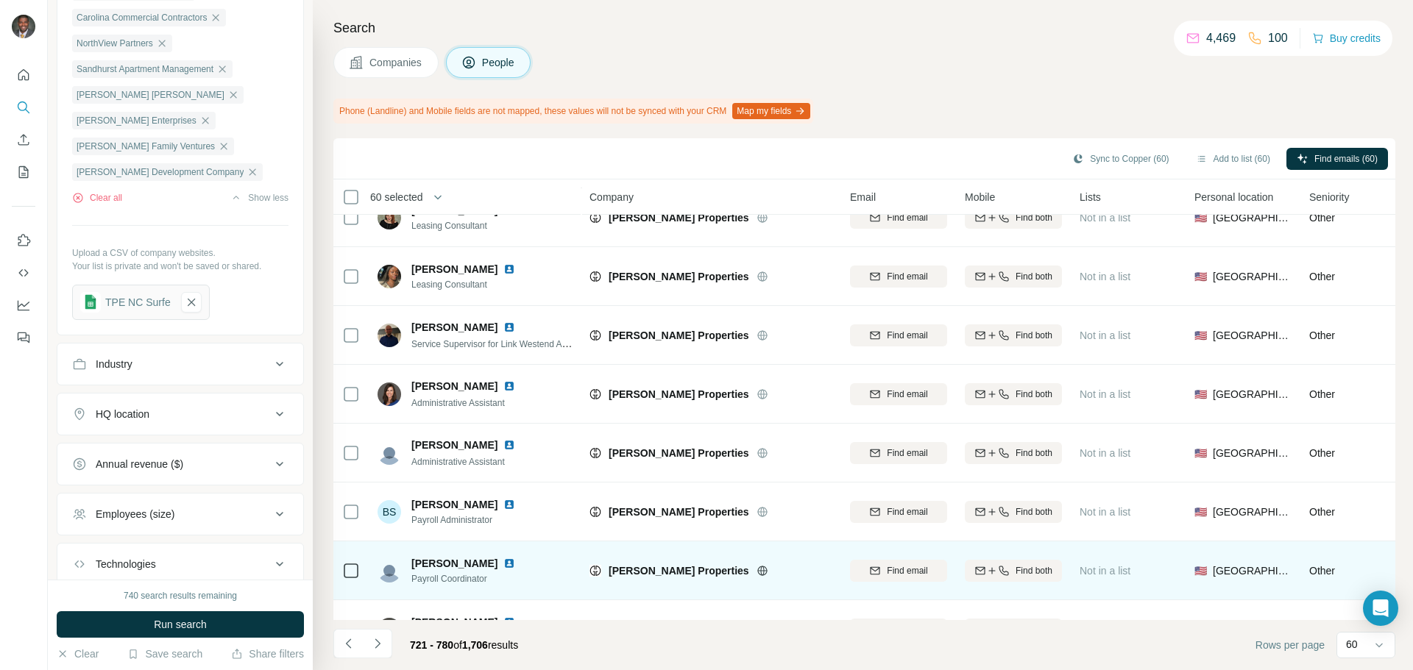
scroll to position [1177, 0]
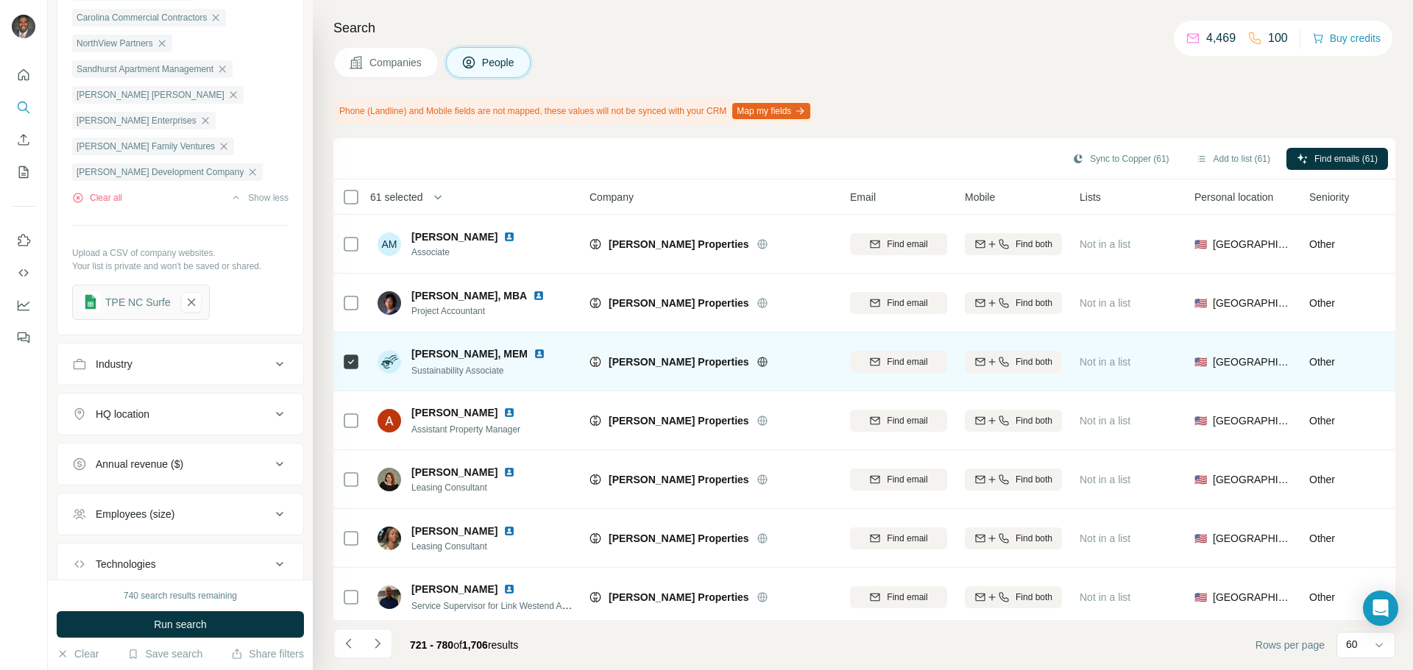
click at [534, 353] on img at bounding box center [540, 354] width 12 height 12
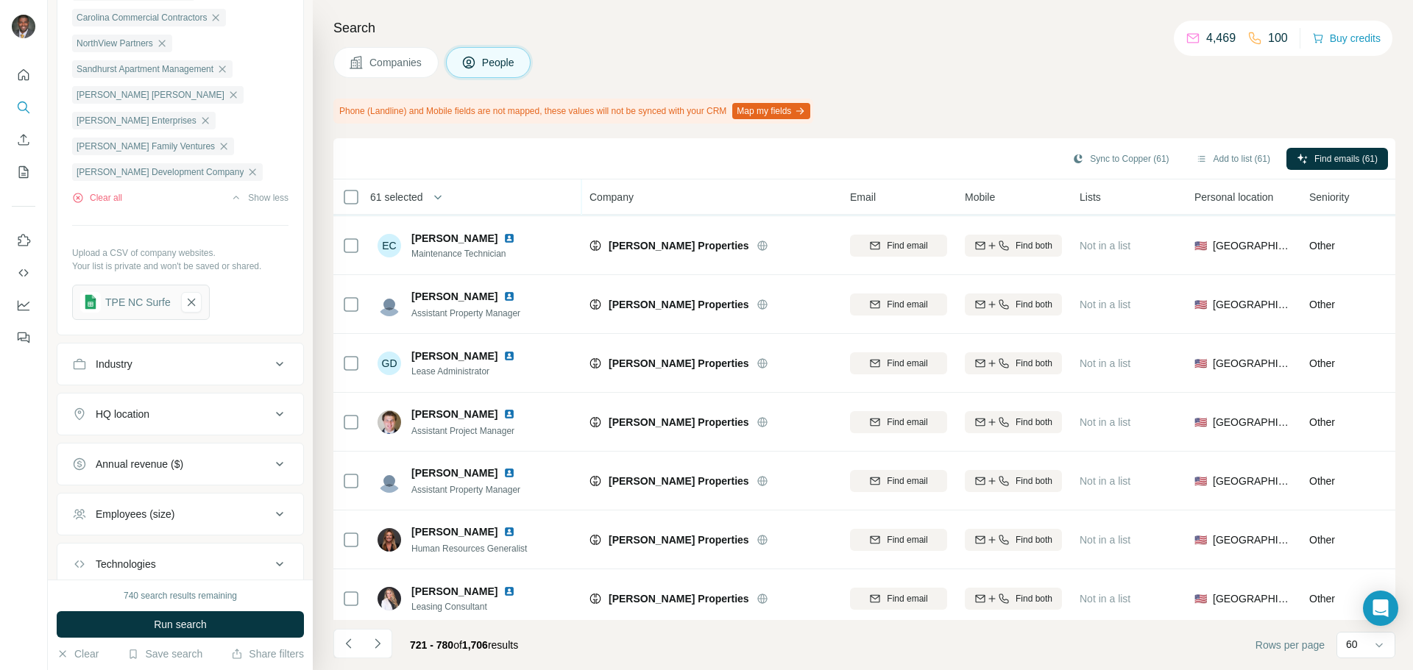
scroll to position [3134, 0]
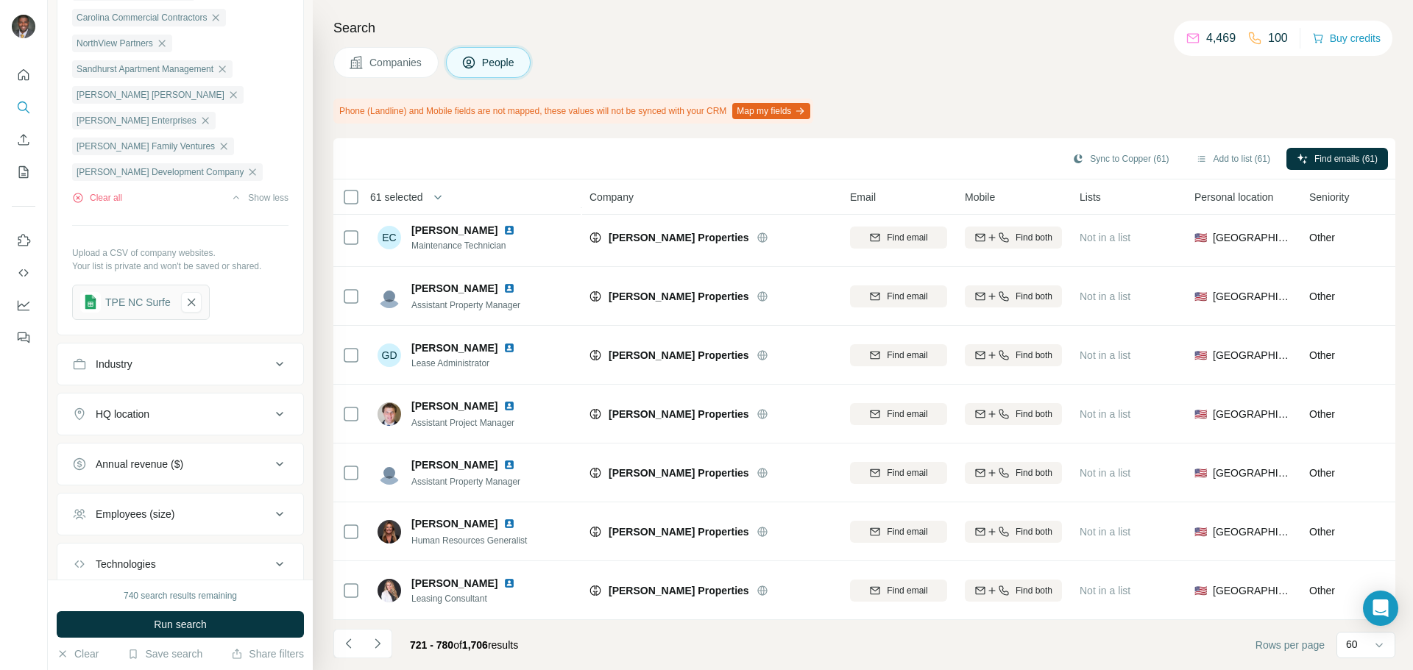
drag, startPoint x: 384, startPoint y: 642, endPoint x: 392, endPoint y: 644, distance: 8.2
click at [386, 642] on button "Navigate to next page" at bounding box center [377, 643] width 29 height 29
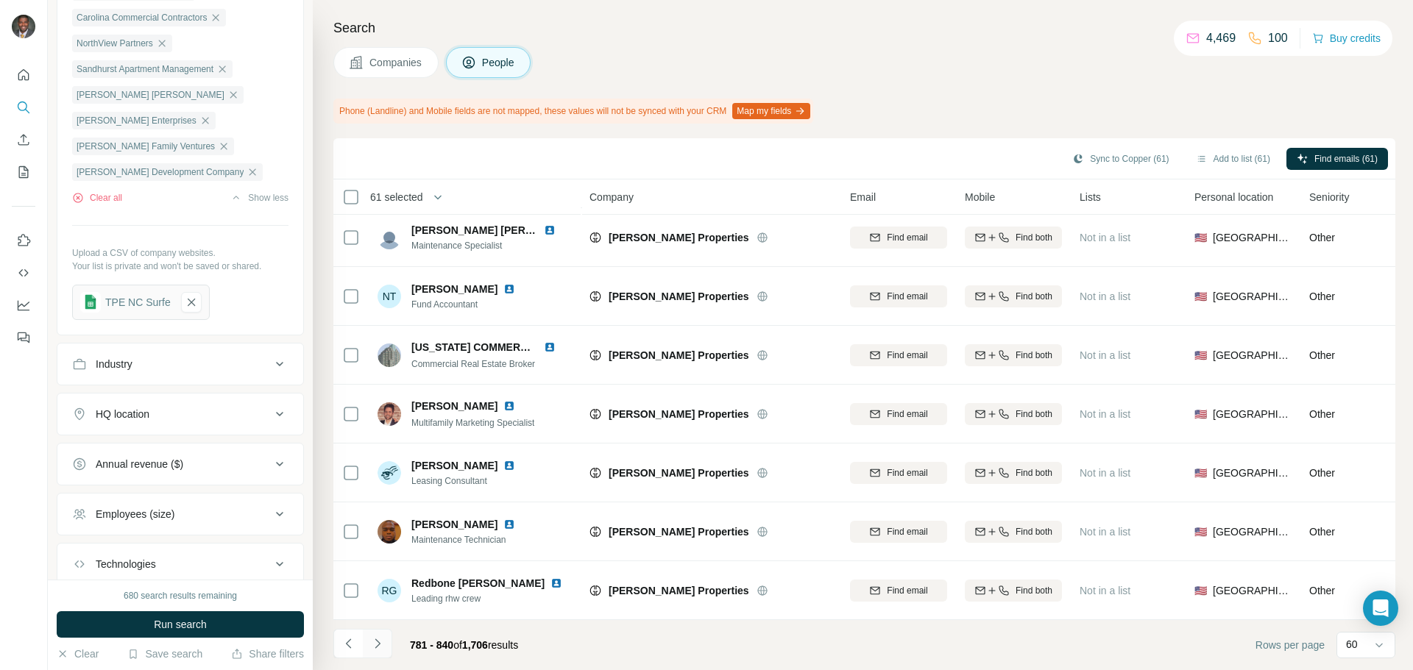
click at [386, 652] on button "Navigate to next page" at bounding box center [377, 643] width 29 height 29
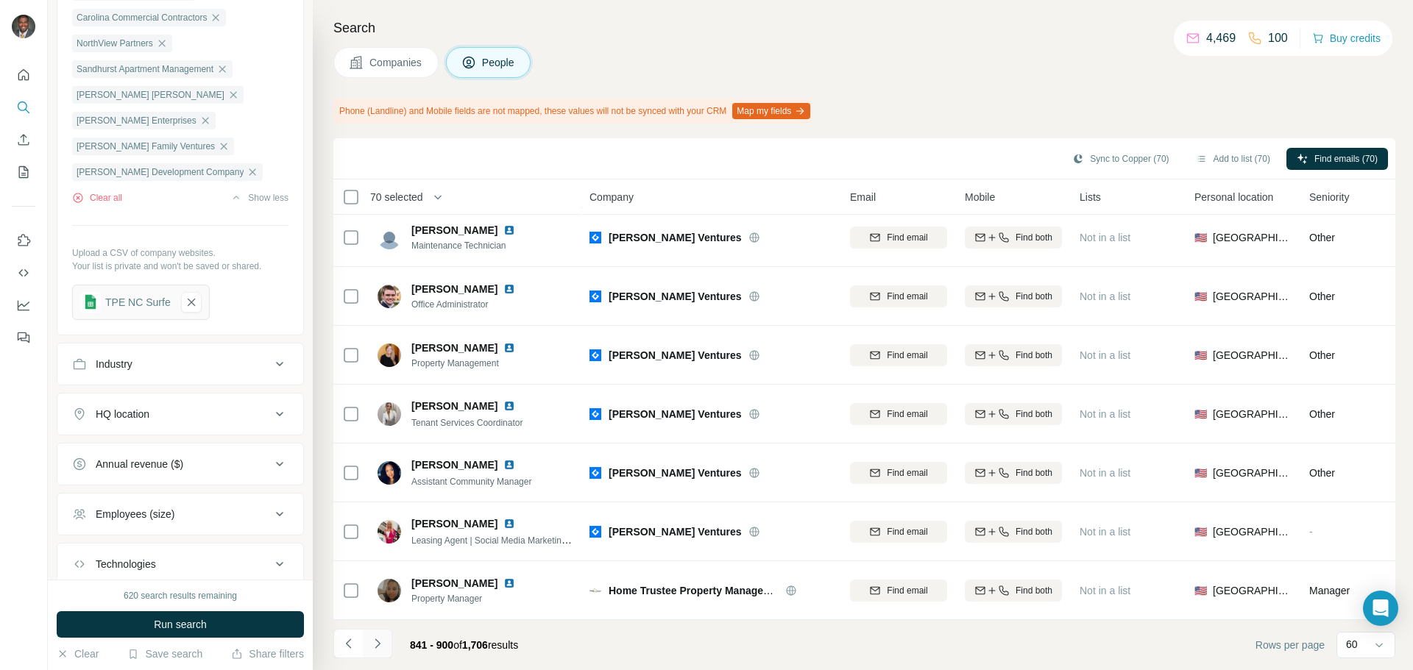
click at [386, 641] on button "Navigate to next page" at bounding box center [377, 643] width 29 height 29
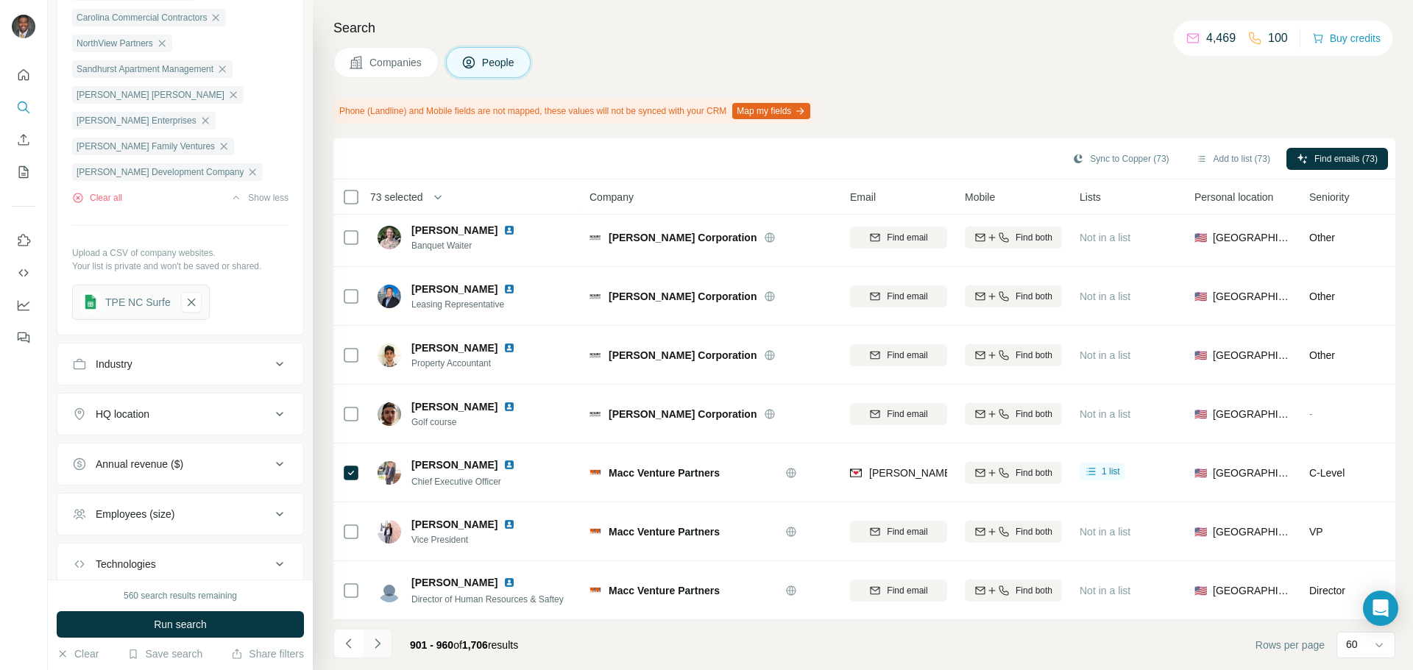
click at [384, 644] on icon "Navigate to next page" at bounding box center [377, 644] width 15 height 15
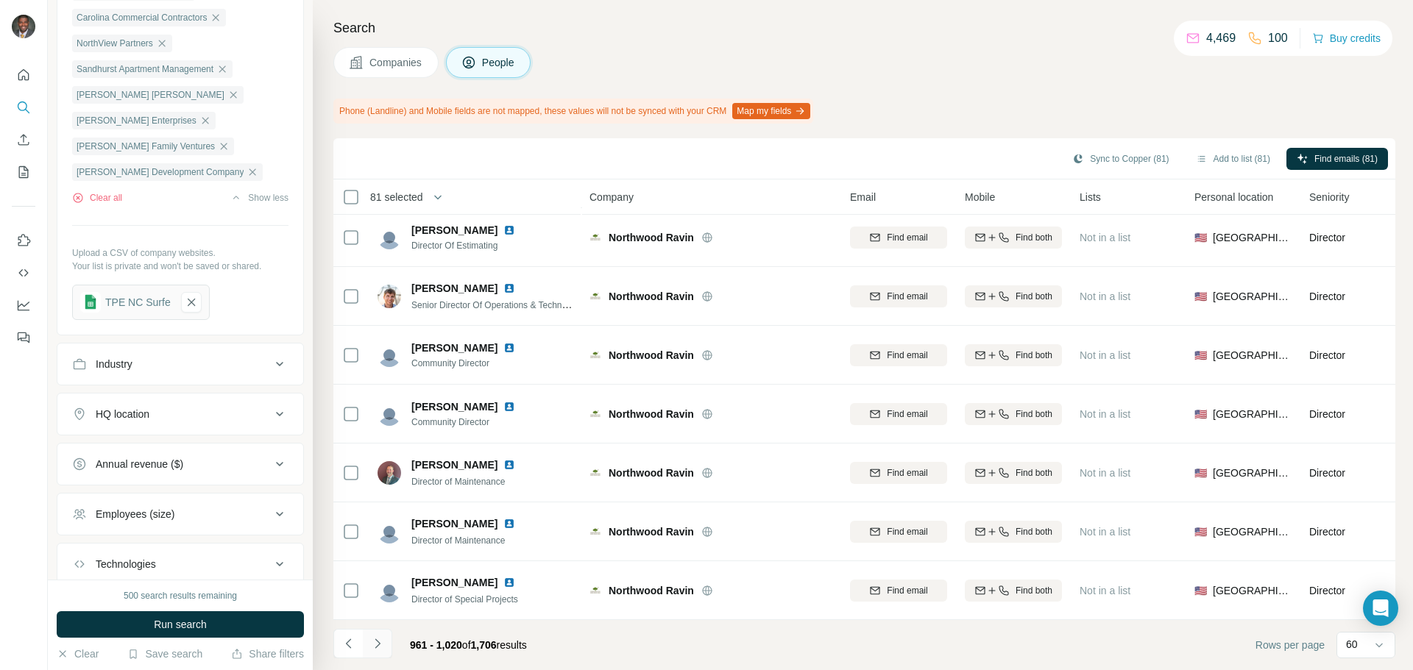
click at [383, 648] on icon "Navigate to next page" at bounding box center [377, 644] width 15 height 15
click at [371, 640] on icon "Navigate to next page" at bounding box center [377, 644] width 15 height 15
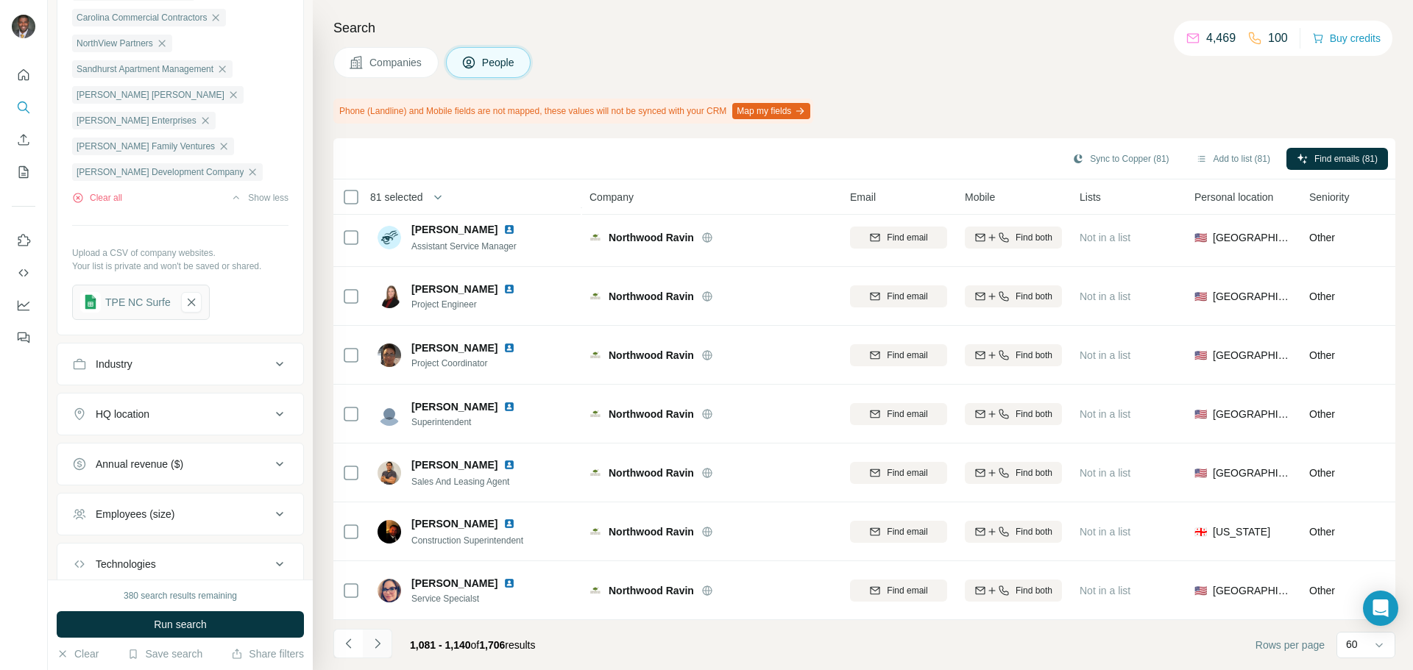
click at [372, 637] on icon "Navigate to next page" at bounding box center [377, 644] width 15 height 15
click at [383, 651] on button "Navigate to next page" at bounding box center [377, 643] width 29 height 29
click at [380, 645] on icon "Navigate to next page" at bounding box center [377, 644] width 15 height 15
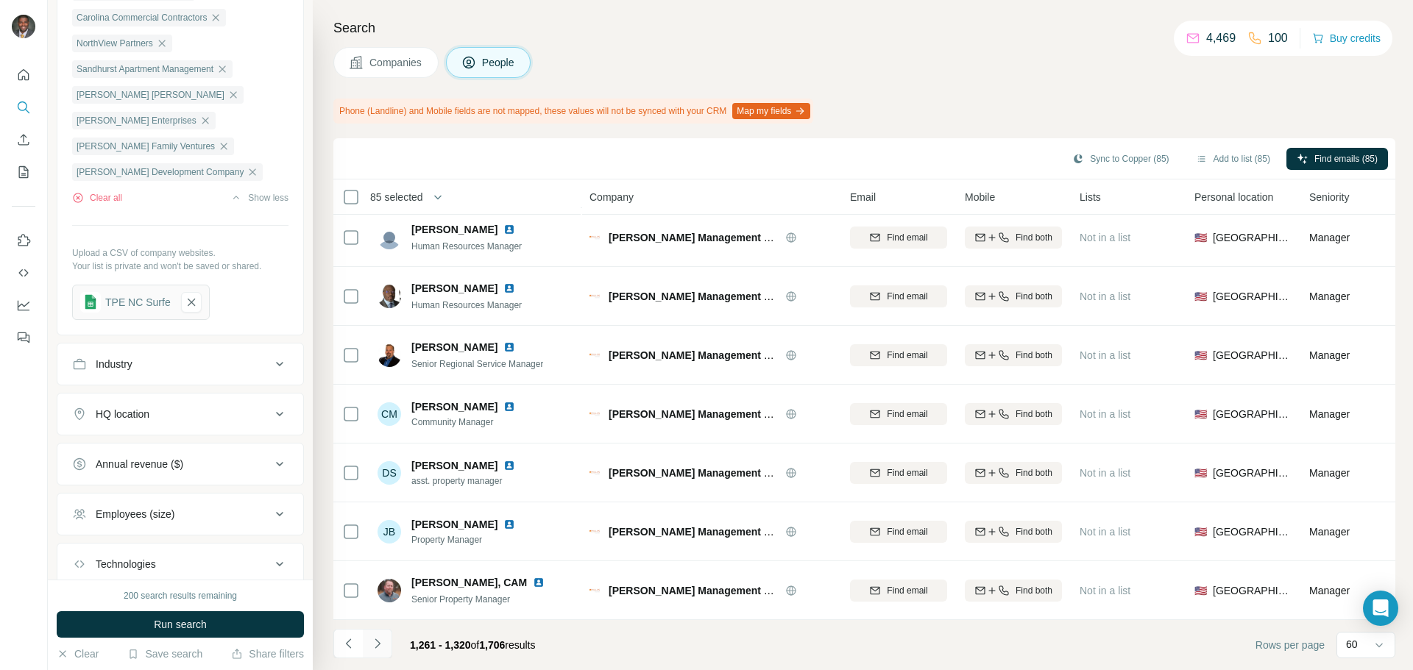
click at [377, 637] on icon "Navigate to next page" at bounding box center [377, 644] width 15 height 15
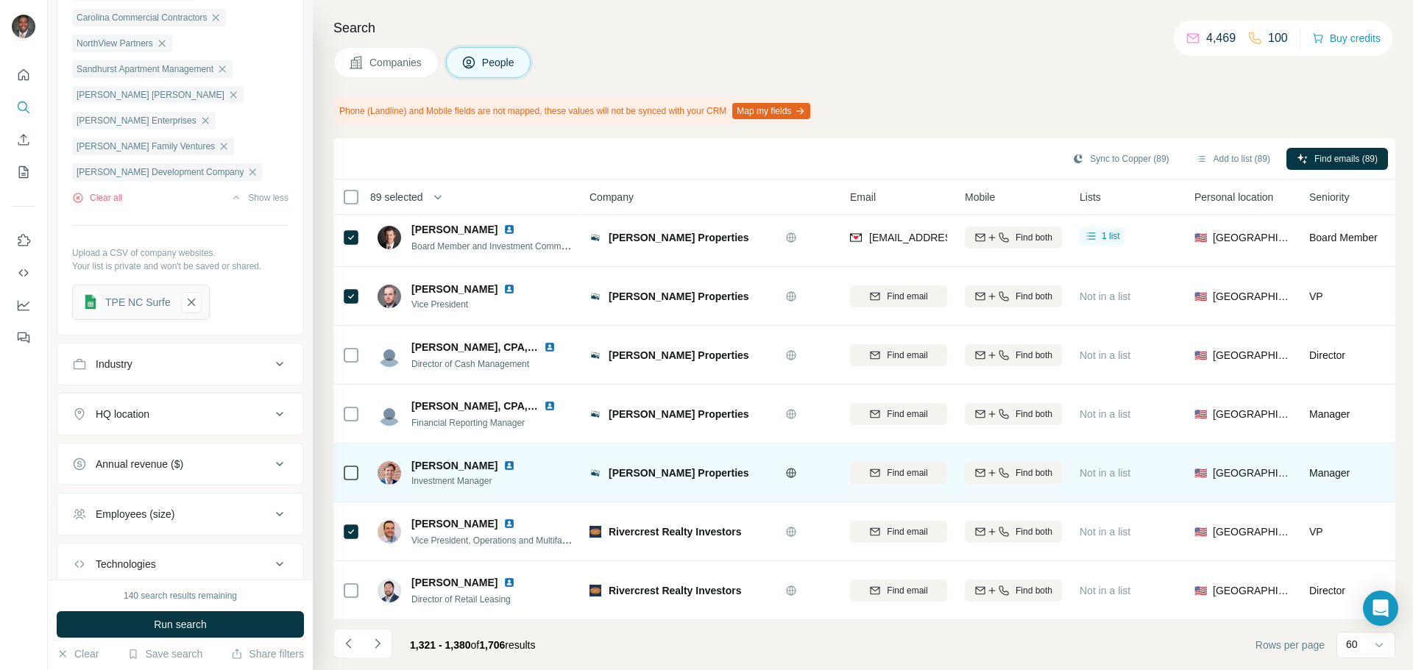
click at [341, 466] on td at bounding box center [350, 473] width 35 height 59
click at [349, 453] on div at bounding box center [351, 473] width 18 height 40
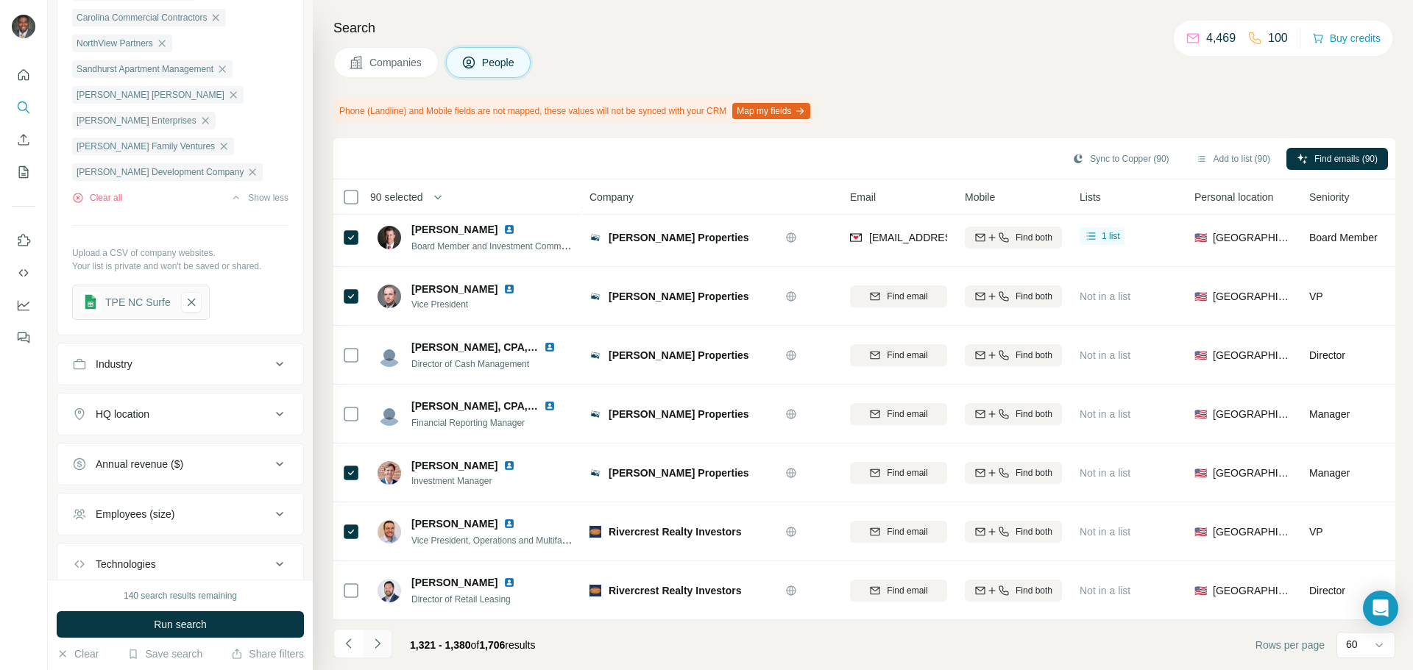
click at [380, 645] on icon "Navigate to next page" at bounding box center [377, 644] width 15 height 15
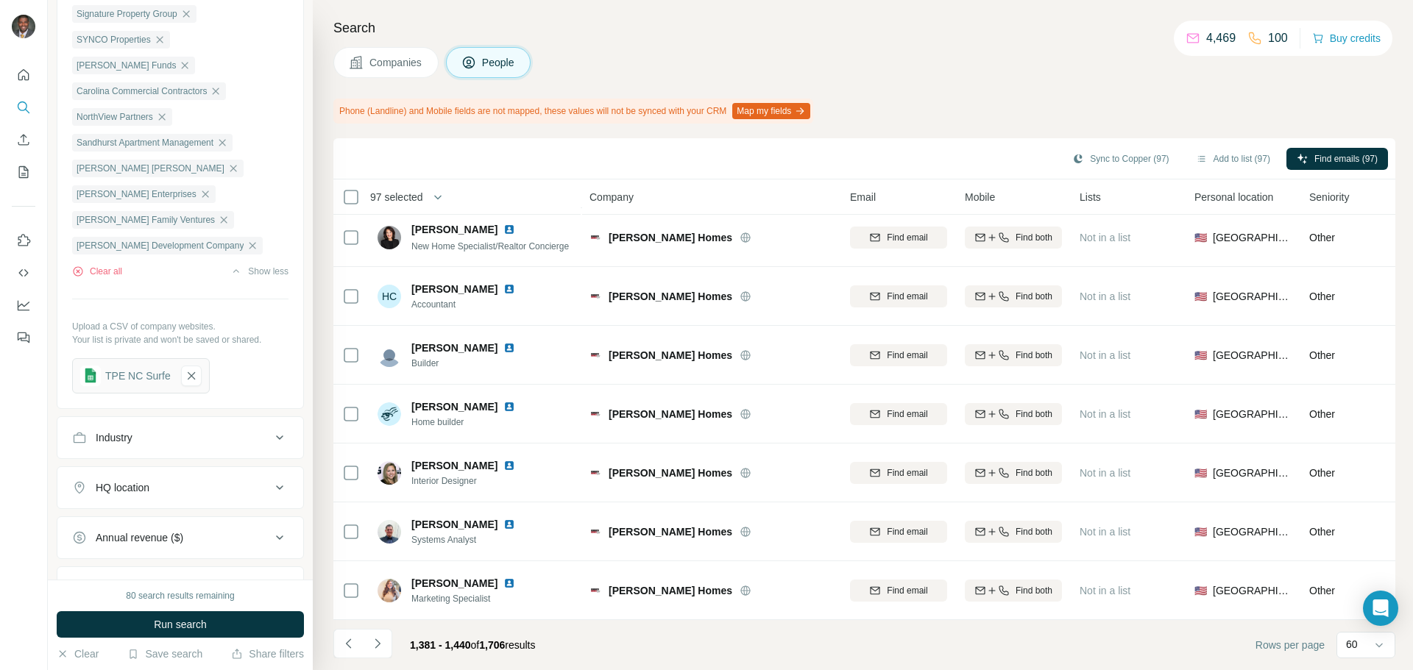
click at [379, 648] on icon "Navigate to next page" at bounding box center [377, 644] width 15 height 15
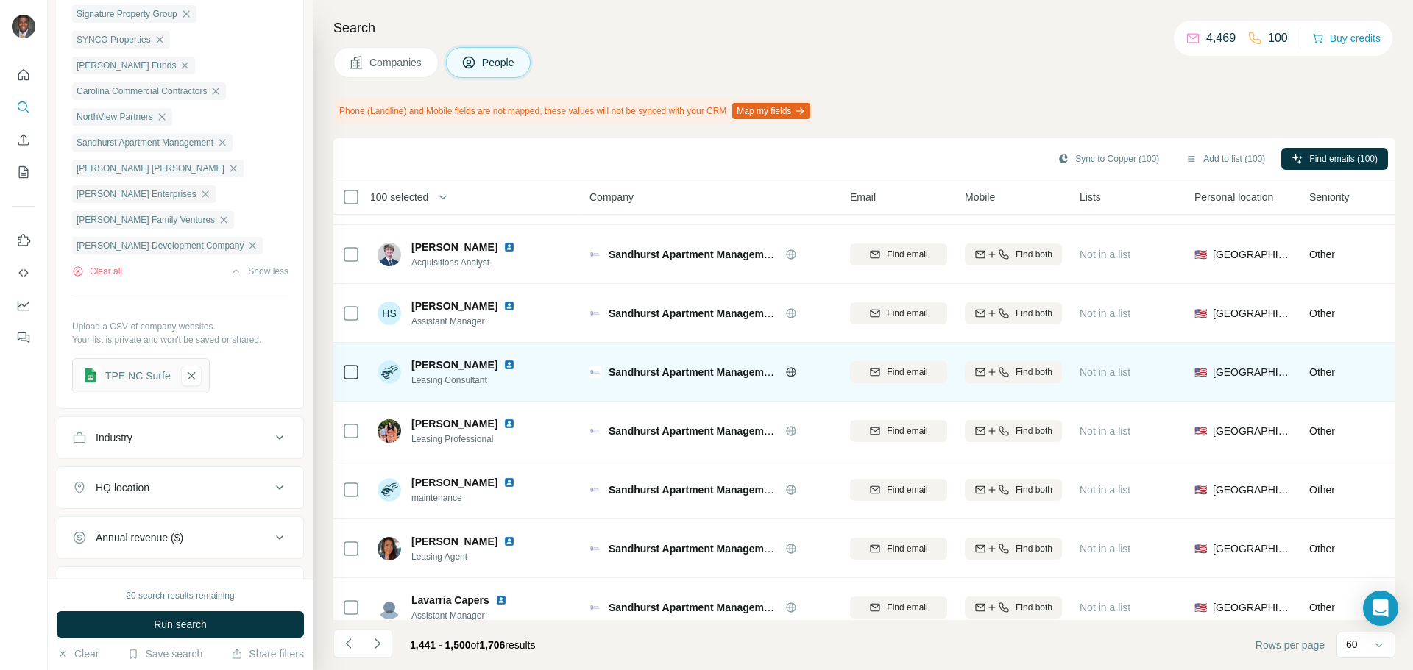
scroll to position [2870, 0]
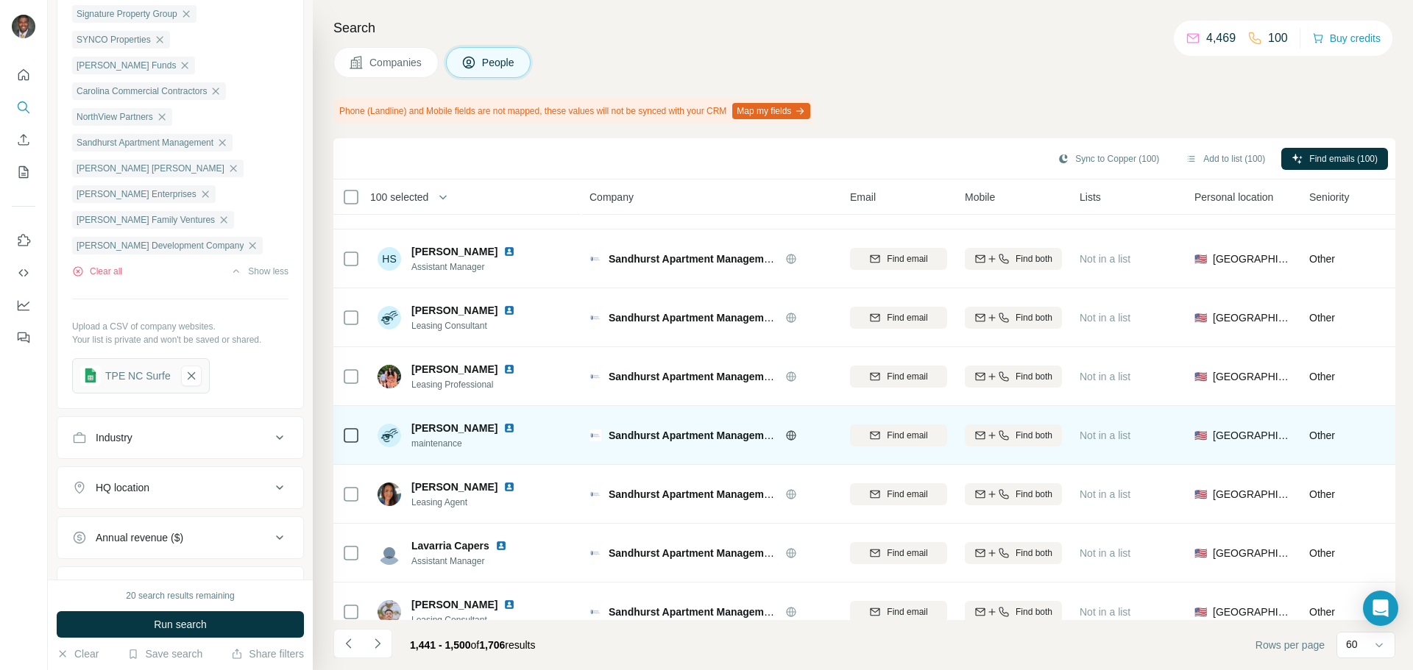
click at [506, 424] on img at bounding box center [509, 428] width 12 height 12
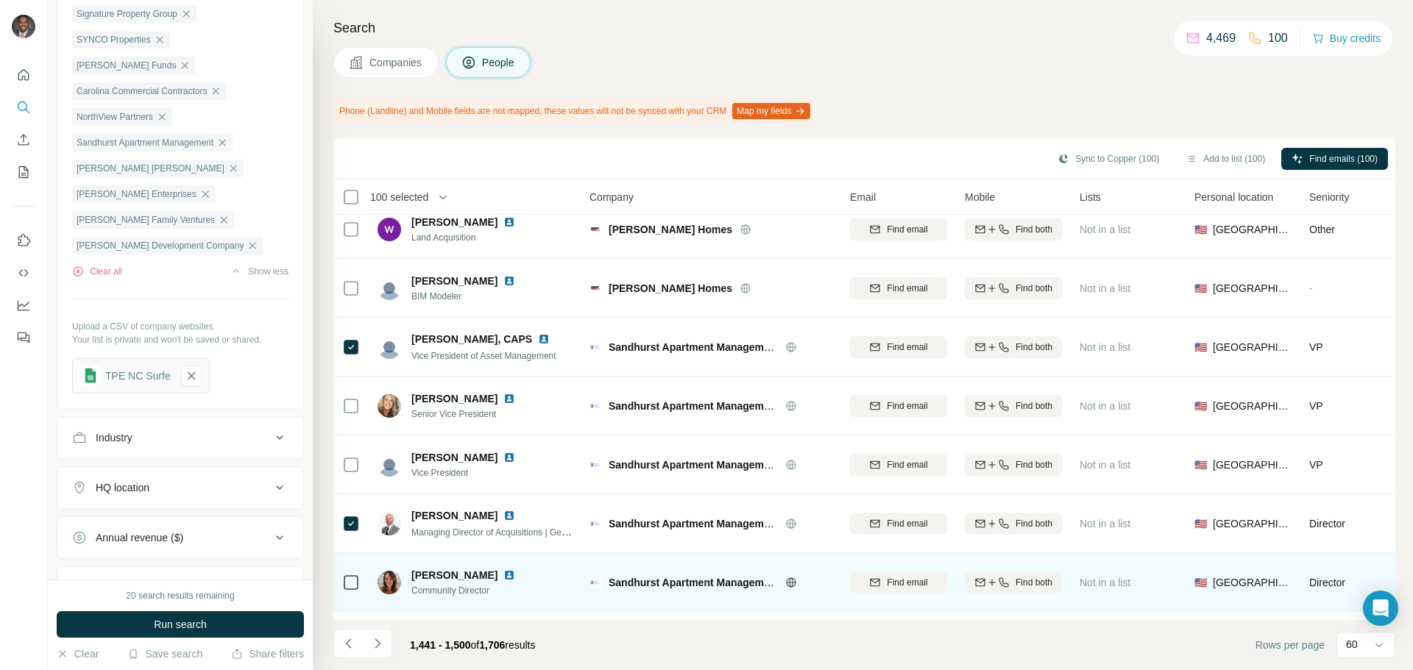
scroll to position [0, 0]
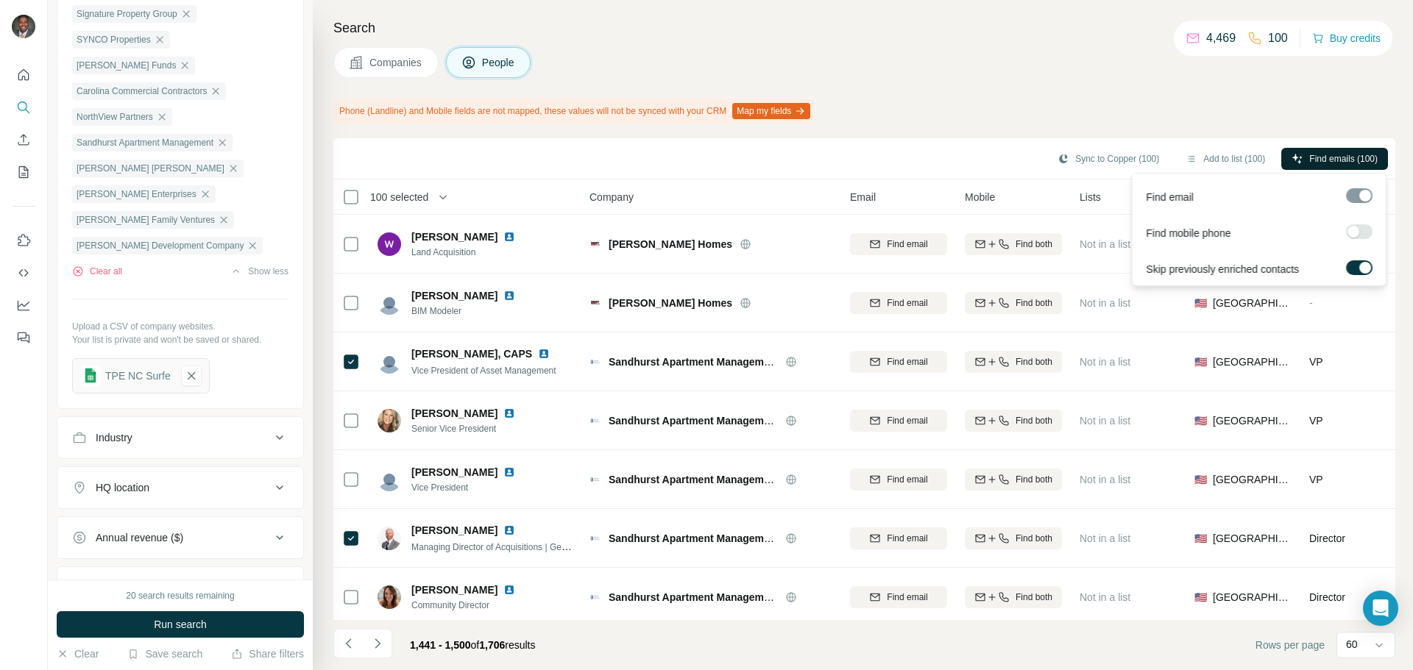
click at [1331, 152] on span "Find emails (100)" at bounding box center [1343, 158] width 68 height 13
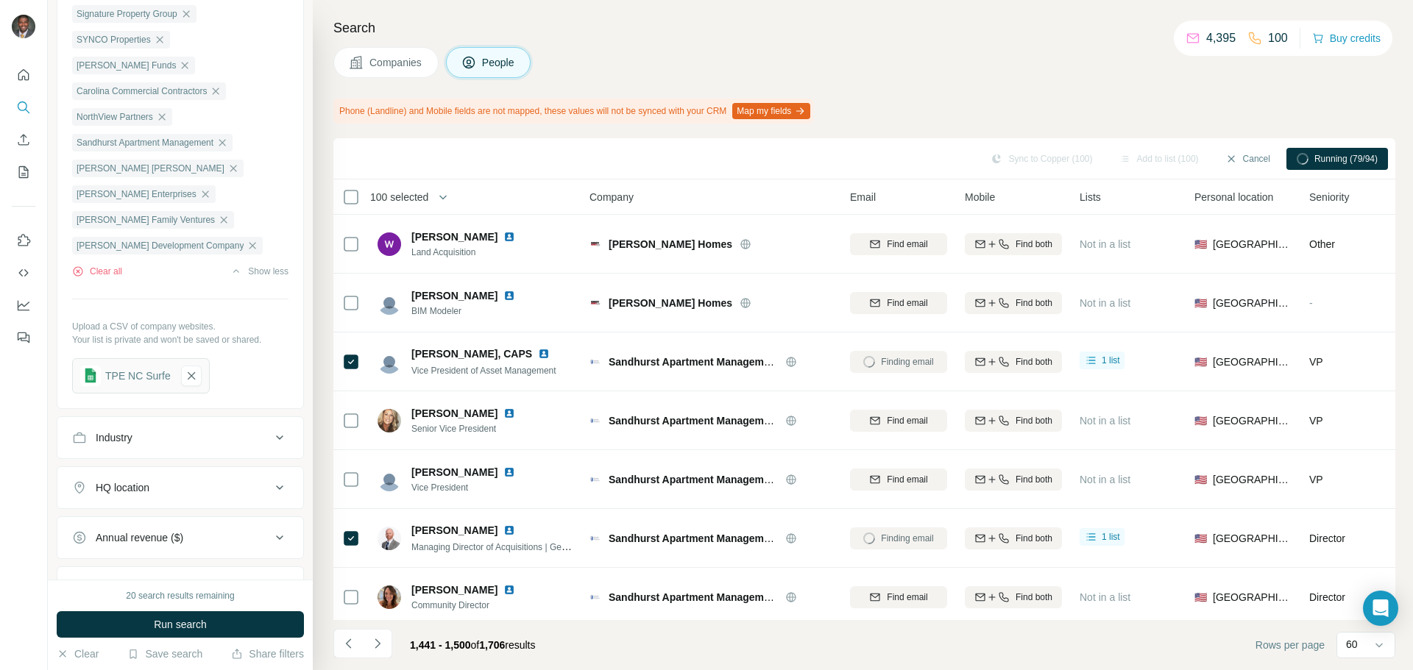
drag, startPoint x: 397, startPoint y: 128, endPoint x: 414, endPoint y: 135, distance: 18.2
click at [400, 130] on div "Search Companies People Phone (Landline) and Mobile fields are not mapped, thes…" at bounding box center [863, 335] width 1100 height 670
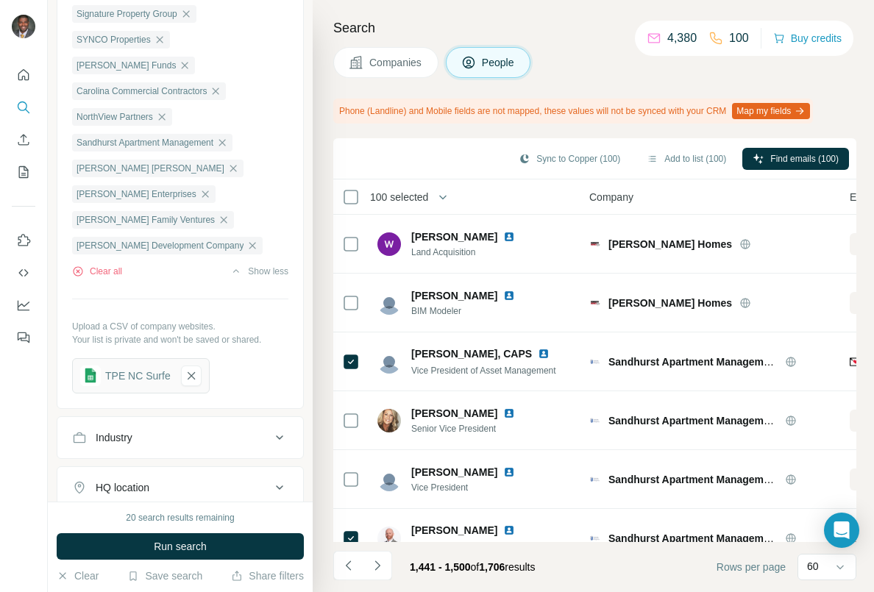
click at [344, 152] on div "Sync to Copper (100) Add to list (100) Find emails (100)" at bounding box center [595, 159] width 509 height 26
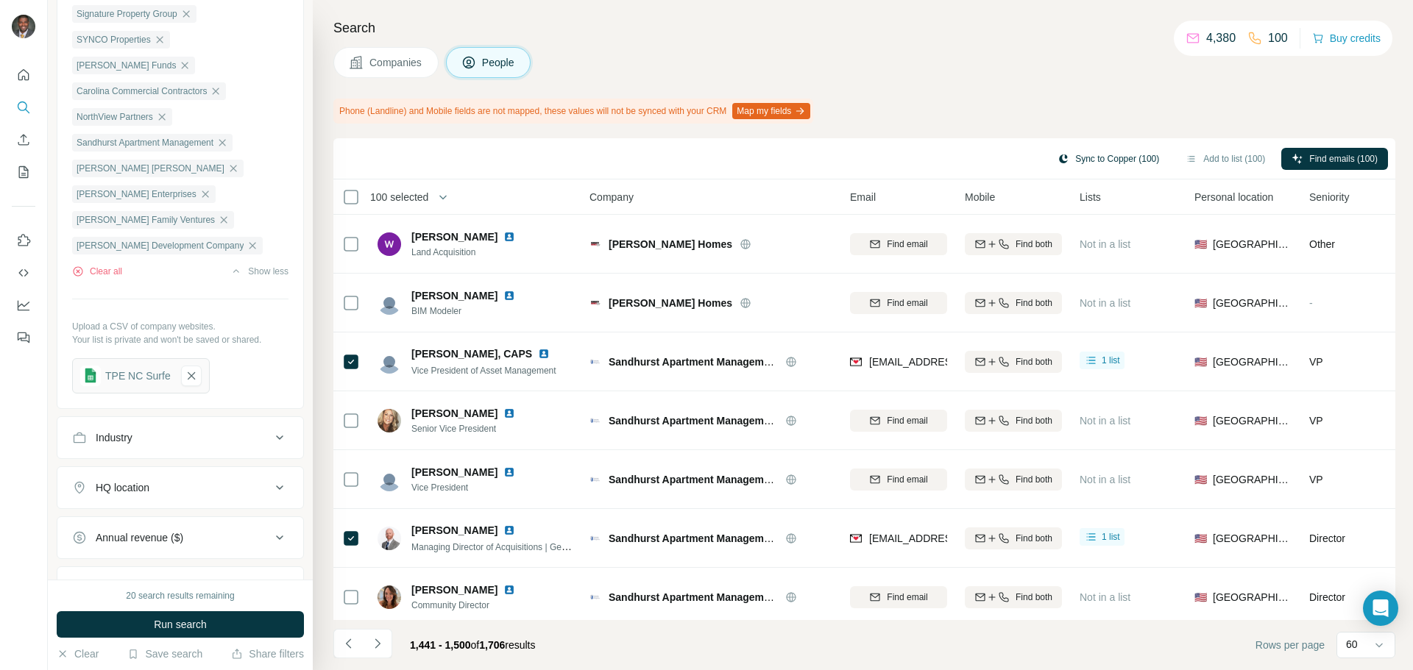
click at [1087, 153] on button "Sync to Copper (100)" at bounding box center [1108, 159] width 122 height 22
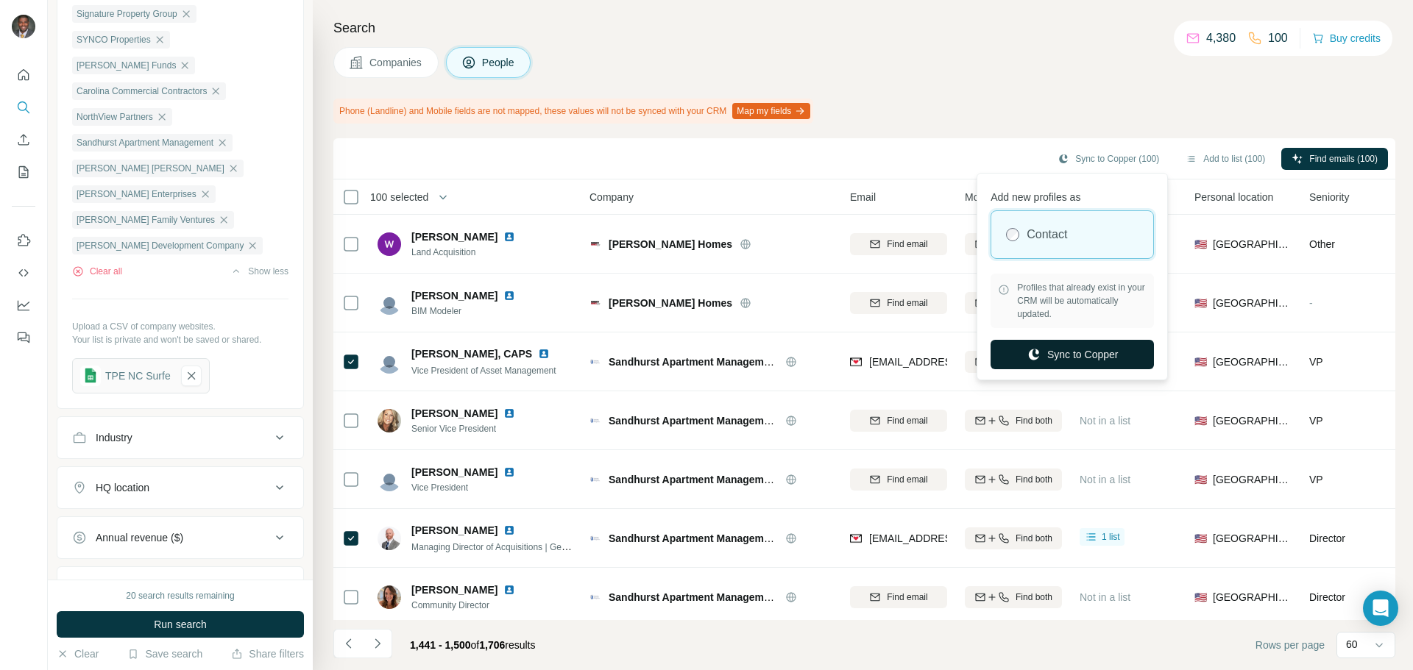
click at [1053, 363] on button "Sync to Copper" at bounding box center [1072, 354] width 163 height 29
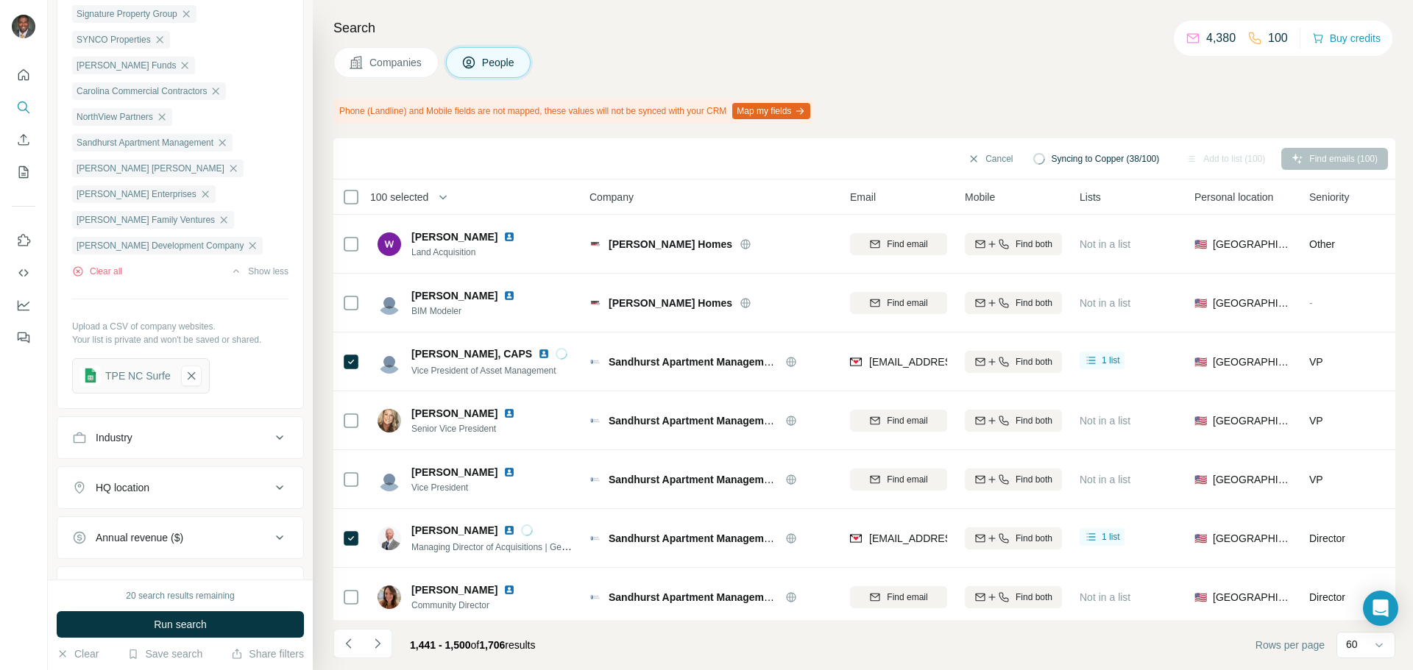
click at [459, 149] on div "Cancel Syncing to Copper (38/100) Add to list (100) Find emails (100)" at bounding box center [864, 159] width 1047 height 26
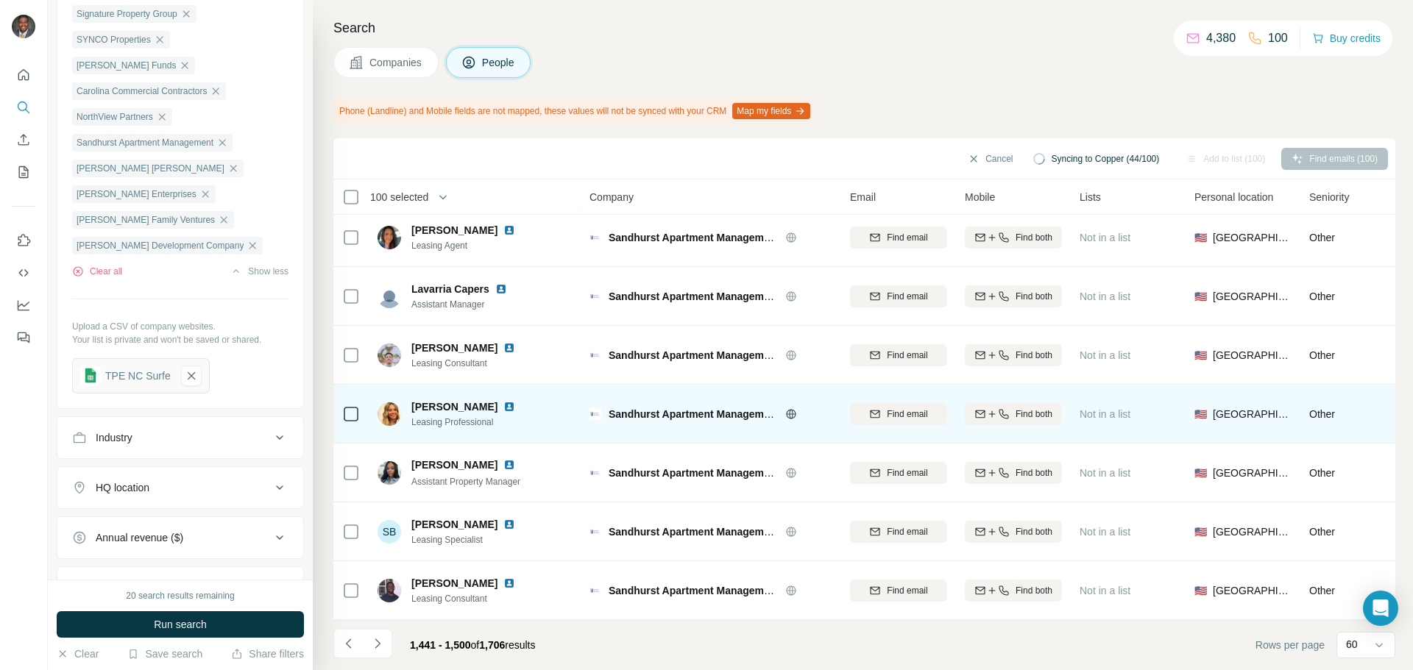
scroll to position [2546, 0]
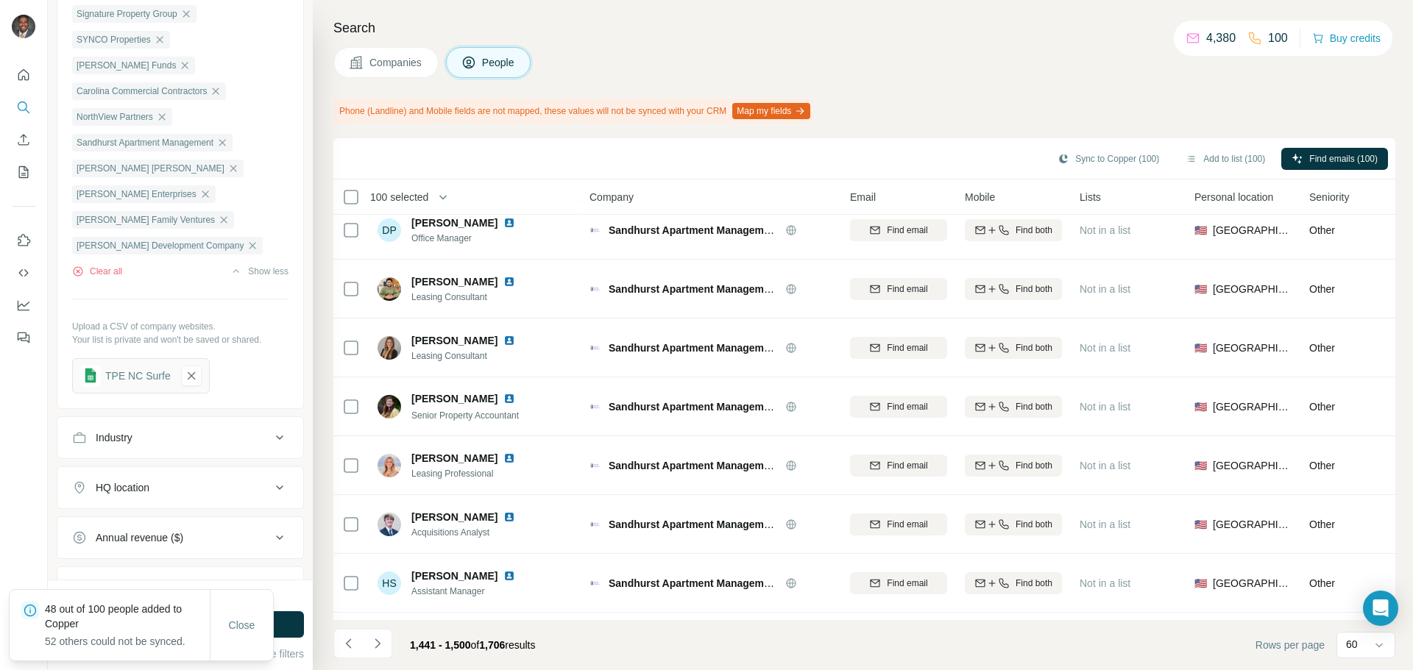
click at [441, 149] on div "Sync to Copper (100) Add to list (100) Find emails (100)" at bounding box center [864, 159] width 1047 height 26
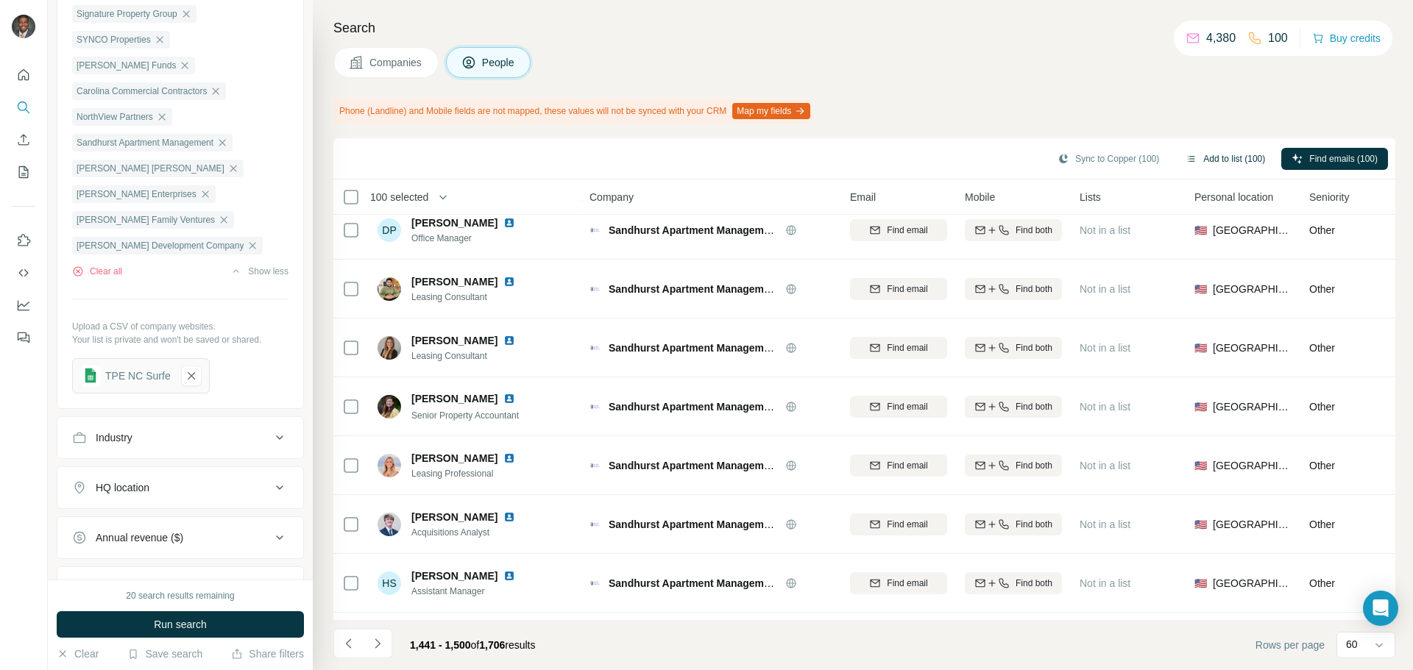
click at [1228, 155] on button "Add to list (100)" at bounding box center [1225, 159] width 100 height 22
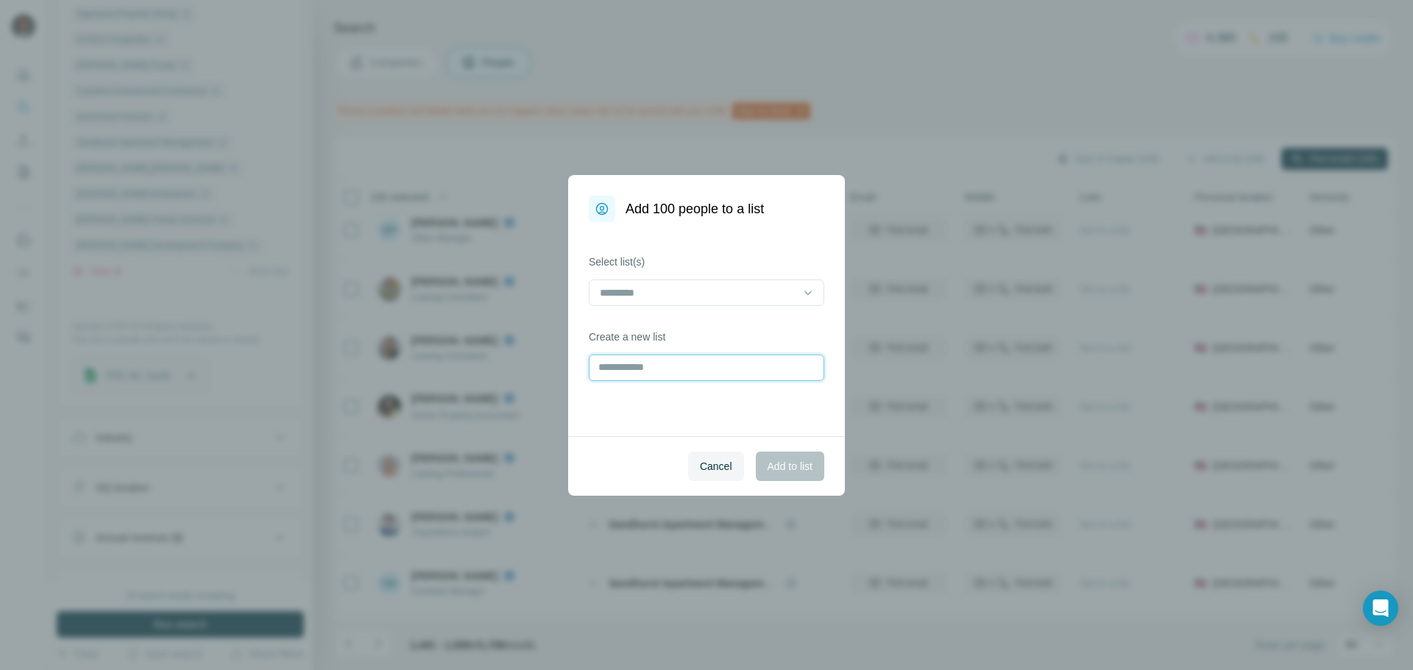
click at [683, 366] on input "text" at bounding box center [706, 368] width 235 height 26
type input "**********"
click at [769, 464] on span "Add to list" at bounding box center [790, 466] width 45 height 15
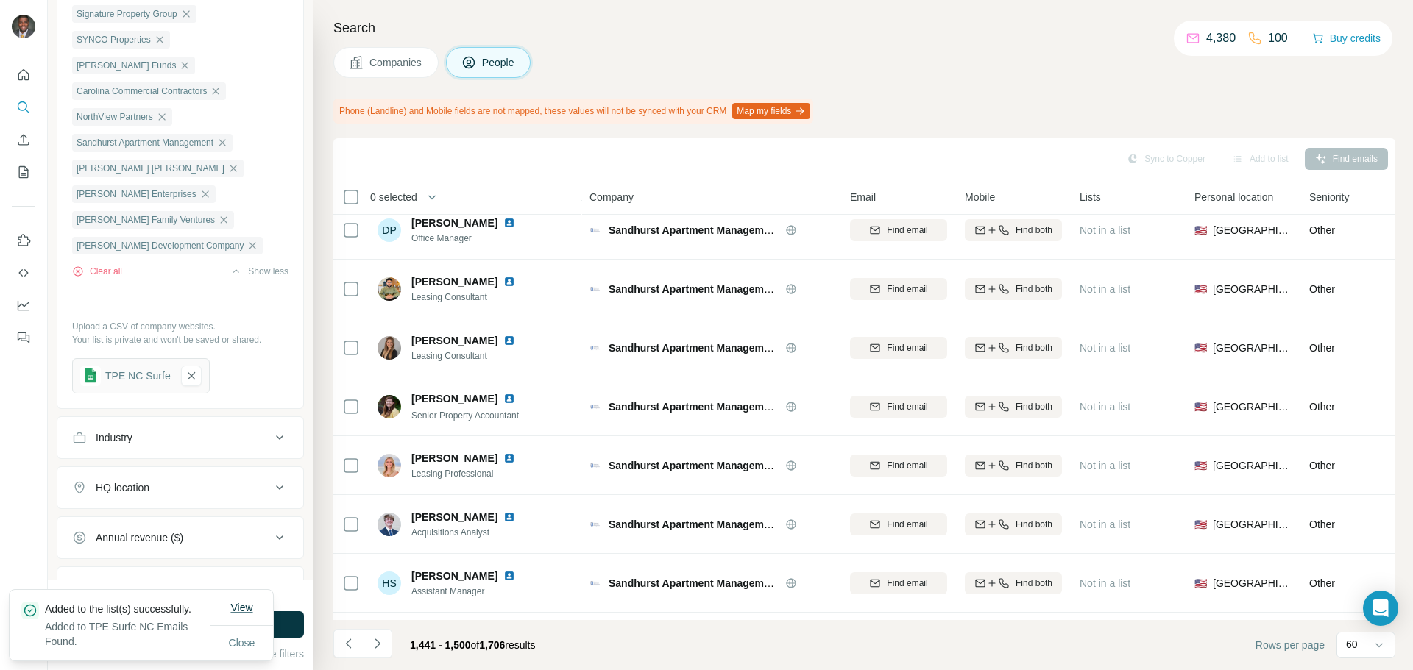
click at [242, 602] on span "View" at bounding box center [241, 608] width 22 height 12
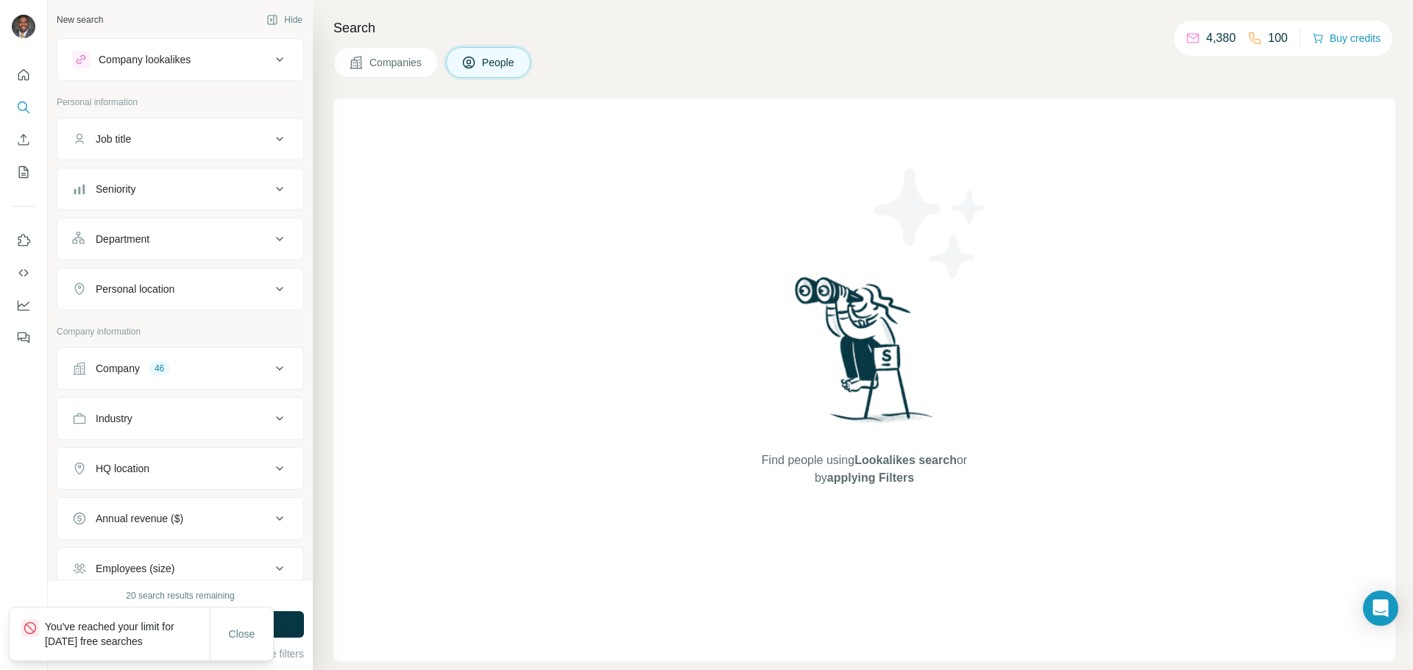
click at [271, 366] on icon at bounding box center [280, 369] width 18 height 18
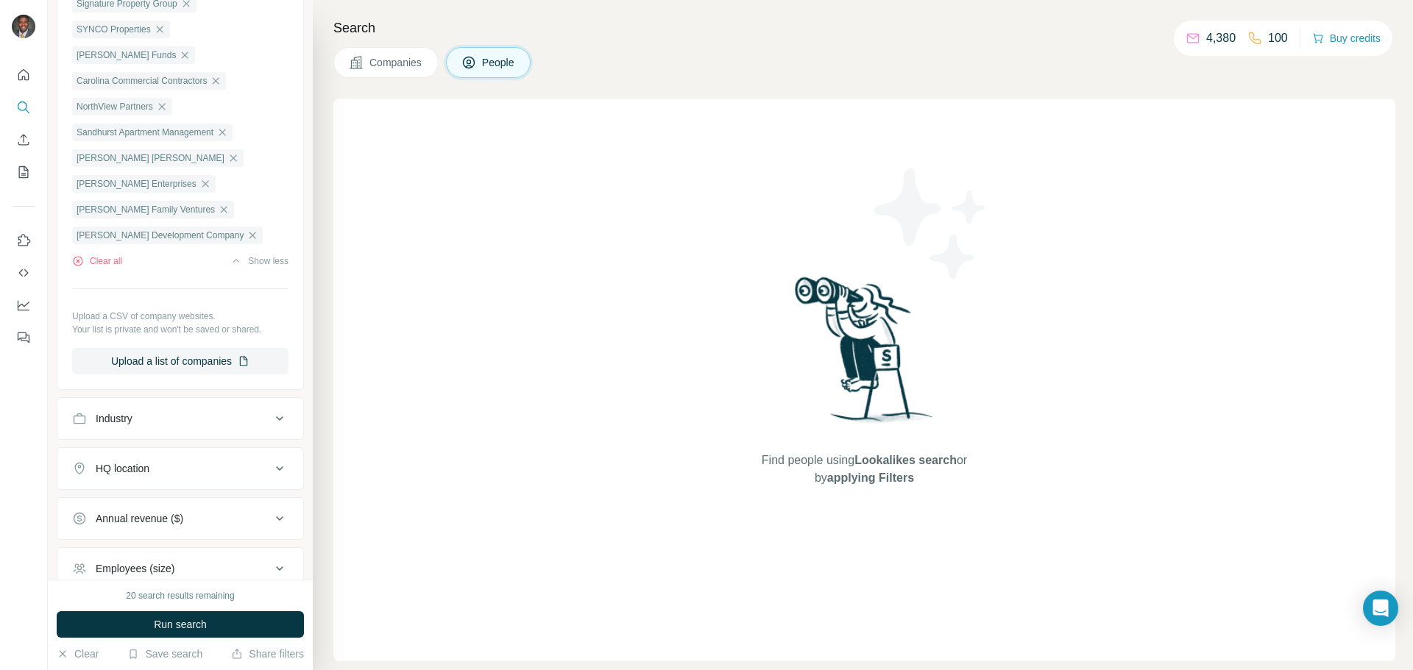
scroll to position [1251, 0]
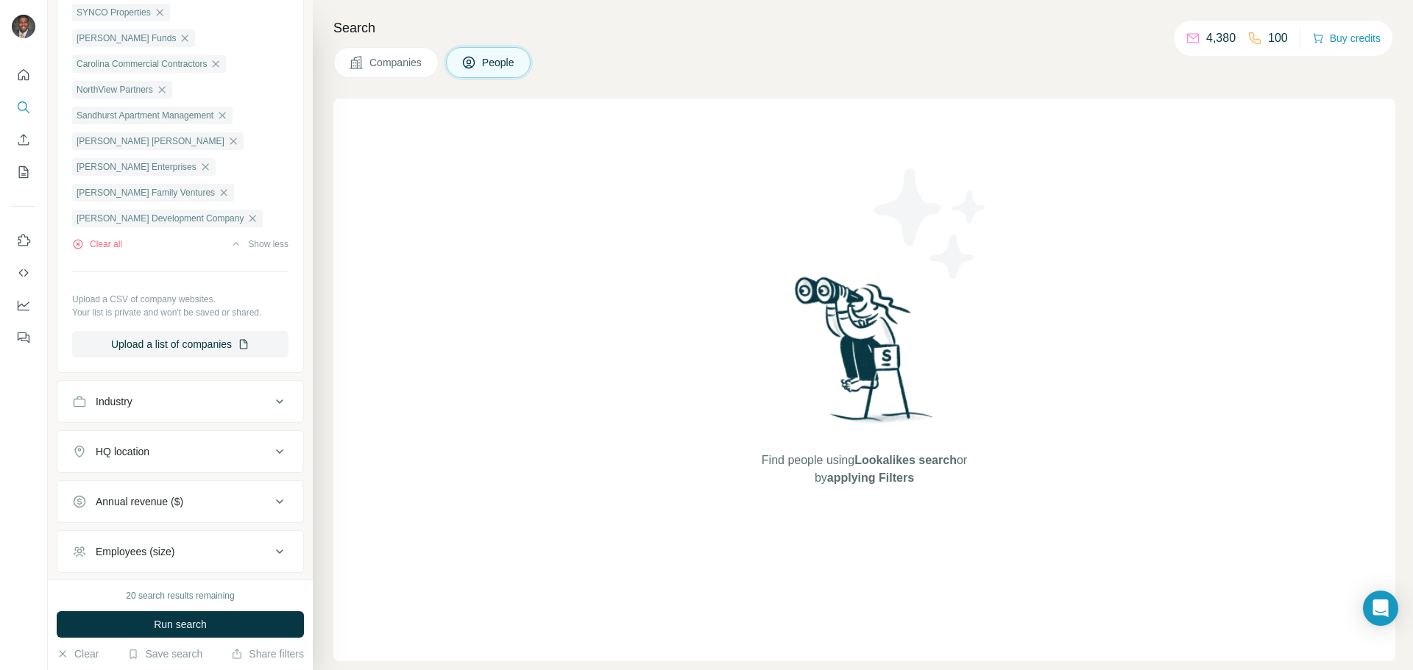
click at [364, 62] on button "Companies" at bounding box center [385, 62] width 105 height 31
click at [483, 57] on button "People" at bounding box center [488, 62] width 85 height 31
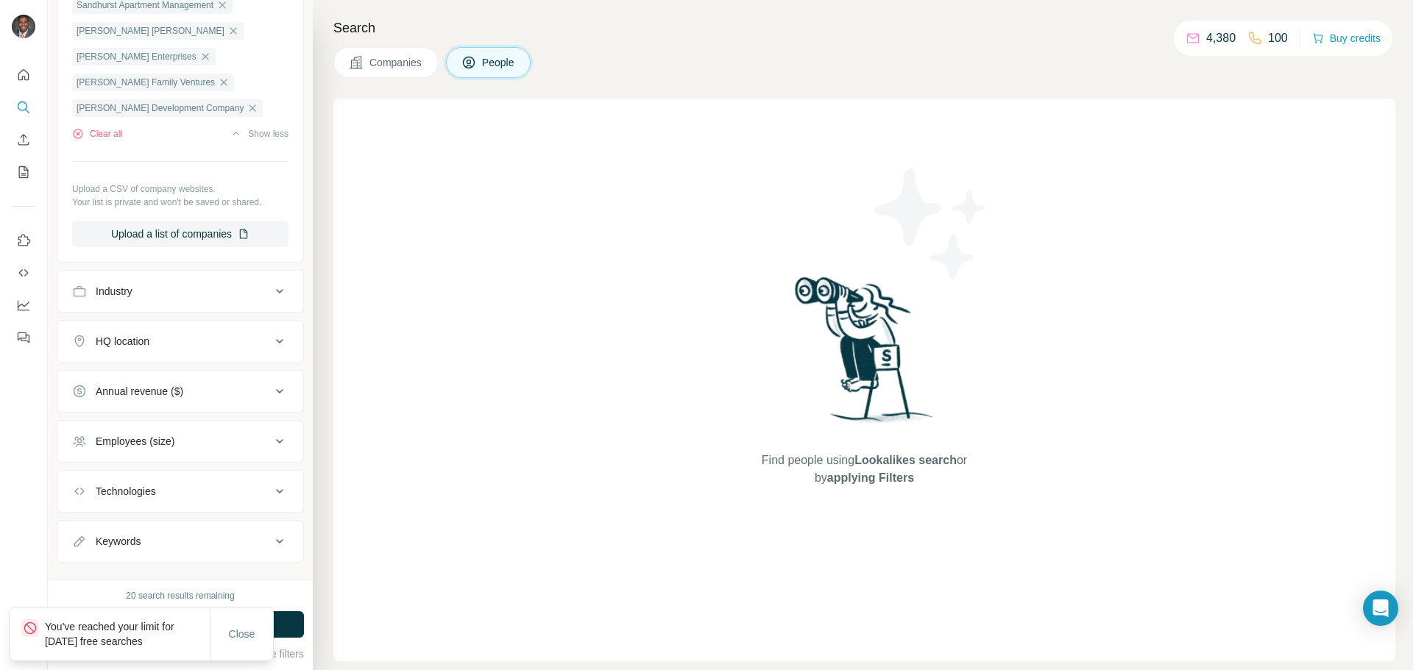
scroll to position [1362, 0]
click at [241, 639] on span "Close" at bounding box center [242, 634] width 26 height 15
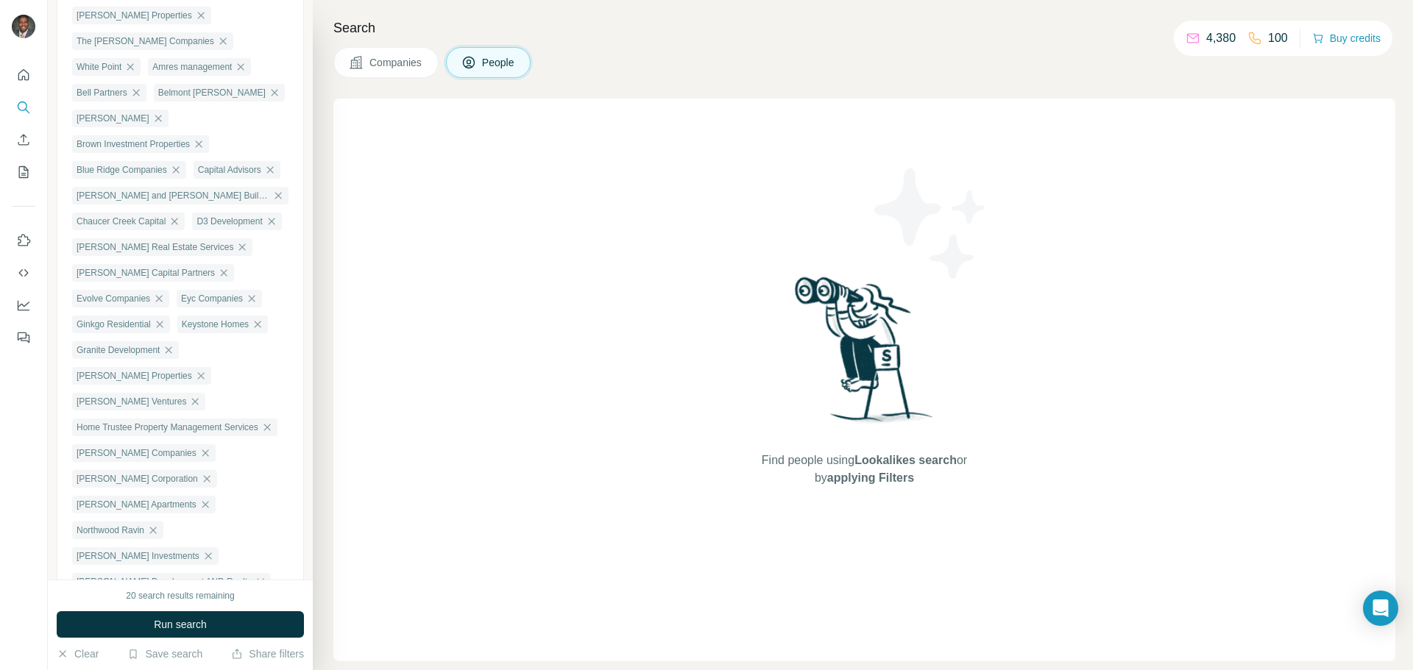
scroll to position [332, 0]
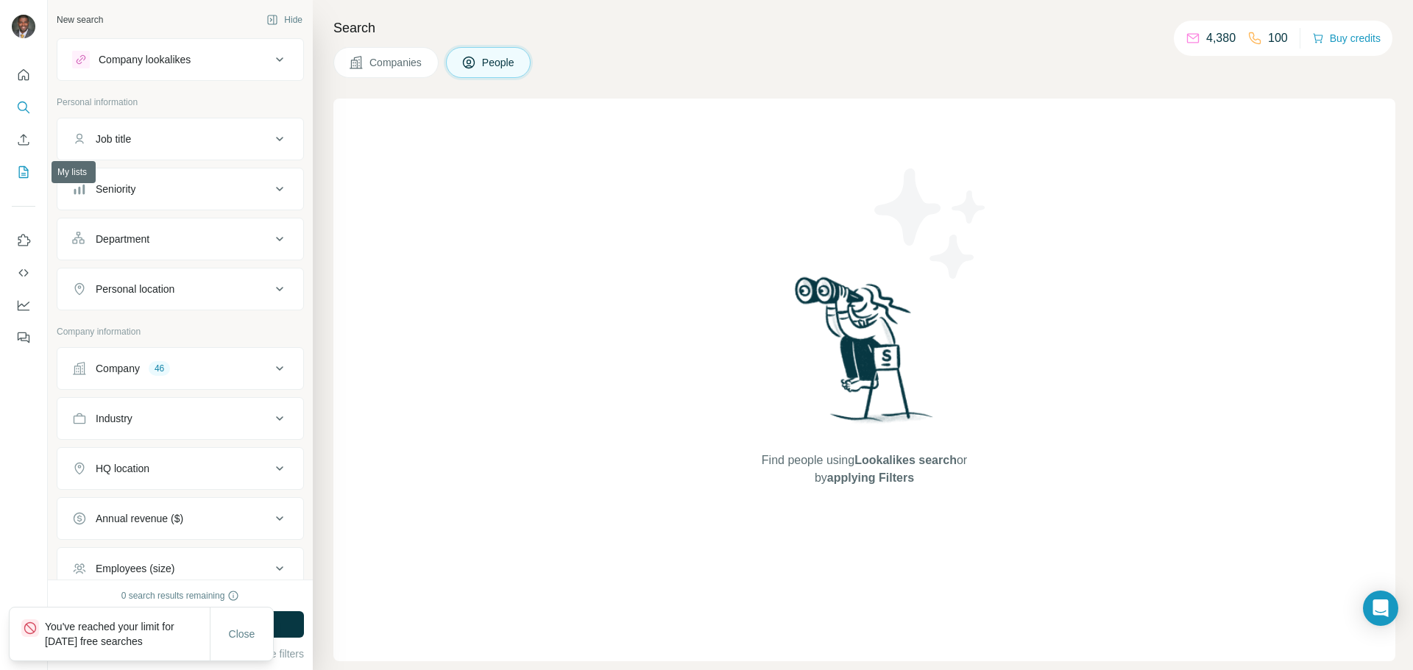
drag, startPoint x: 21, startPoint y: 170, endPoint x: 31, endPoint y: 174, distance: 10.3
click at [24, 171] on icon "My lists" at bounding box center [23, 172] width 15 height 15
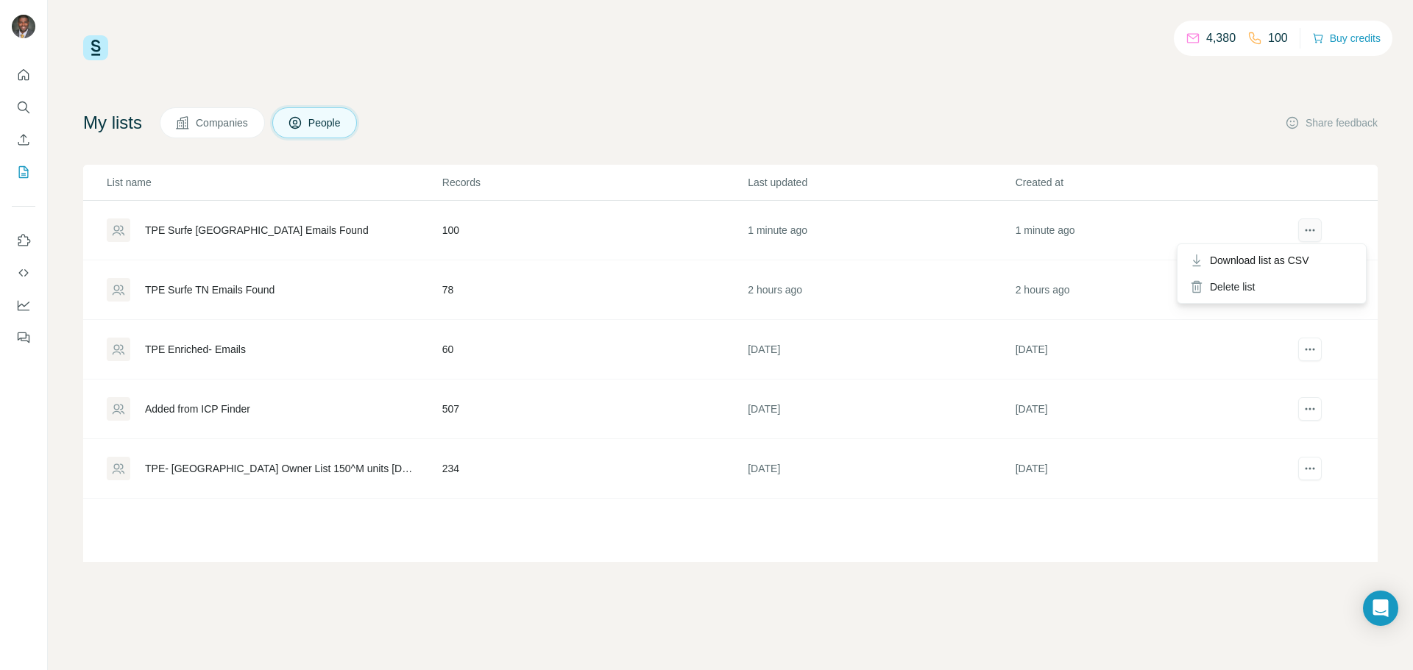
click at [1308, 235] on icon "actions" at bounding box center [1310, 230] width 15 height 15
click at [1275, 263] on span "Download list as CSV" at bounding box center [1259, 260] width 99 height 15
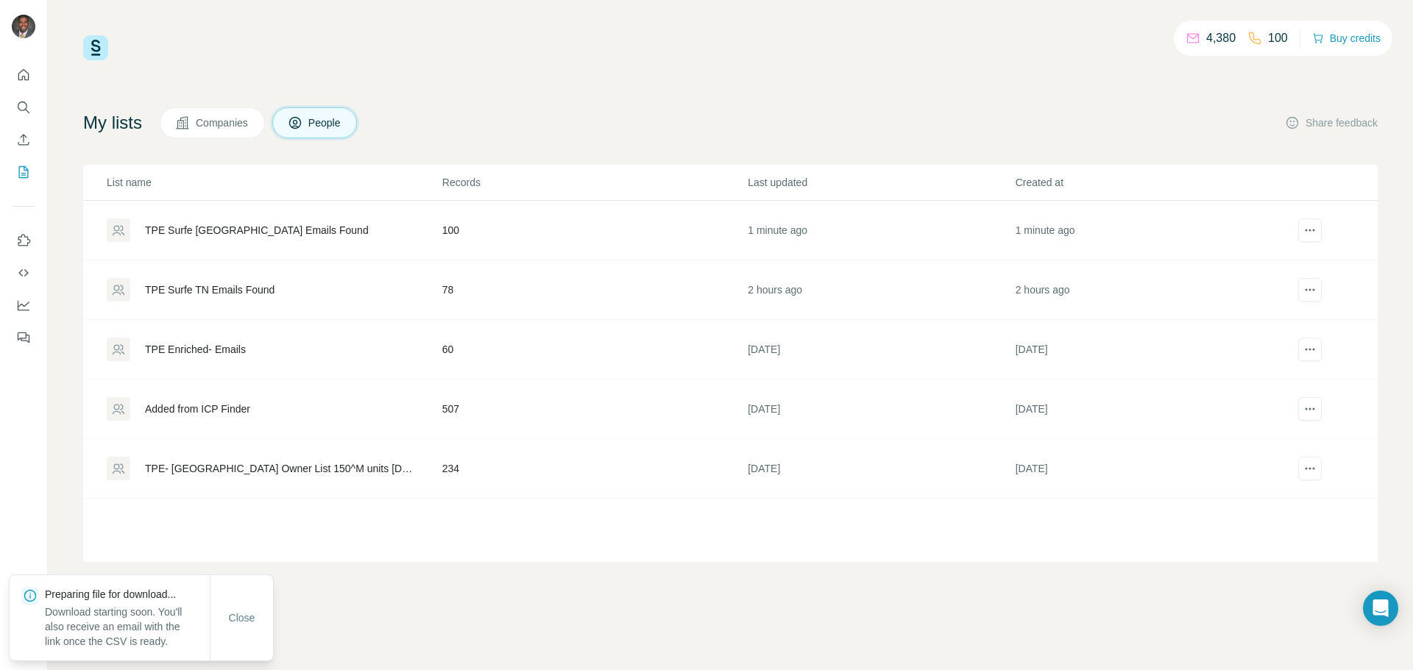
click at [233, 229] on div "TPE Surfe [GEOGRAPHIC_DATA] Emails Found" at bounding box center [257, 230] width 224 height 15
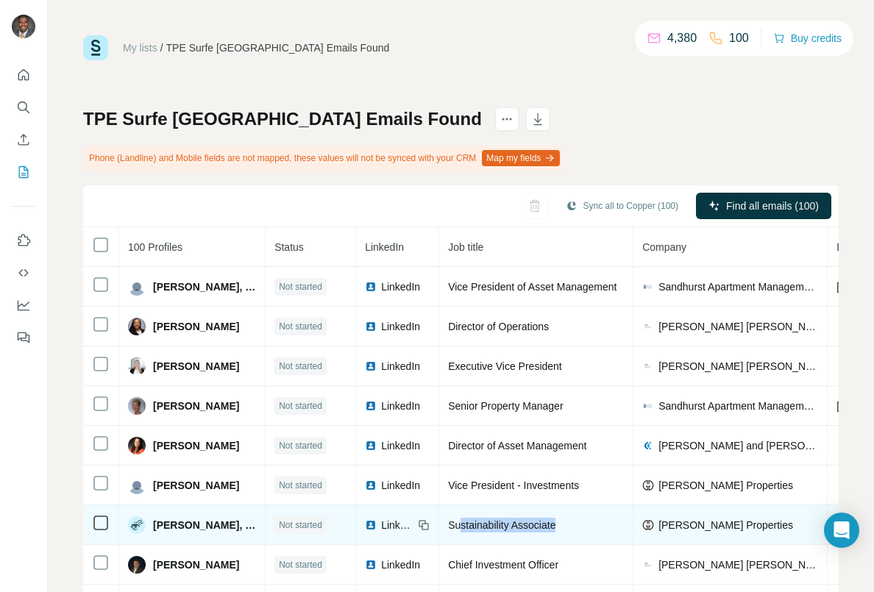
drag, startPoint x: 472, startPoint y: 511, endPoint x: 608, endPoint y: 528, distance: 137.1
click at [608, 528] on td "Sustainability Associate" at bounding box center [536, 526] width 194 height 40
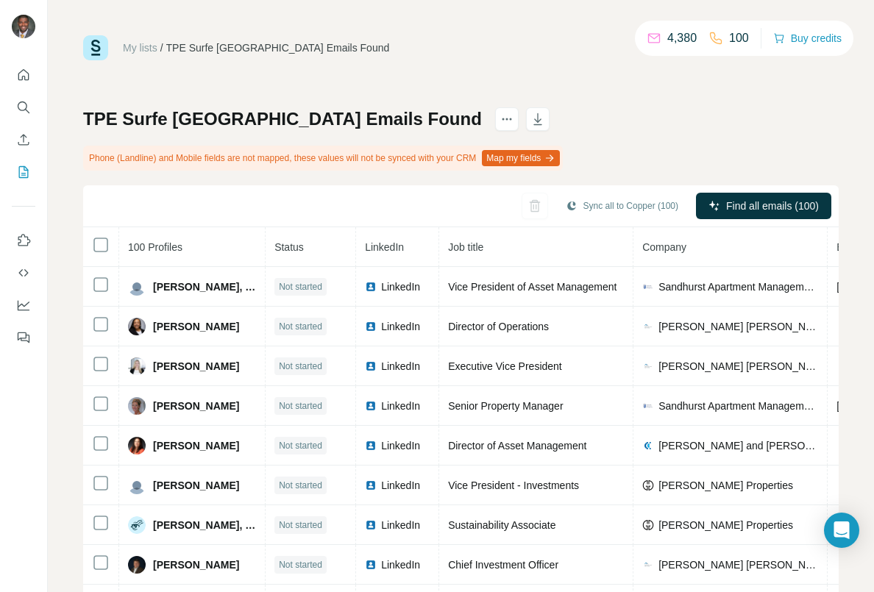
click at [680, 250] on span "Company" at bounding box center [664, 247] width 44 height 12
click at [484, 245] on span "Job title" at bounding box center [465, 247] width 35 height 12
click at [679, 246] on span "Company" at bounding box center [664, 247] width 44 height 12
